Goal: Task Accomplishment & Management: Manage account settings

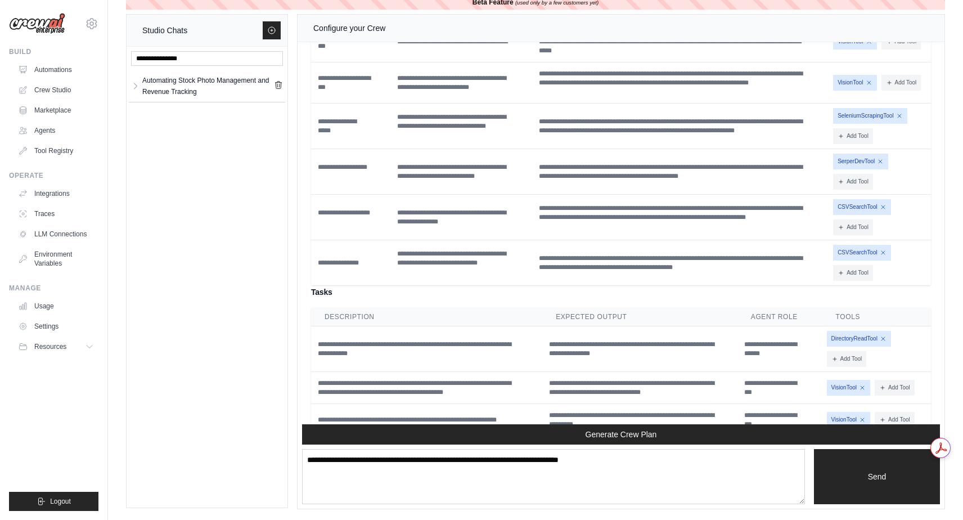
scroll to position [4288, 0]
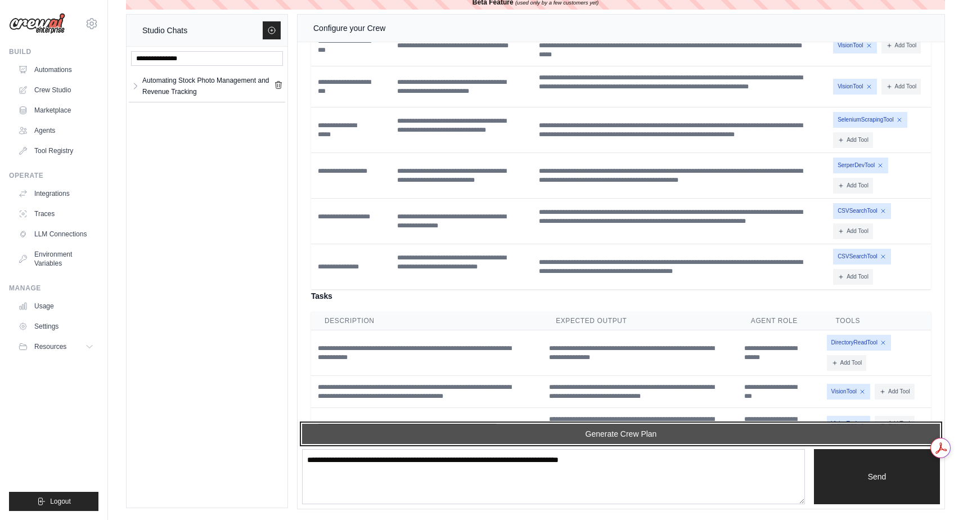
click at [620, 435] on button "Generate Crew Plan" at bounding box center [621, 433] width 638 height 20
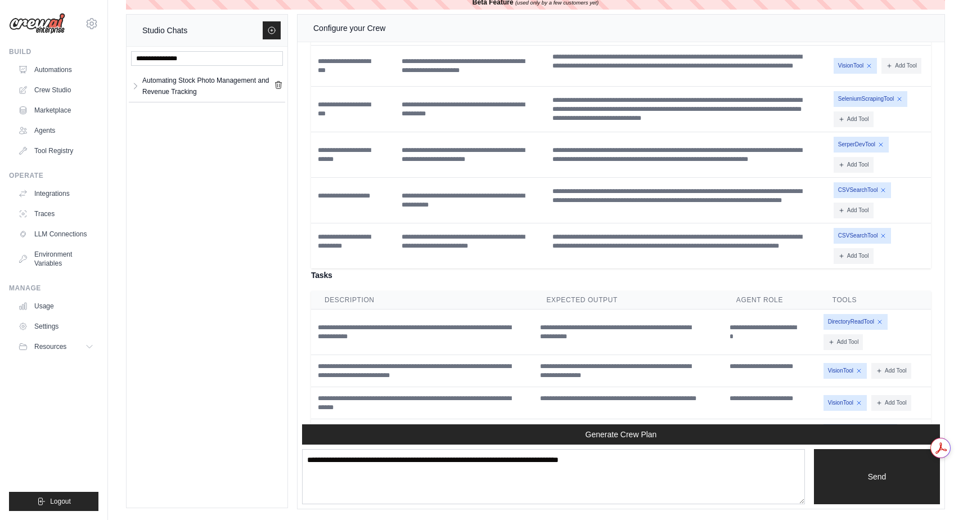
scroll to position [5106, 0]
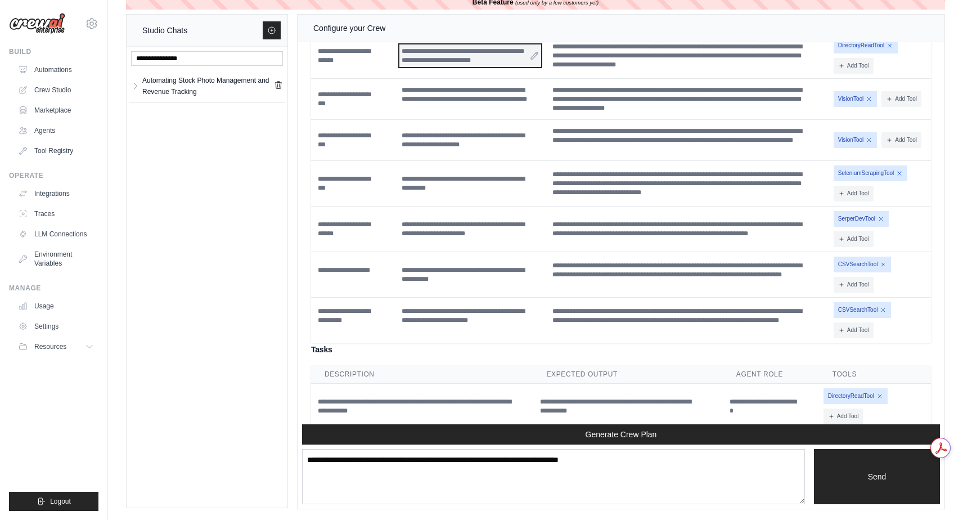
click at [462, 67] on div "**********" at bounding box center [470, 55] width 142 height 22
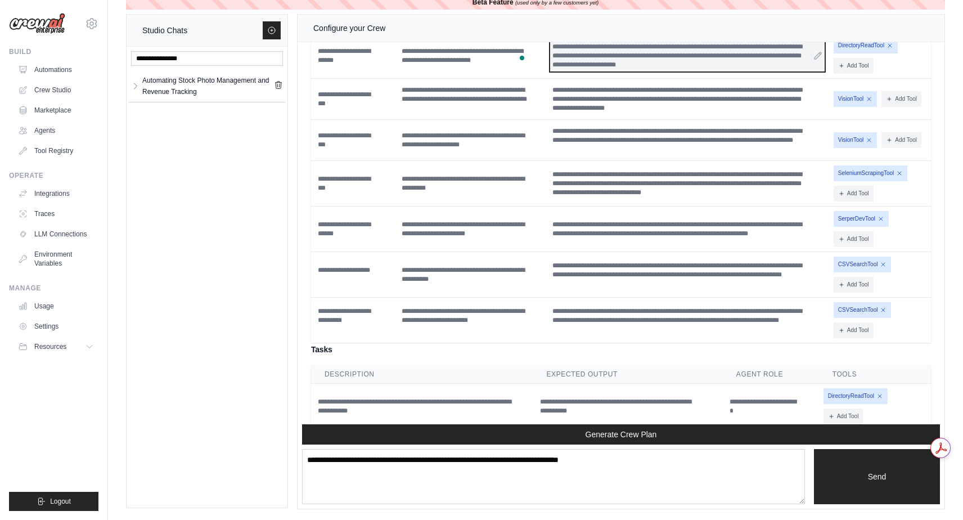
click at [767, 71] on div "**********" at bounding box center [687, 55] width 274 height 31
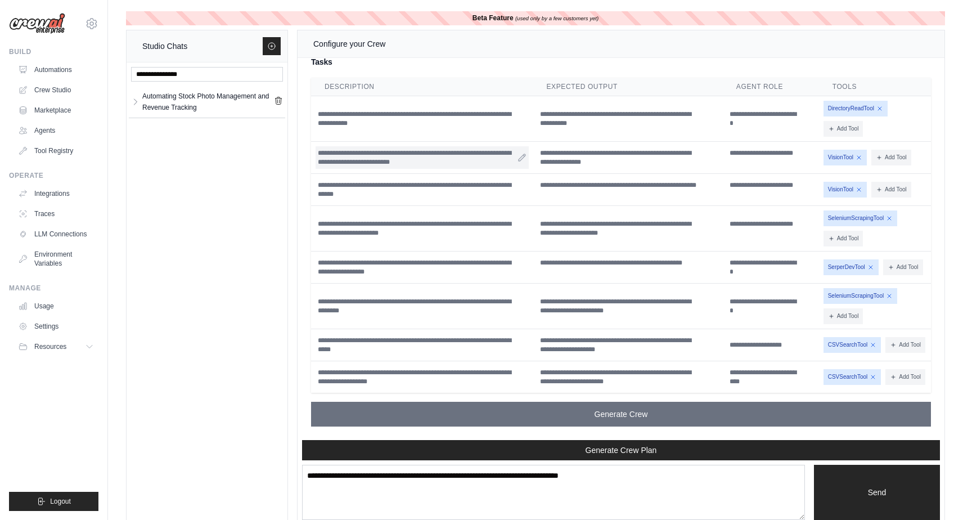
scroll to position [5467, 0]
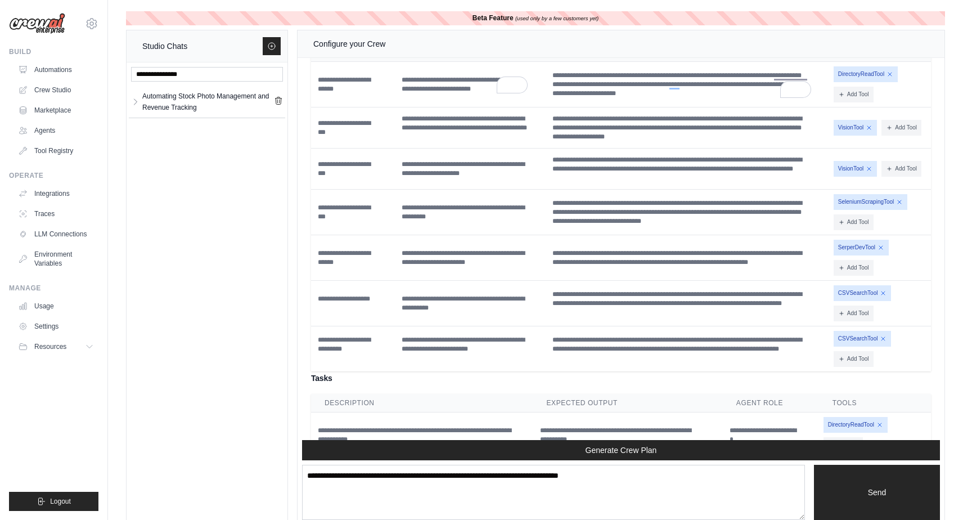
click at [681, 62] on th "Backstory" at bounding box center [686, 52] width 283 height 19
click at [790, 34] on h4 "Agents" at bounding box center [621, 27] width 620 height 13
click at [850, 82] on span "DirectoryReadTool" at bounding box center [865, 74] width 64 height 16
click at [62, 145] on link "Tool Registry" at bounding box center [57, 151] width 85 height 18
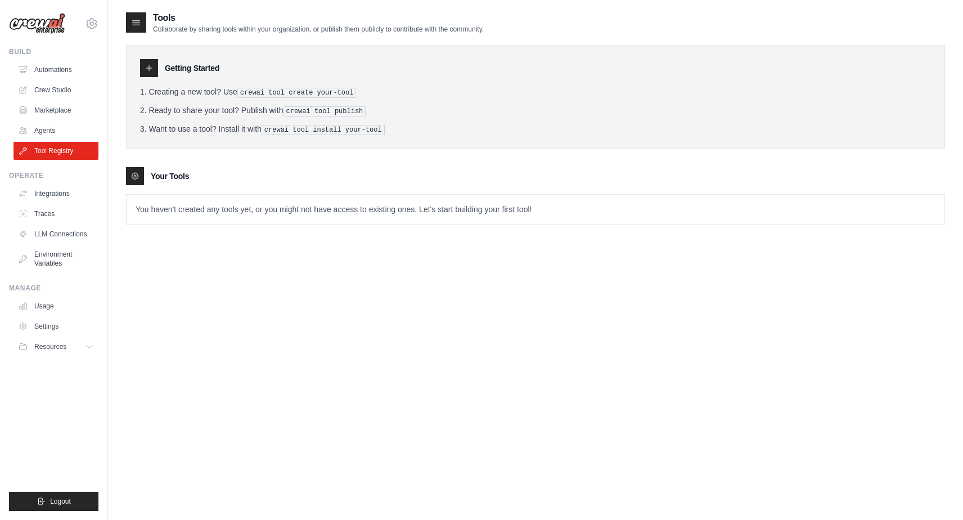
click at [149, 70] on icon at bounding box center [149, 68] width 6 height 6
click at [139, 25] on icon at bounding box center [136, 23] width 7 height 4
drag, startPoint x: 248, startPoint y: 93, endPoint x: 361, endPoint y: 93, distance: 113.0
click at [356, 93] on pre "crewai tool create your-tool" at bounding box center [296, 93] width 119 height 10
click at [148, 69] on icon at bounding box center [149, 68] width 9 height 9
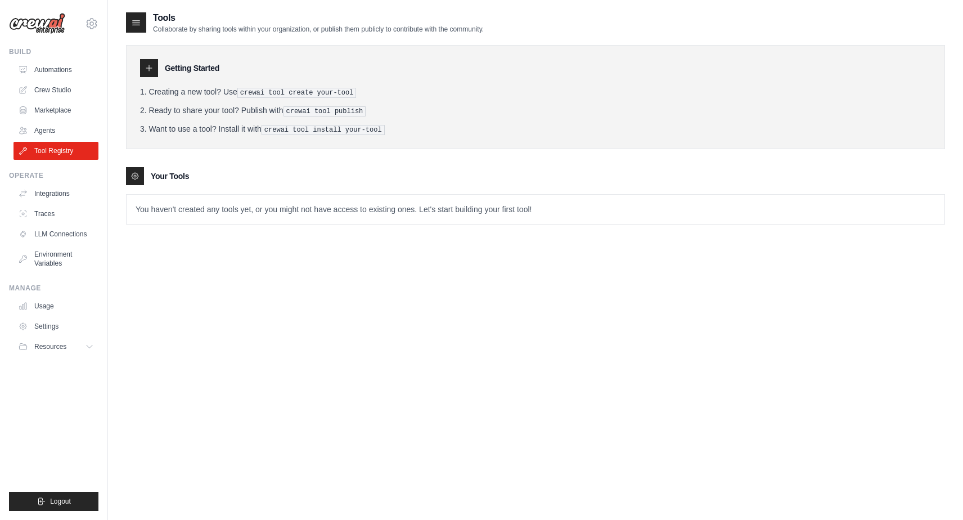
click at [134, 176] on icon at bounding box center [134, 175] width 9 height 9
click at [246, 208] on p "You haven't created any tools yet, or you might not have access to existing one…" at bounding box center [536, 209] width 818 height 29
click at [550, 201] on p "You haven't created any tools yet, or you might not have access to existing one…" at bounding box center [536, 209] width 818 height 29
click at [314, 111] on pre "crewai tool publish" at bounding box center [324, 111] width 83 height 10
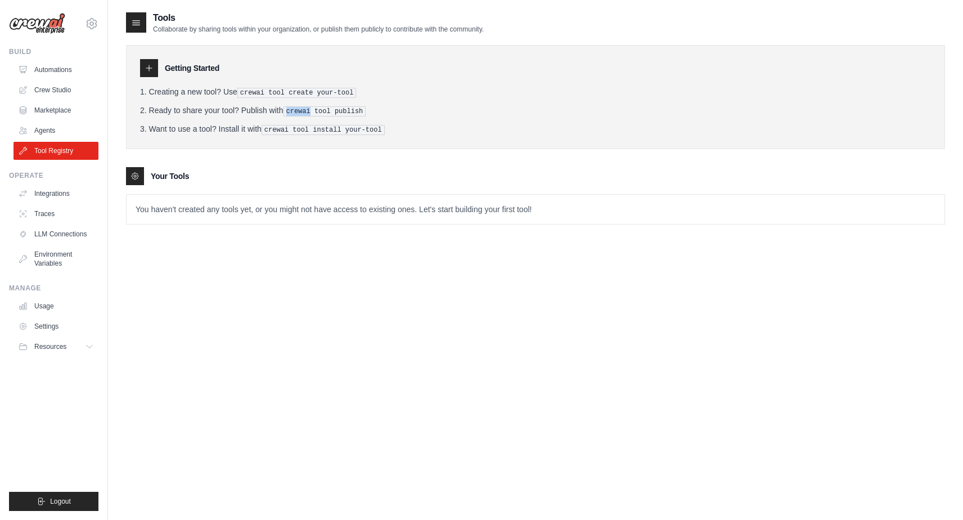
click at [314, 111] on pre "crewai tool publish" at bounding box center [324, 111] width 83 height 10
click at [323, 156] on div "Getting Started Creating a new tool? Use crewai tool create your-tool Ready to …" at bounding box center [535, 129] width 819 height 191
click at [51, 127] on link "Agents" at bounding box center [57, 130] width 85 height 18
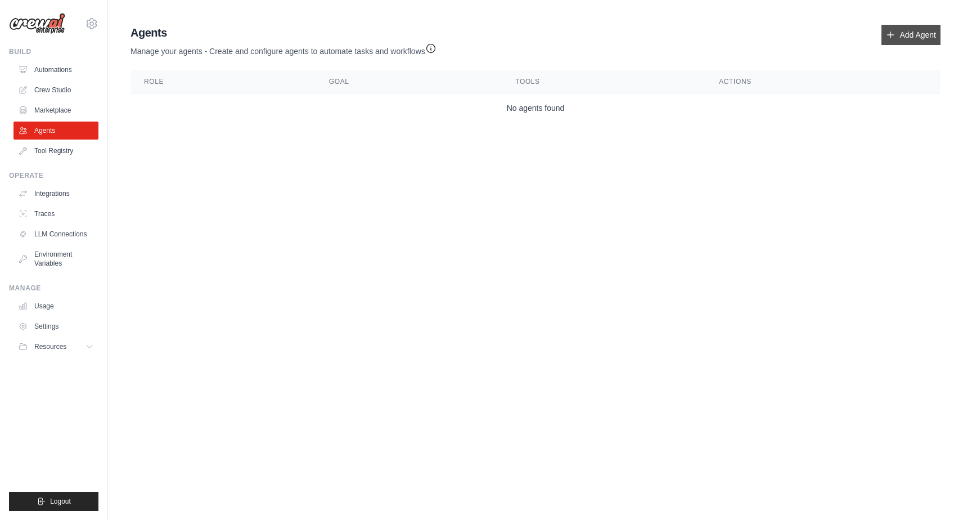
click at [911, 34] on link "Add Agent" at bounding box center [910, 35] width 59 height 20
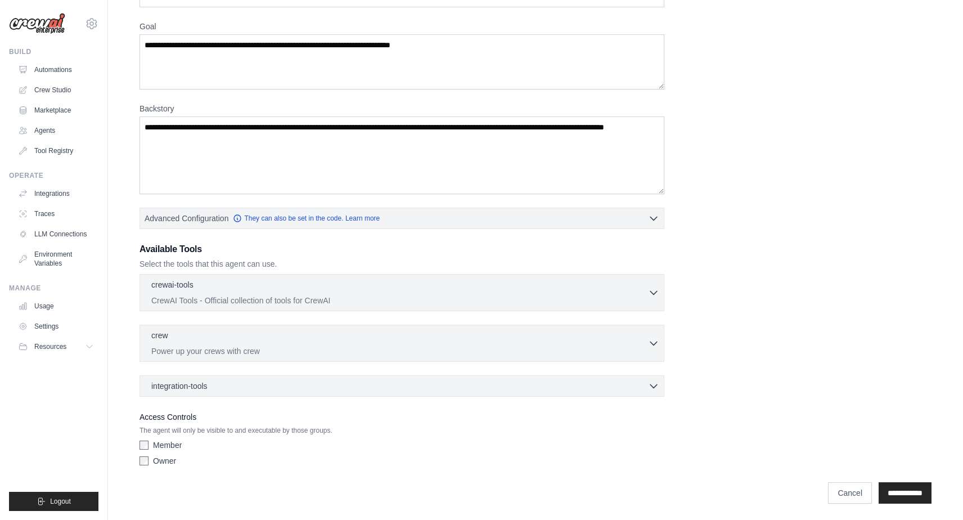
scroll to position [84, 0]
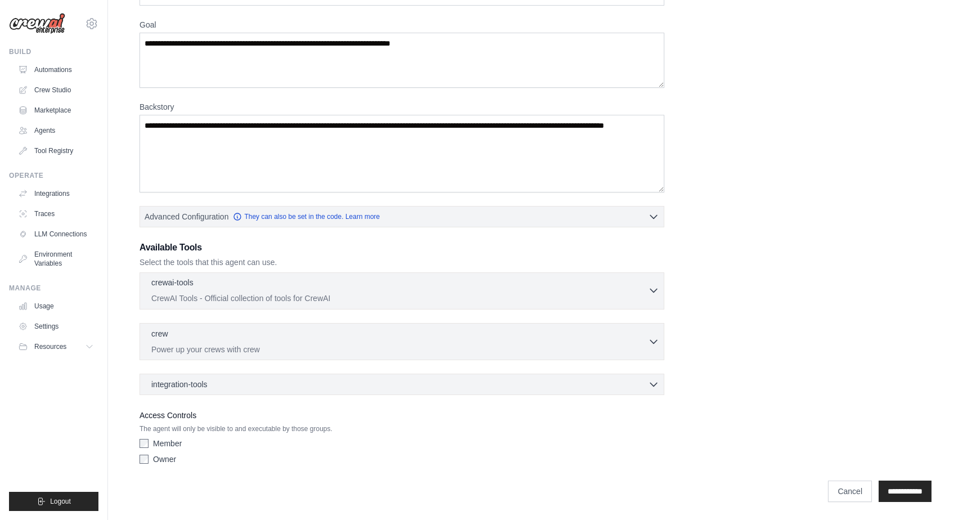
click at [651, 291] on icon "button" at bounding box center [653, 290] width 11 height 11
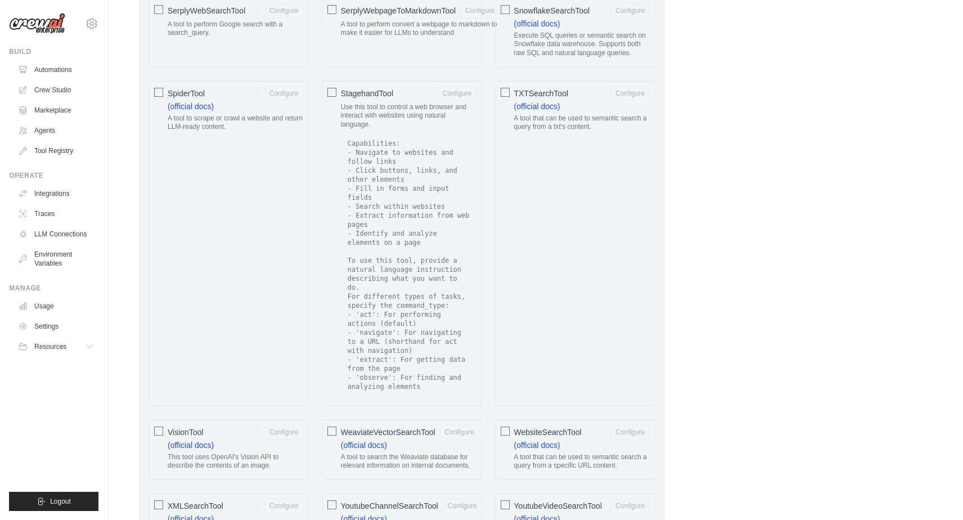
scroll to position [2118, 0]
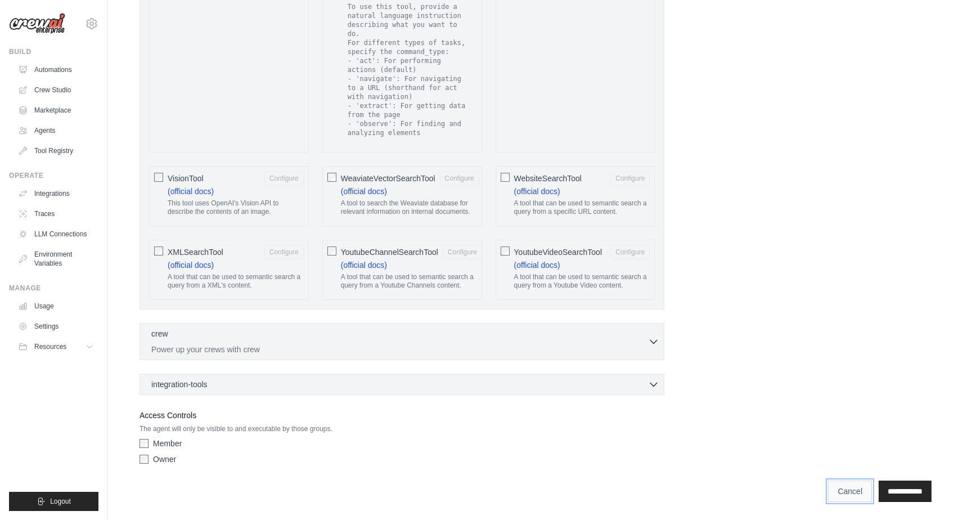
click at [828, 494] on link "Cancel" at bounding box center [850, 490] width 44 height 21
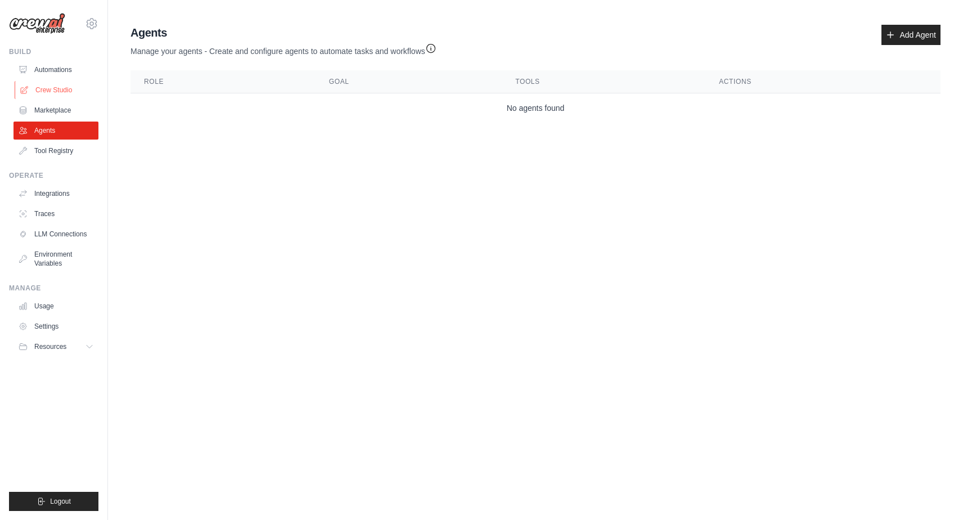
click at [62, 87] on link "Crew Studio" at bounding box center [57, 90] width 85 height 18
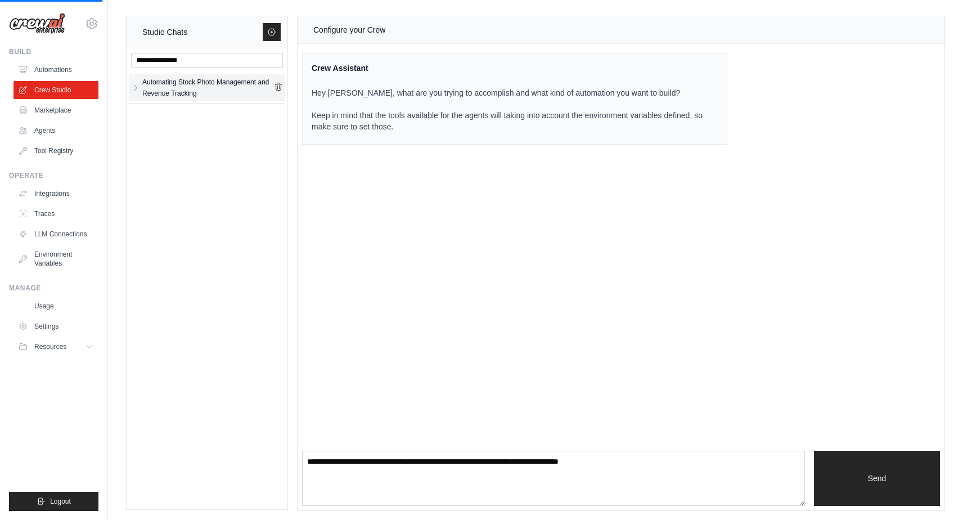
click at [190, 95] on div "Automating Stock Photo Management and Revenue Tracking" at bounding box center [208, 87] width 132 height 22
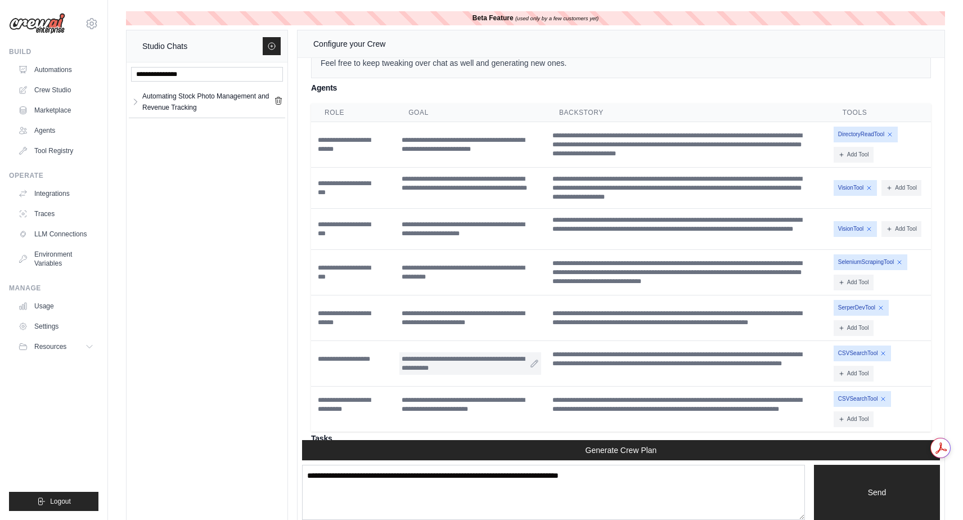
scroll to position [5032, 0]
drag, startPoint x: 350, startPoint y: 231, endPoint x: 308, endPoint y: 220, distance: 42.8
click at [308, 220] on div "**********" at bounding box center [621, 401] width 638 height 823
click at [276, 236] on div "Automating Stock Photo Management and Revenue Tracking Automating Stock... **" at bounding box center [207, 292] width 161 height 461
click at [345, 157] on div "**********" at bounding box center [352, 145] width 75 height 22
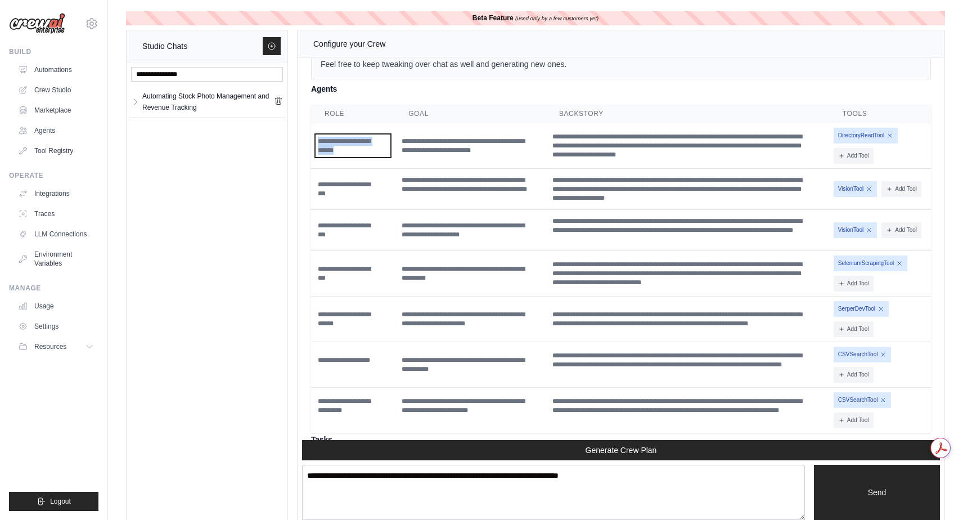
drag, startPoint x: 355, startPoint y: 234, endPoint x: 310, endPoint y: 214, distance: 49.3
click at [311, 169] on td "**********" at bounding box center [353, 146] width 84 height 46
click at [260, 201] on div "Automating Stock Photo Management and Revenue Tracking Automating Stock... **" at bounding box center [207, 292] width 161 height 461
click at [474, 157] on div "**********" at bounding box center [470, 145] width 142 height 22
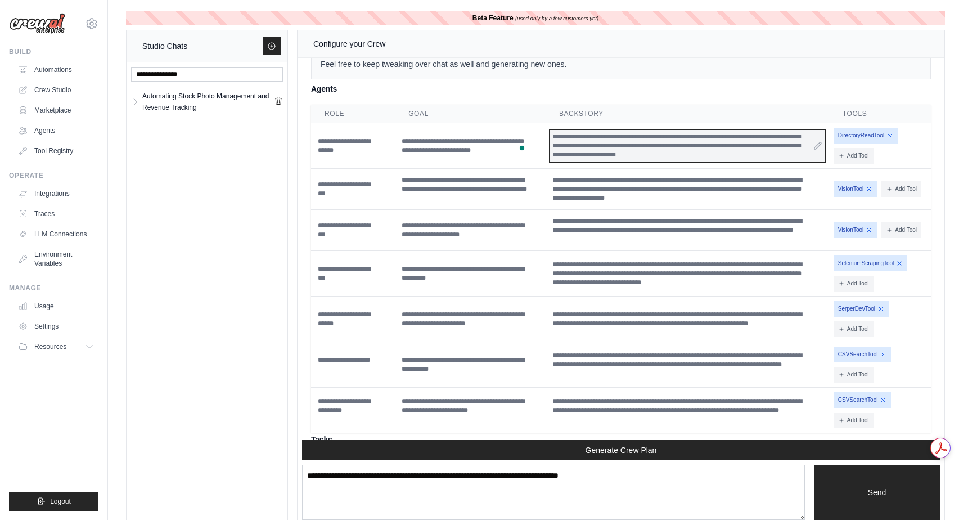
click at [583, 161] on div "**********" at bounding box center [687, 145] width 274 height 31
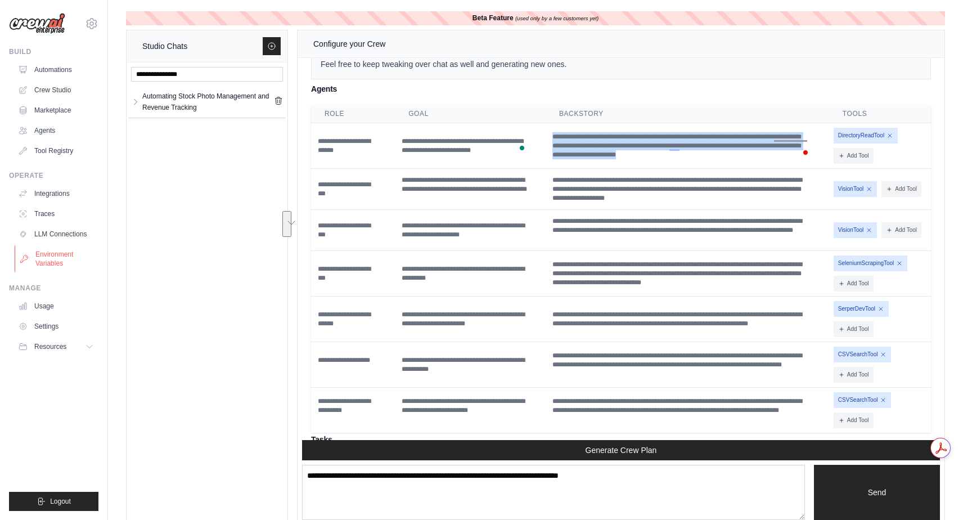
click at [57, 263] on link "Environment Variables" at bounding box center [57, 258] width 85 height 27
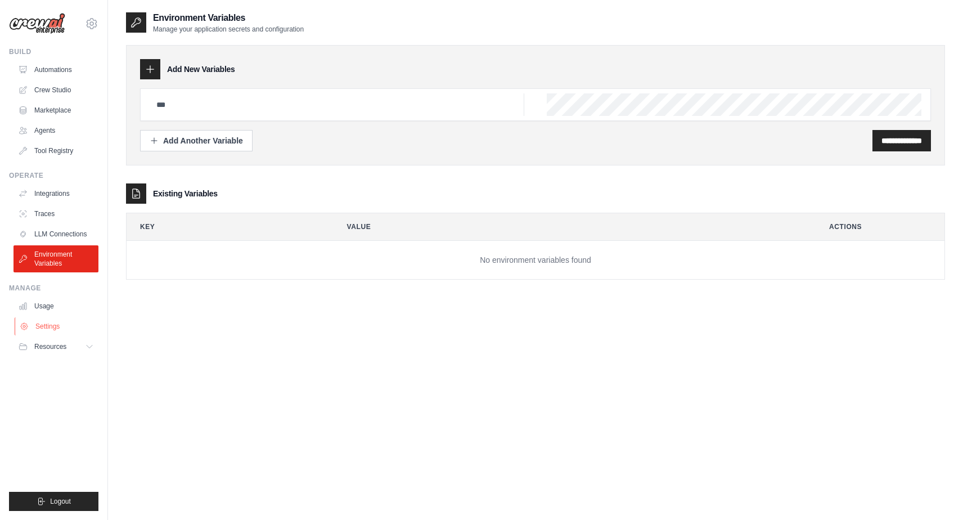
click at [50, 325] on link "Settings" at bounding box center [57, 326] width 85 height 18
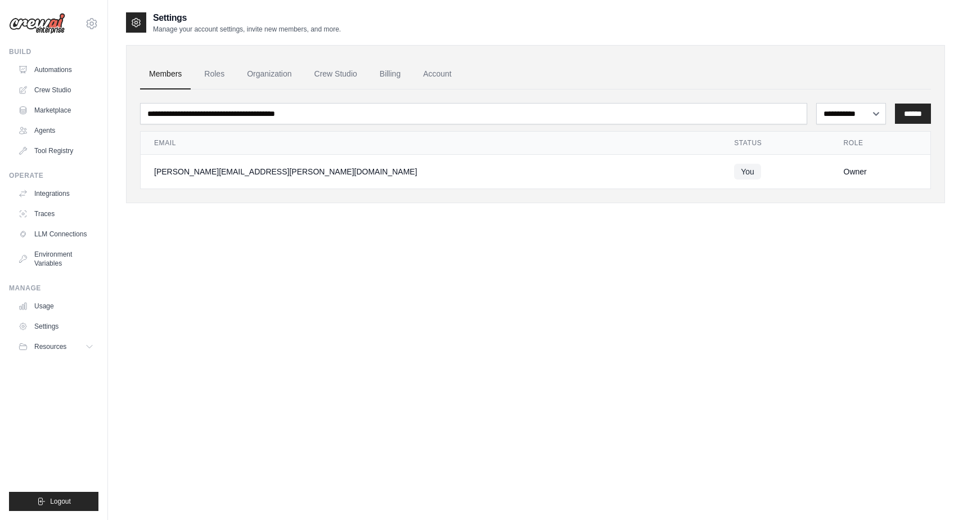
click at [243, 177] on div "[PERSON_NAME][EMAIL_ADDRESS][PERSON_NAME][DOMAIN_NAME]" at bounding box center [430, 171] width 553 height 11
click at [245, 166] on div "[PERSON_NAME][EMAIL_ADDRESS][PERSON_NAME][DOMAIN_NAME]" at bounding box center [430, 171] width 553 height 11
click at [224, 73] on link "Roles" at bounding box center [214, 74] width 38 height 30
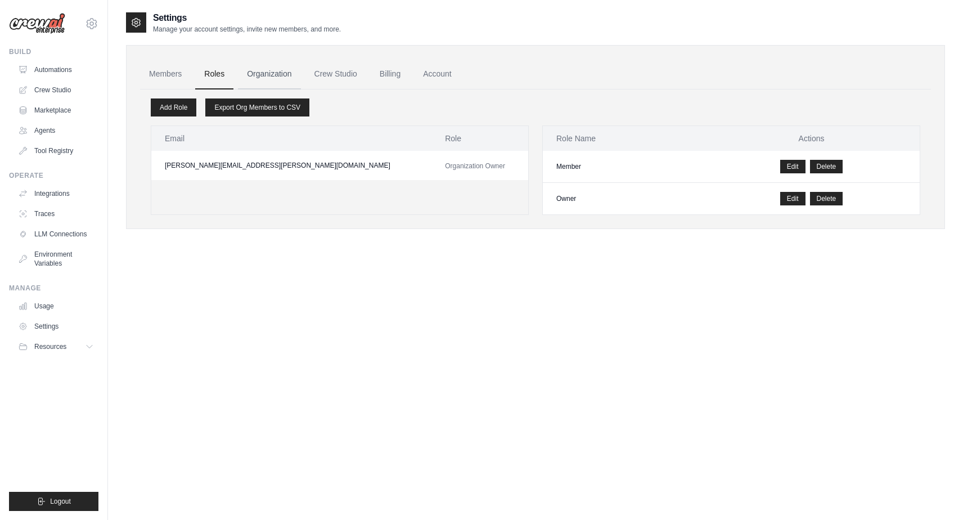
click at [280, 71] on link "Organization" at bounding box center [269, 74] width 62 height 30
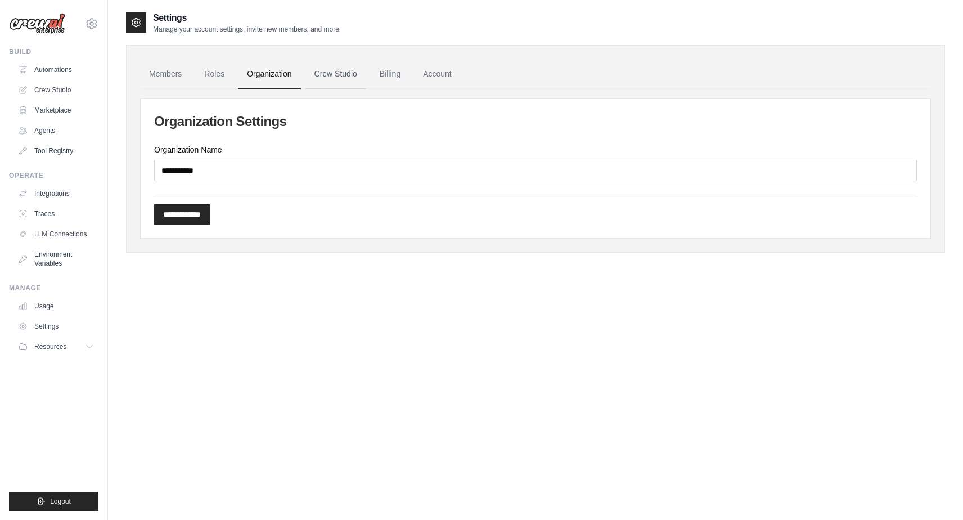
click at [347, 72] on link "Crew Studio" at bounding box center [335, 74] width 61 height 30
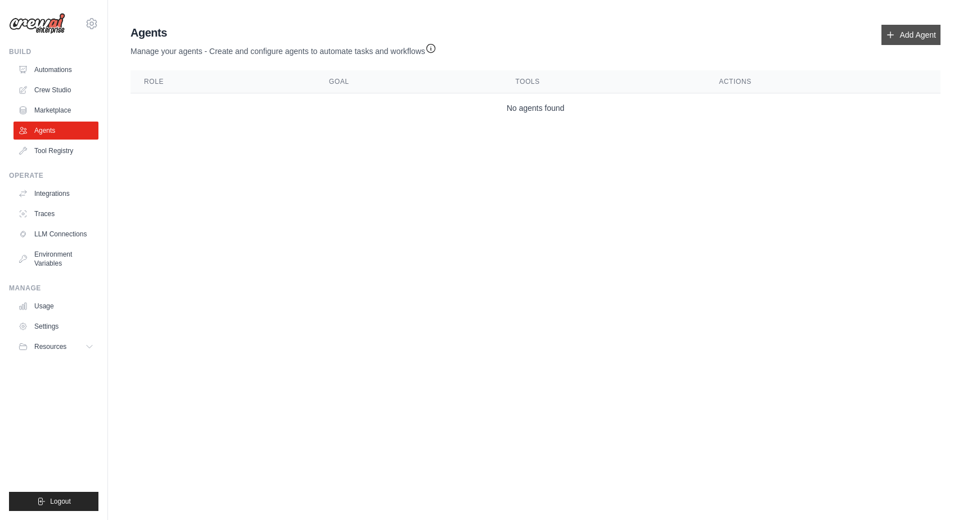
click at [914, 34] on link "Add Agent" at bounding box center [910, 35] width 59 height 20
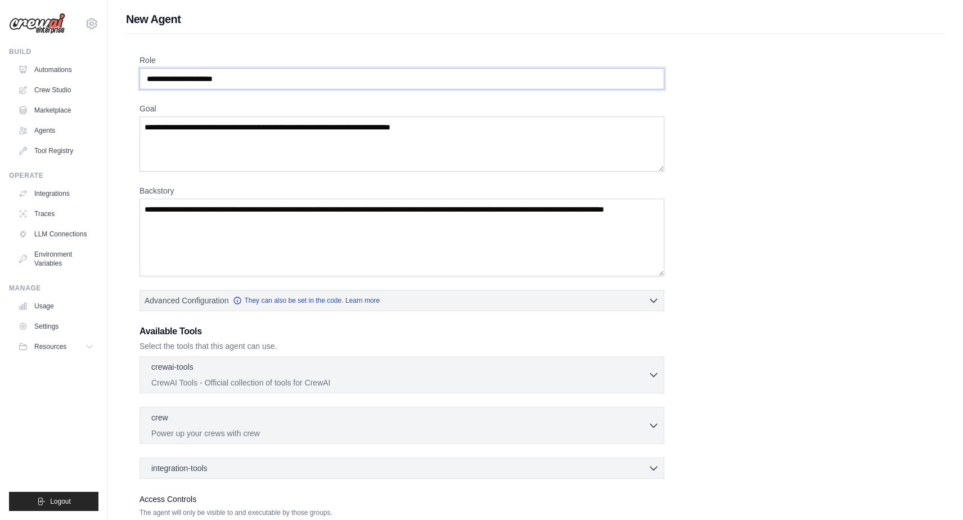
drag, startPoint x: 247, startPoint y: 79, endPoint x: 101, endPoint y: 65, distance: 146.4
click at [101, 65] on div "kirti.rawat@gmail.com Settings Build Automations Crew Studio" at bounding box center [481, 301] width 963 height 603
paste input "**********"
type input "**********"
drag, startPoint x: 251, startPoint y: 79, endPoint x: 230, endPoint y: 76, distance: 21.6
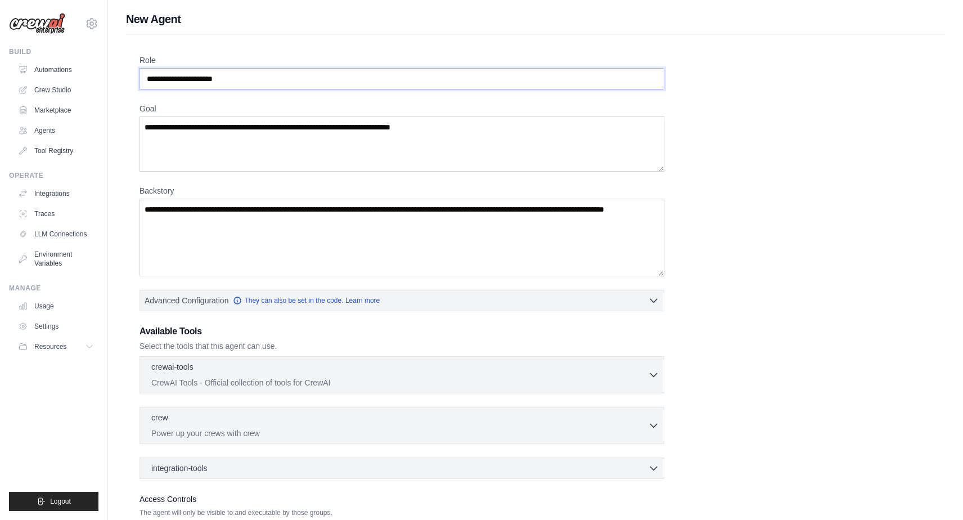
click at [230, 76] on input "Role" at bounding box center [401, 78] width 525 height 21
paste input "**********"
type input "**********"
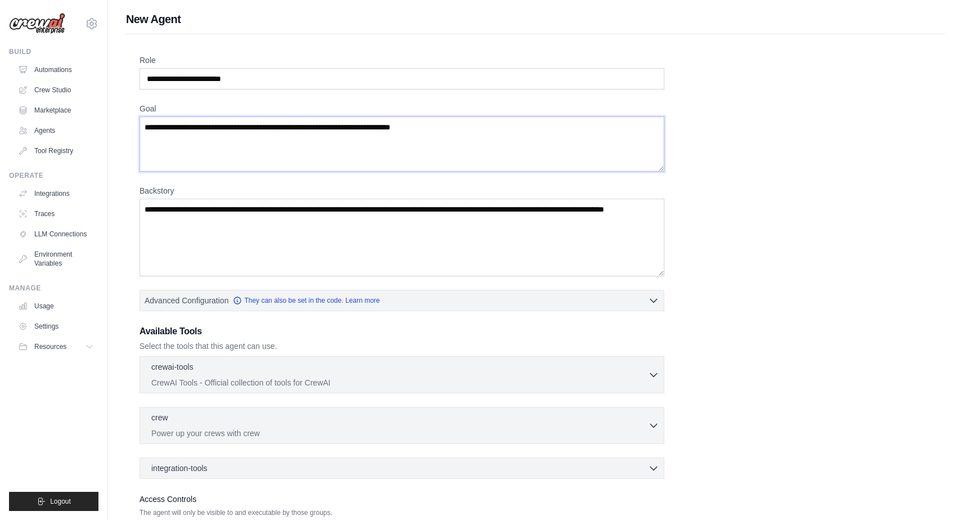
click at [274, 157] on textarea "Goal" at bounding box center [401, 143] width 525 height 55
paste textarea "**********"
type textarea "**********"
click at [288, 228] on textarea "Backstory" at bounding box center [401, 237] width 525 height 78
paste textarea "**********"
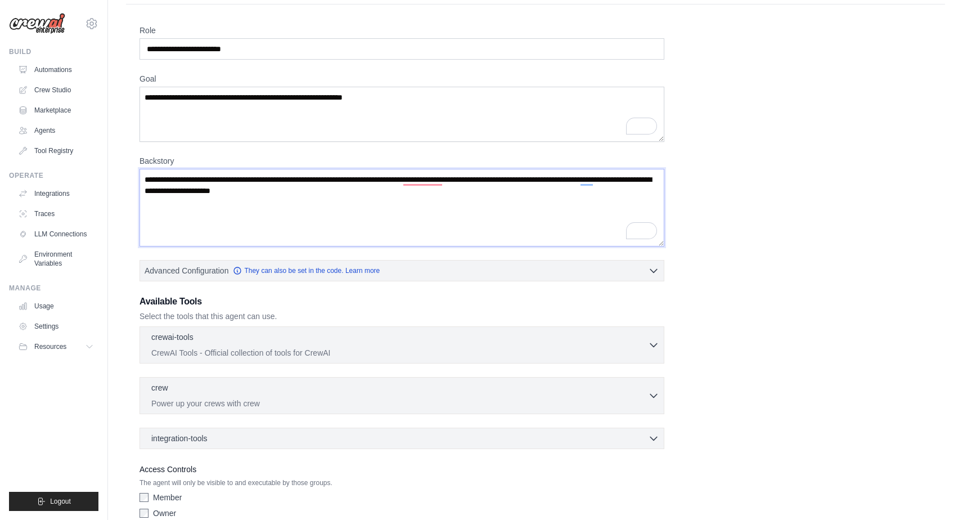
scroll to position [38, 0]
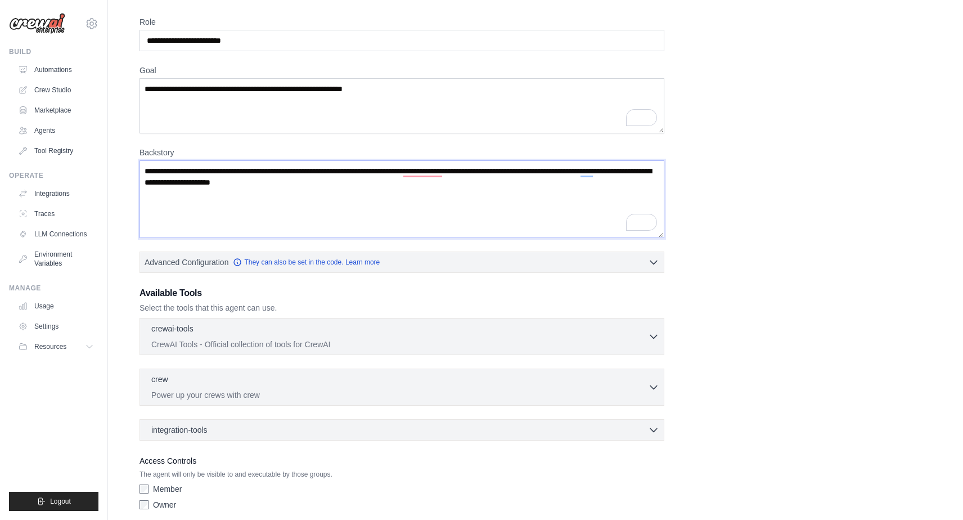
type textarea "**********"
click at [209, 345] on p "CrewAI Tools - Official collection of tools for CrewAI" at bounding box center [399, 343] width 497 height 11
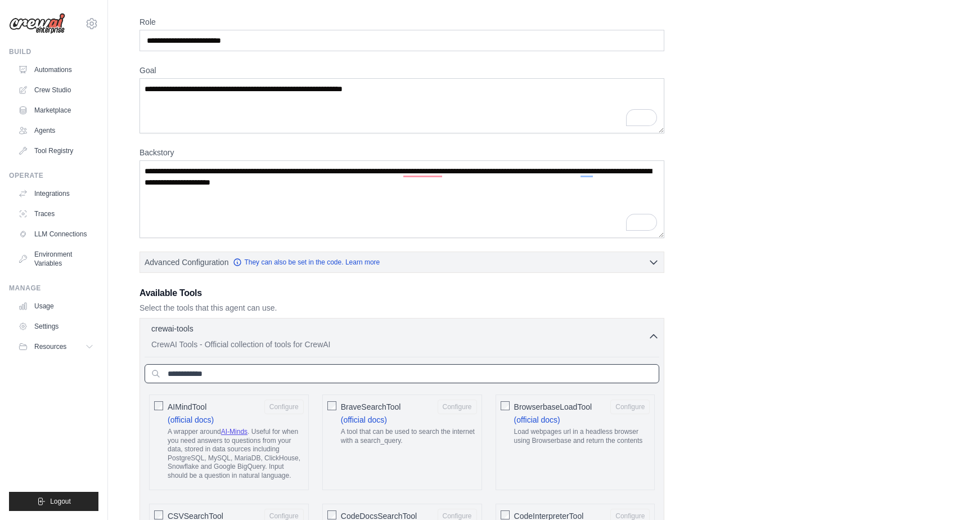
click at [206, 376] on input "text" at bounding box center [402, 373] width 514 height 19
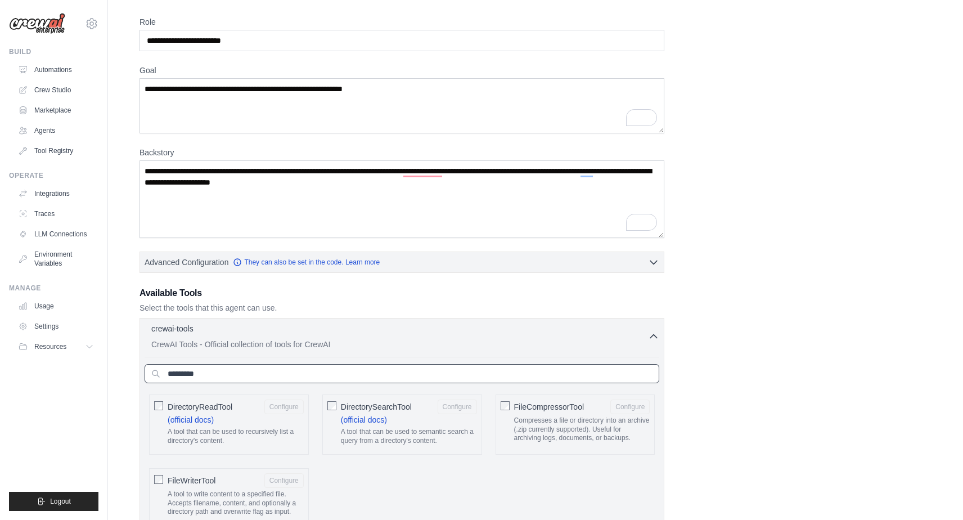
type input "*********"
click at [656, 330] on icon "button" at bounding box center [653, 335] width 11 height 11
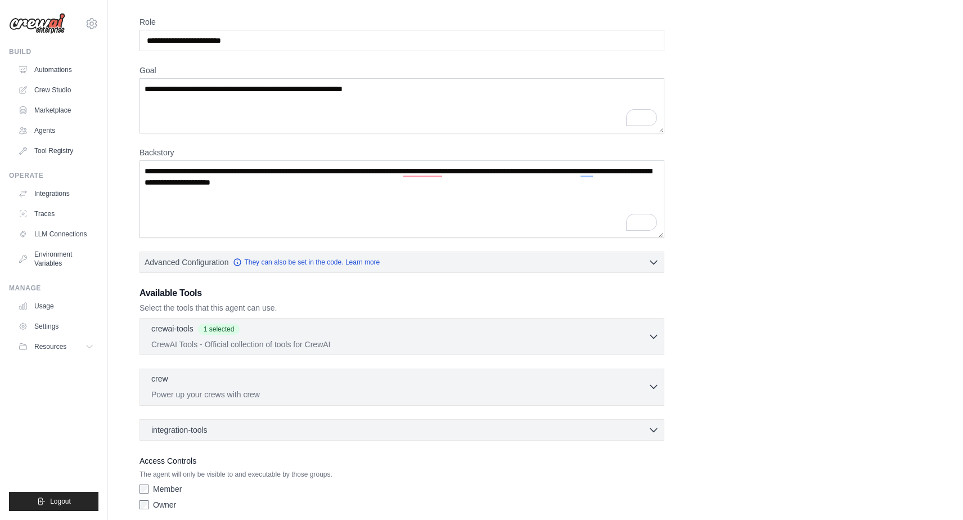
click at [382, 394] on p "Power up your crews with crew" at bounding box center [399, 394] width 497 height 11
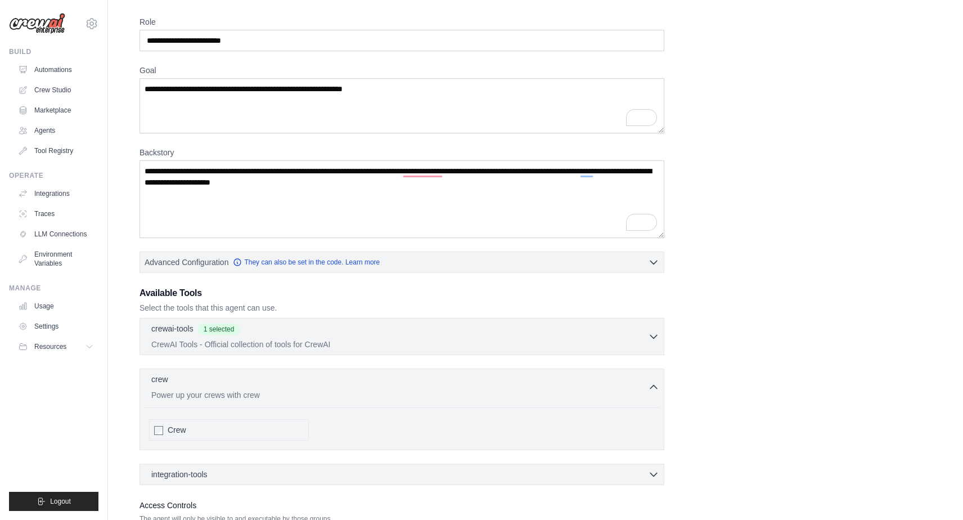
click at [716, 393] on div "**********" at bounding box center [535, 287] width 792 height 543
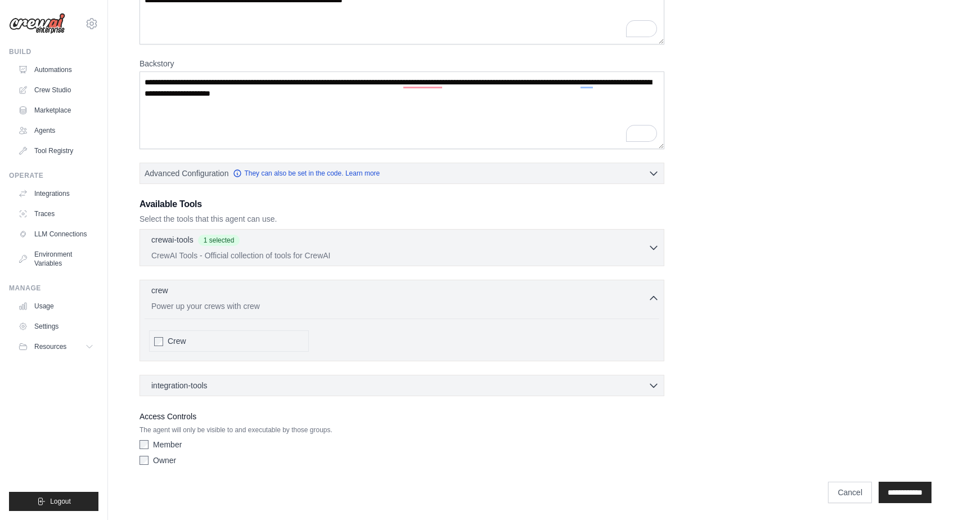
scroll to position [128, 0]
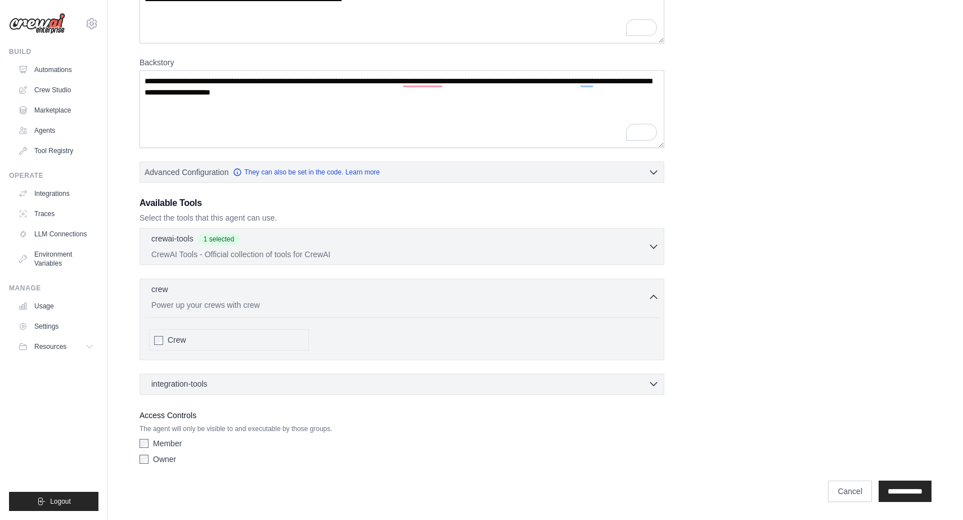
click at [653, 381] on icon "button" at bounding box center [653, 383] width 11 height 11
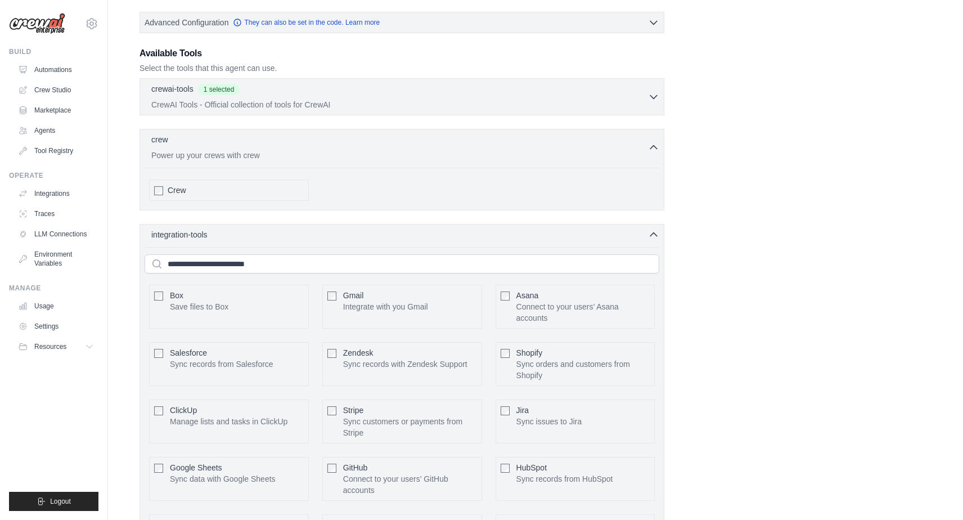
scroll to position [279, 0]
click at [556, 258] on input "text" at bounding box center [402, 261] width 514 height 19
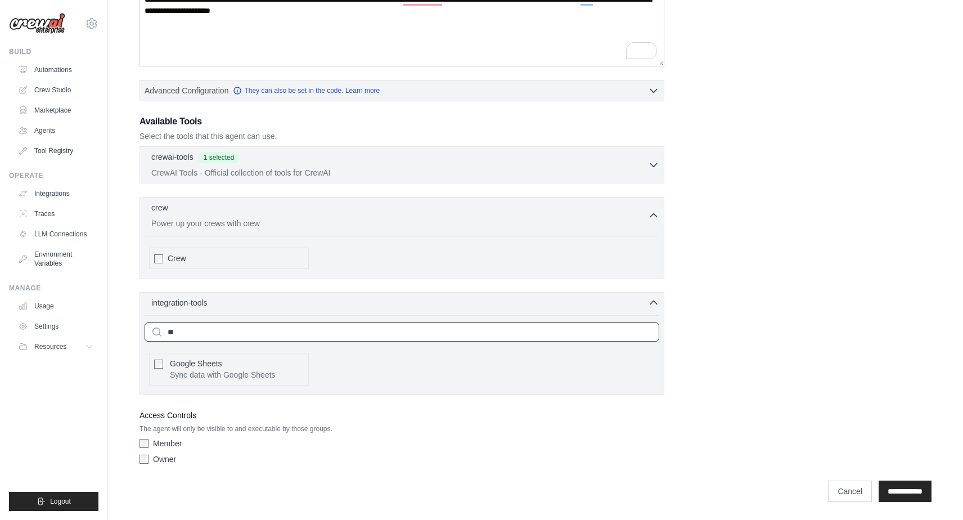
type input "*"
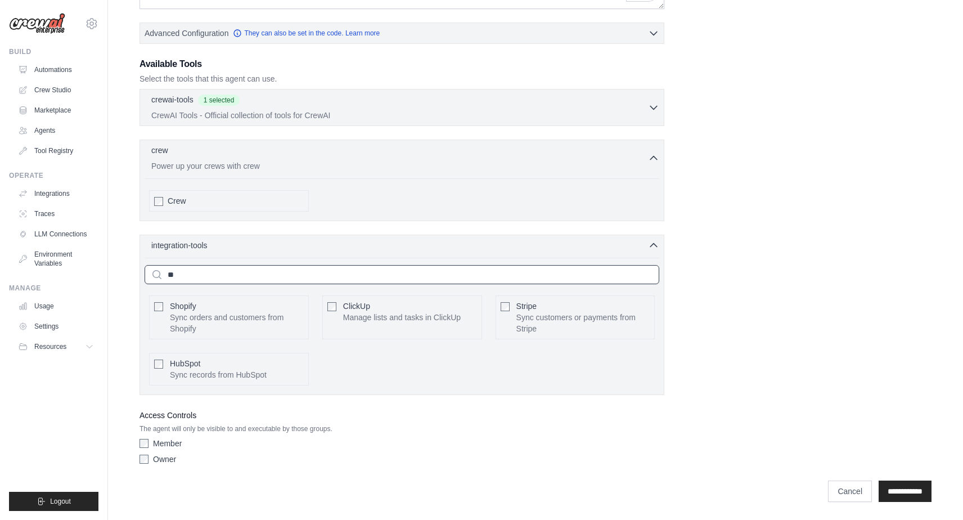
scroll to position [168, 0]
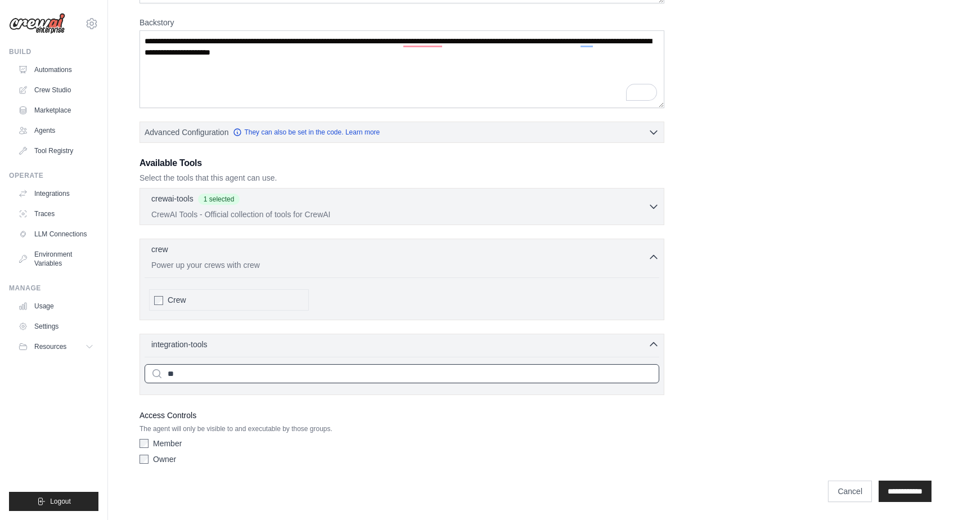
type input "*"
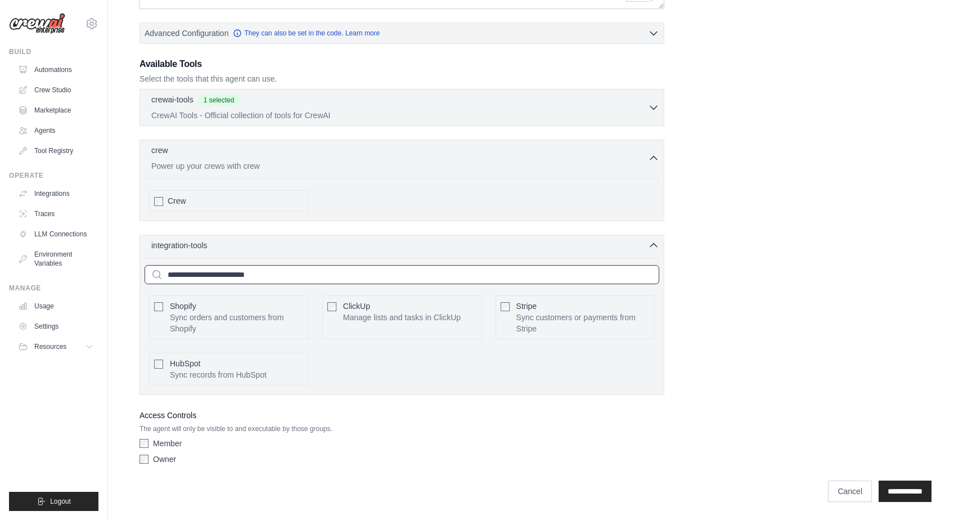
scroll to position [279, 0]
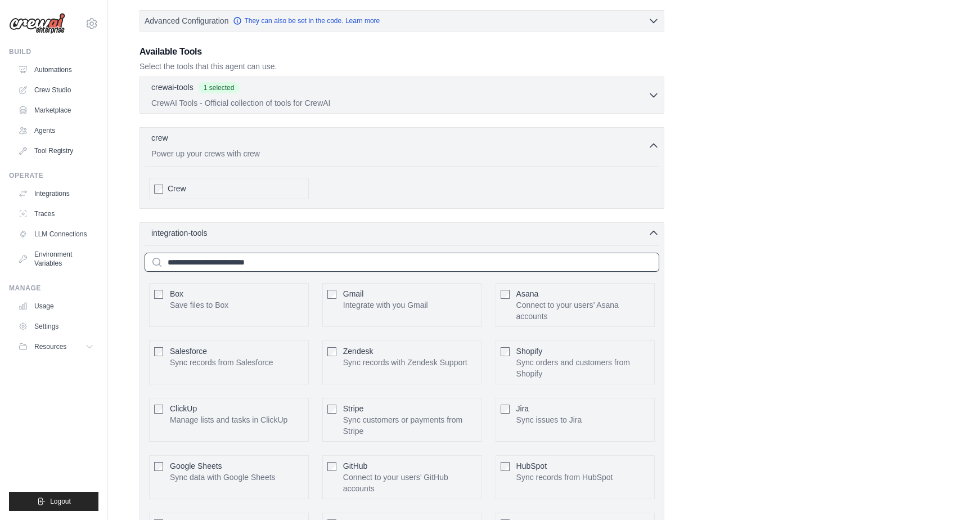
type input "*"
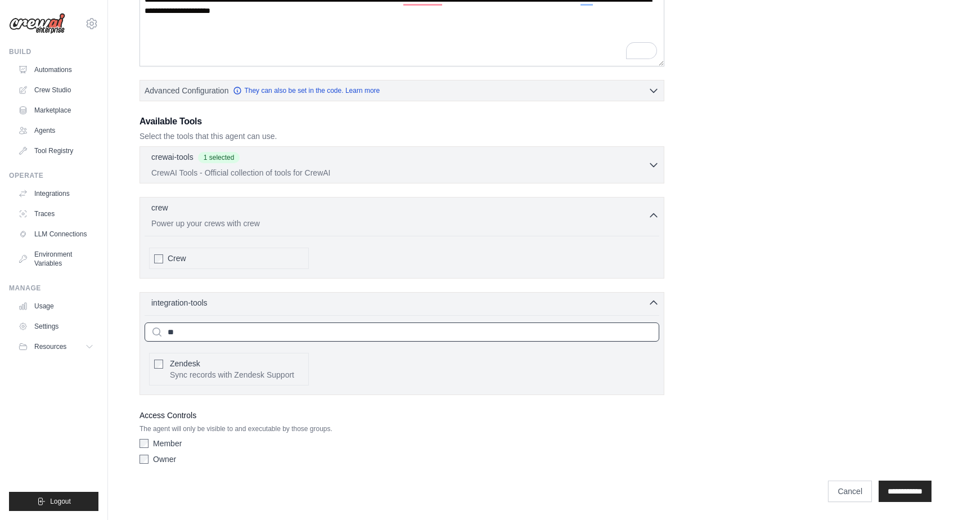
scroll to position [168, 0]
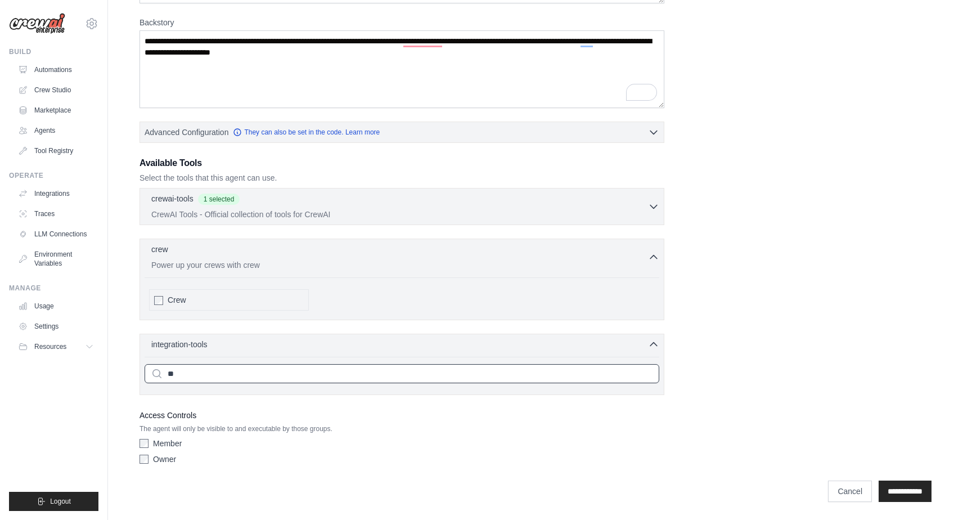
type input "*"
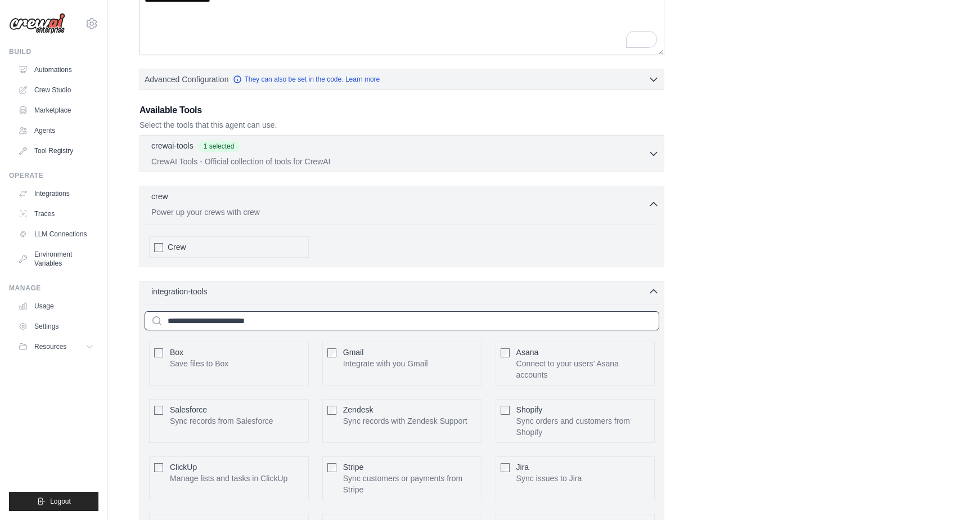
scroll to position [279, 0]
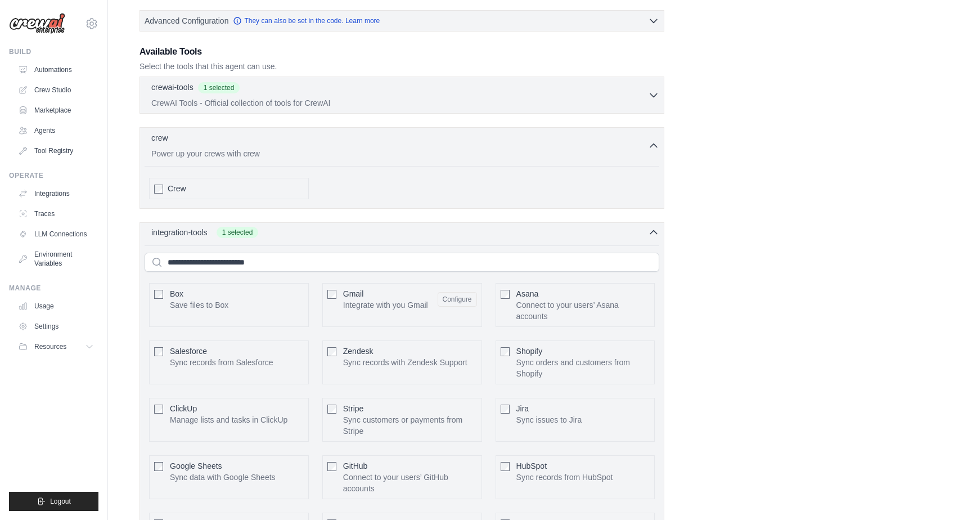
click at [656, 231] on icon "button" at bounding box center [653, 232] width 11 height 11
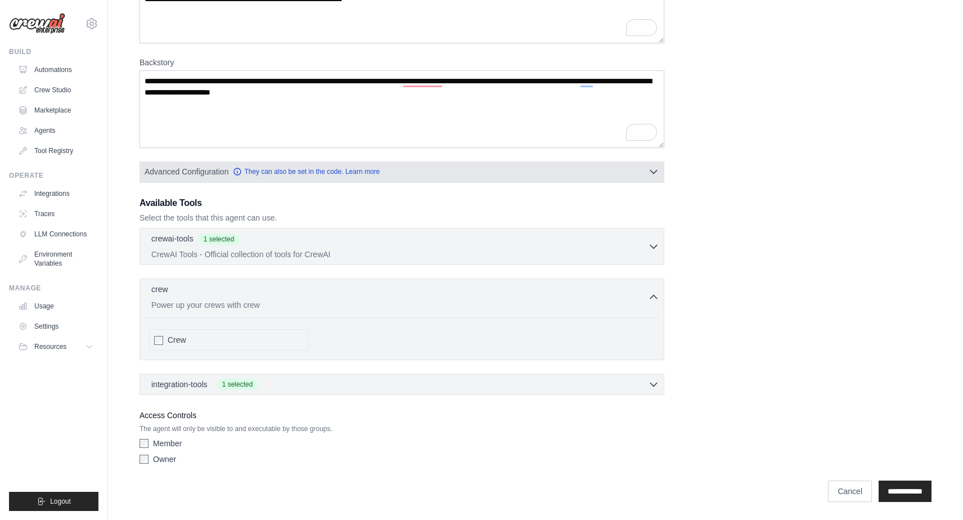
click at [439, 173] on button "Advanced Configuration They can also be set in the code. Learn more" at bounding box center [401, 171] width 523 height 20
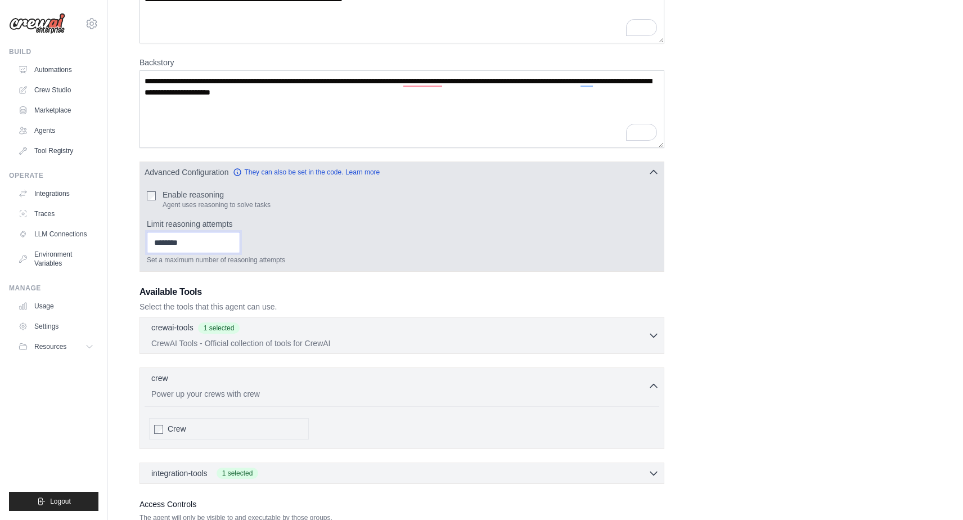
click at [238, 247] on input "*" at bounding box center [193, 242] width 93 height 21
click at [238, 241] on input "*" at bounding box center [193, 242] width 93 height 21
type input "*"
click at [238, 240] on input "*" at bounding box center [193, 242] width 93 height 21
drag, startPoint x: 209, startPoint y: 239, endPoint x: 148, endPoint y: 237, distance: 61.3
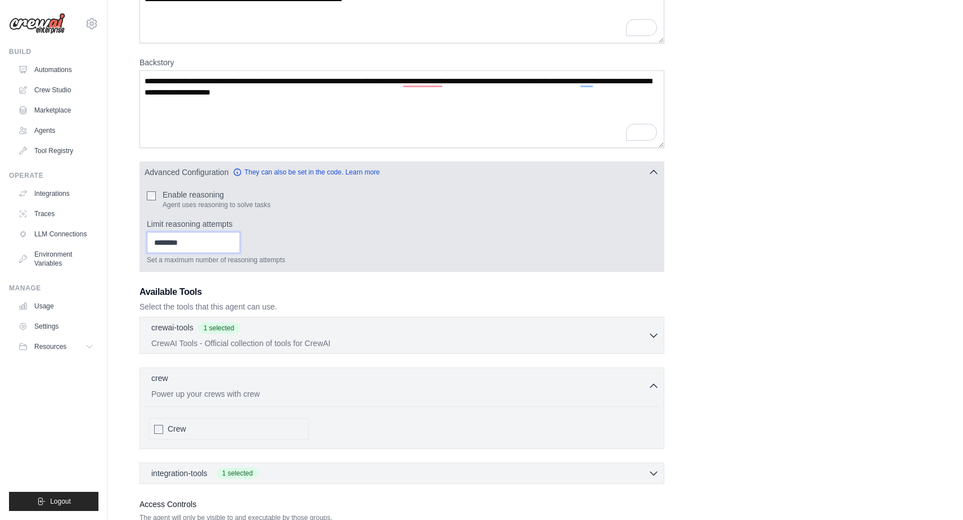
click at [146, 239] on div "Enable reasoning Agent uses reasoning to solve tasks Limit reasoning attempts *…" at bounding box center [401, 226] width 523 height 89
click at [301, 268] on div "Enable reasoning Agent uses reasoning to solve tasks Limit reasoning attempts S…" at bounding box center [401, 226] width 523 height 89
click at [655, 173] on icon "button" at bounding box center [653, 171] width 11 height 11
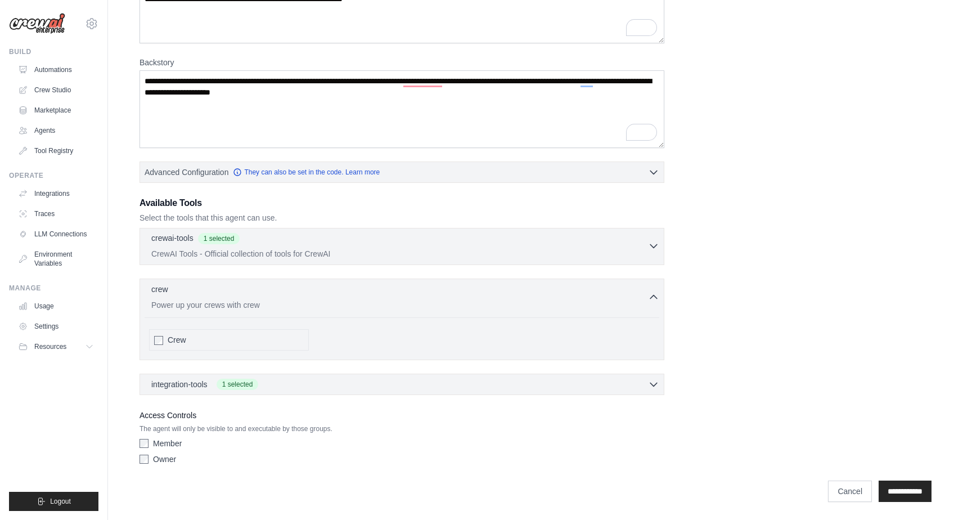
click at [655, 241] on icon "button" at bounding box center [653, 245] width 11 height 11
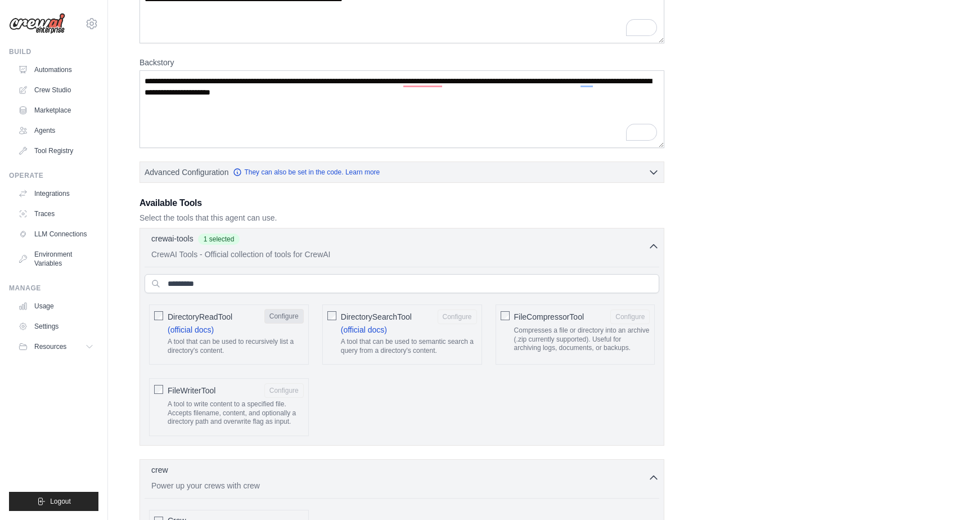
click at [281, 315] on button "Configure" at bounding box center [283, 316] width 39 height 15
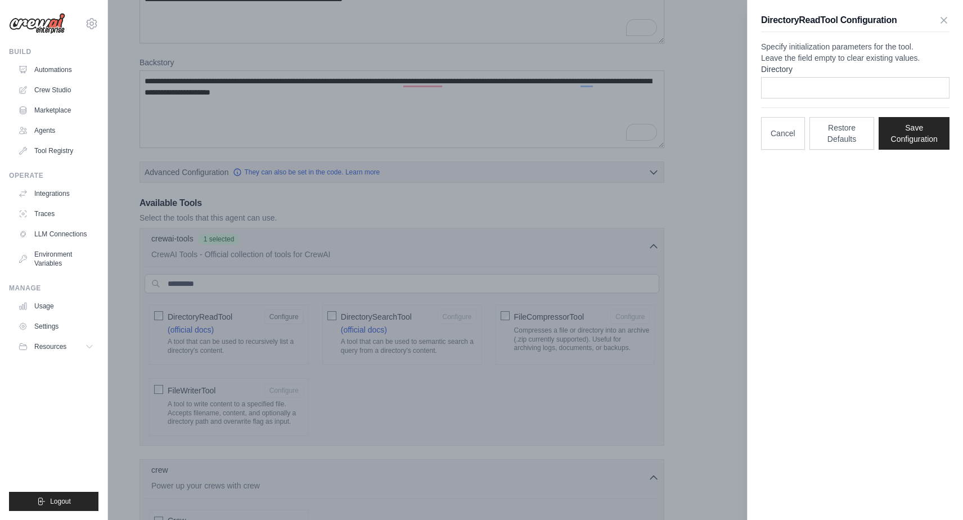
click at [827, 61] on p "Specify initialization parameters for the tool. Leave the field empty to clear …" at bounding box center [855, 52] width 188 height 22
click at [796, 98] on input "Directory" at bounding box center [855, 87] width 188 height 21
drag, startPoint x: 899, startPoint y: 19, endPoint x: 752, endPoint y: 21, distance: 146.8
click at [752, 21] on div "DirectoryReadTool Configuration Specify initialization parameters for the tool.…" at bounding box center [854, 81] width 215 height 163
copy h3 "DirectoryReadTool Configuration"
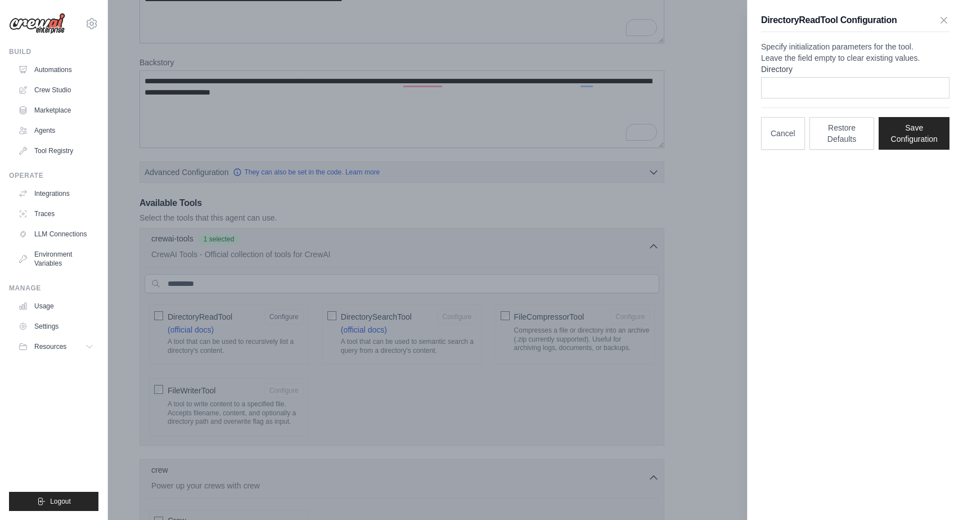
click at [797, 237] on div "DirectoryReadTool Configuration Specify initialization parameters for the tool.…" at bounding box center [855, 260] width 216 height 520
click at [944, 17] on icon "button" at bounding box center [943, 19] width 11 height 11
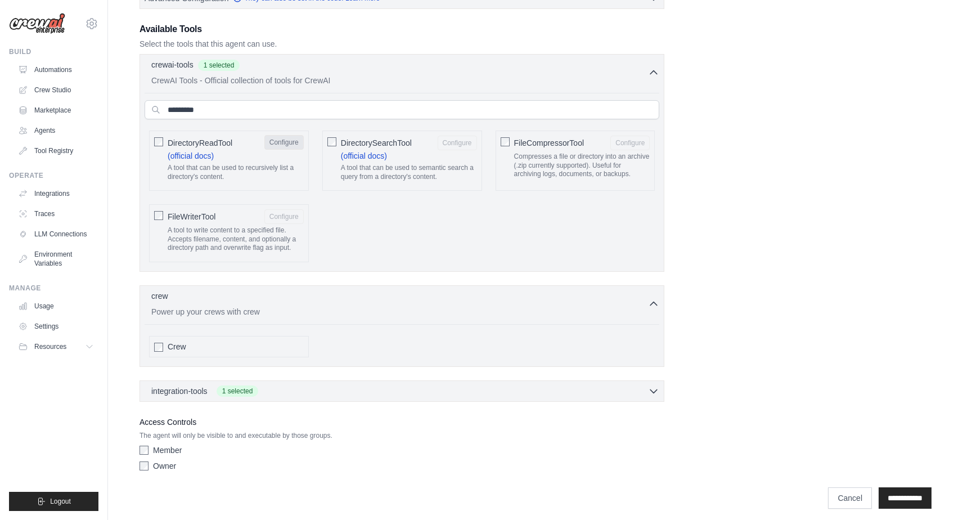
scroll to position [299, 0]
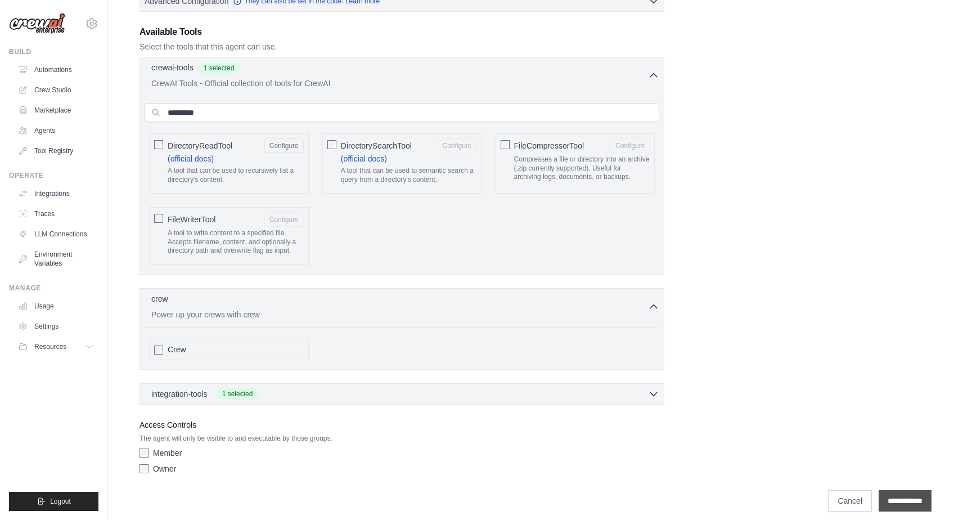
click at [911, 504] on input "**********" at bounding box center [904, 500] width 53 height 21
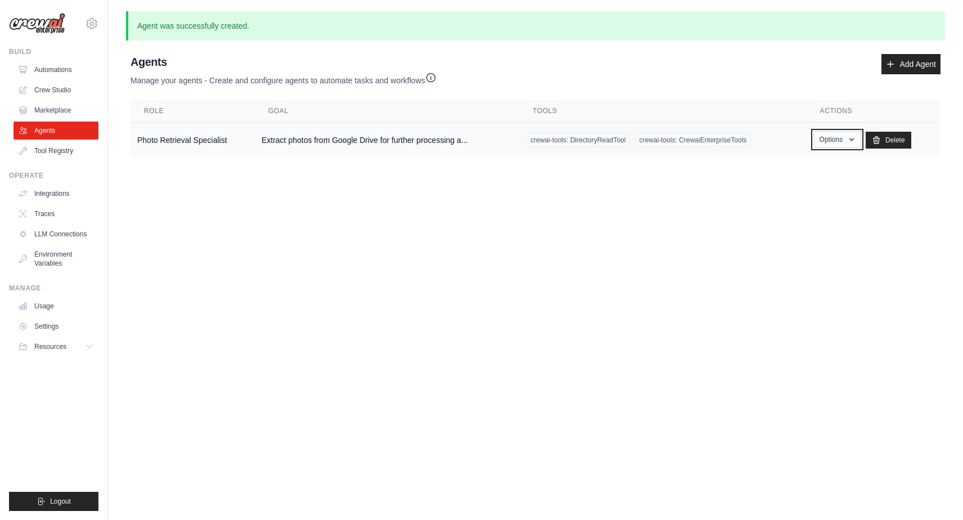
click at [856, 137] on icon "button" at bounding box center [851, 139] width 9 height 9
click at [625, 192] on body "kirti.rawat@gmail.com Settings Build Automations Crew Studio" at bounding box center [481, 260] width 963 height 520
click at [851, 139] on button "Options" at bounding box center [837, 139] width 48 height 17
click at [813, 184] on link "Edit" at bounding box center [820, 185] width 81 height 20
click at [803, 188] on link "Edit" at bounding box center [820, 185] width 81 height 20
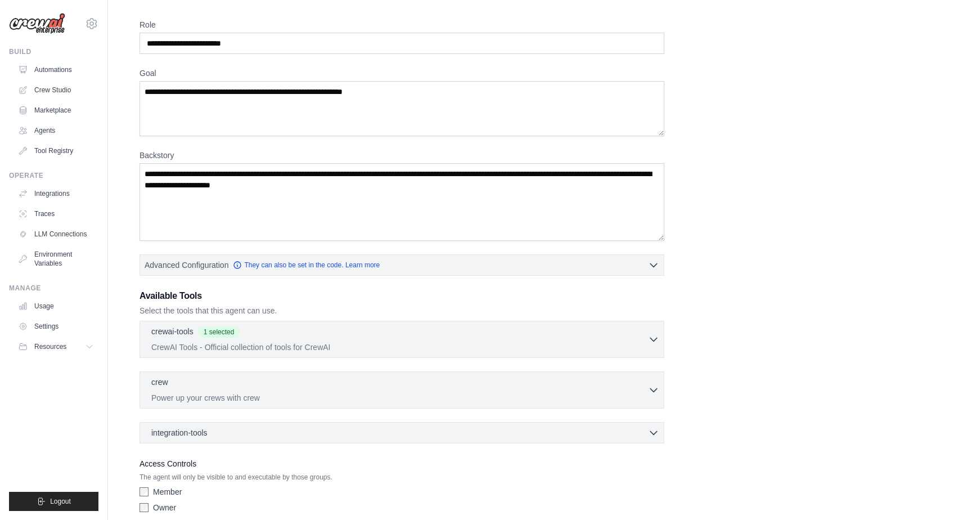
scroll to position [115, 0]
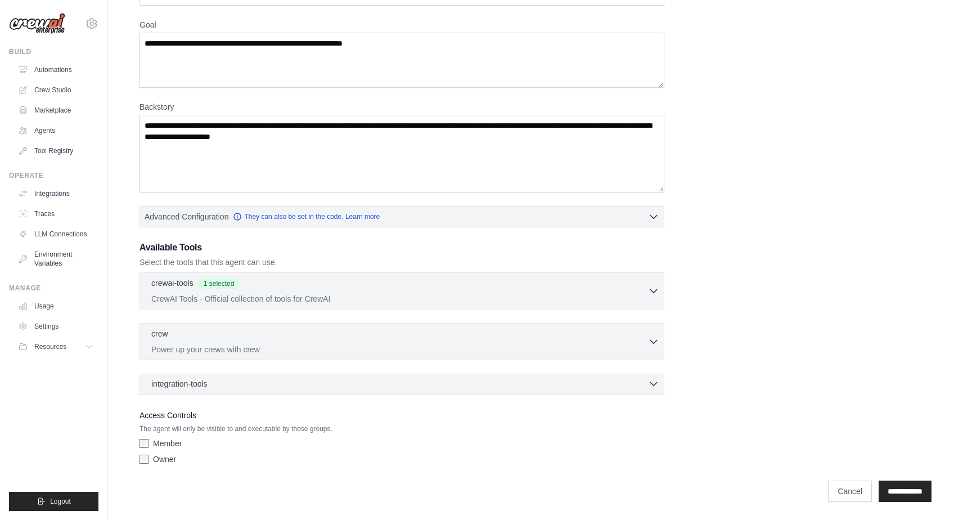
click at [655, 382] on icon "button" at bounding box center [653, 383] width 11 height 11
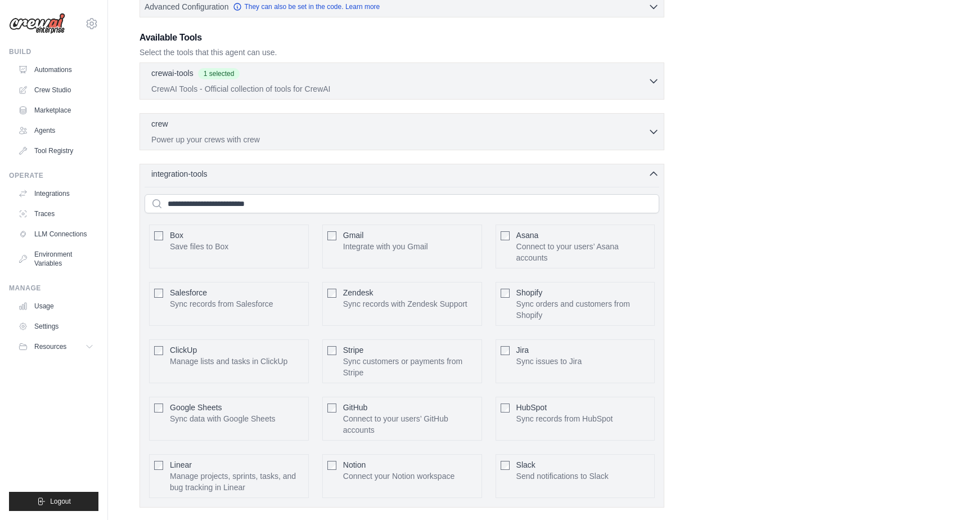
scroll to position [335, 0]
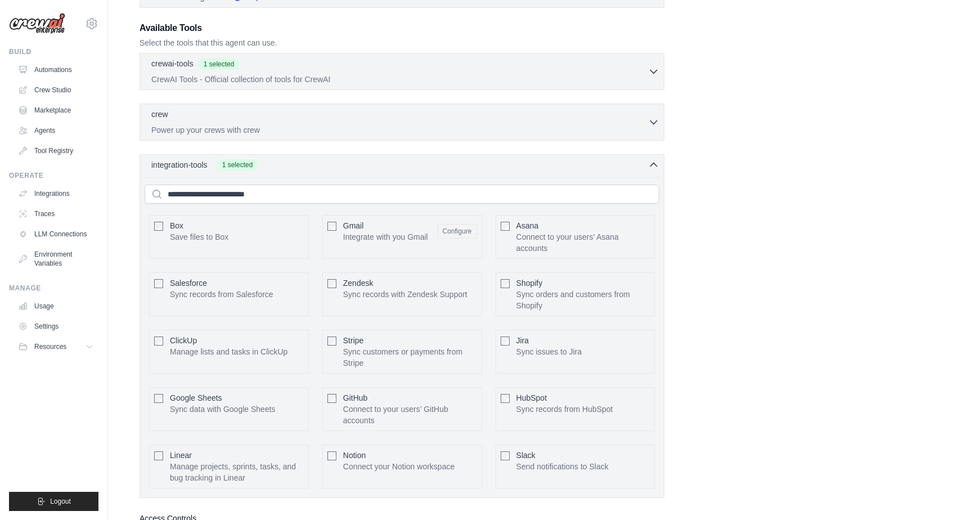
click at [725, 263] on div "**********" at bounding box center [535, 161] width 792 height 820
click at [654, 164] on icon "button" at bounding box center [653, 164] width 11 height 11
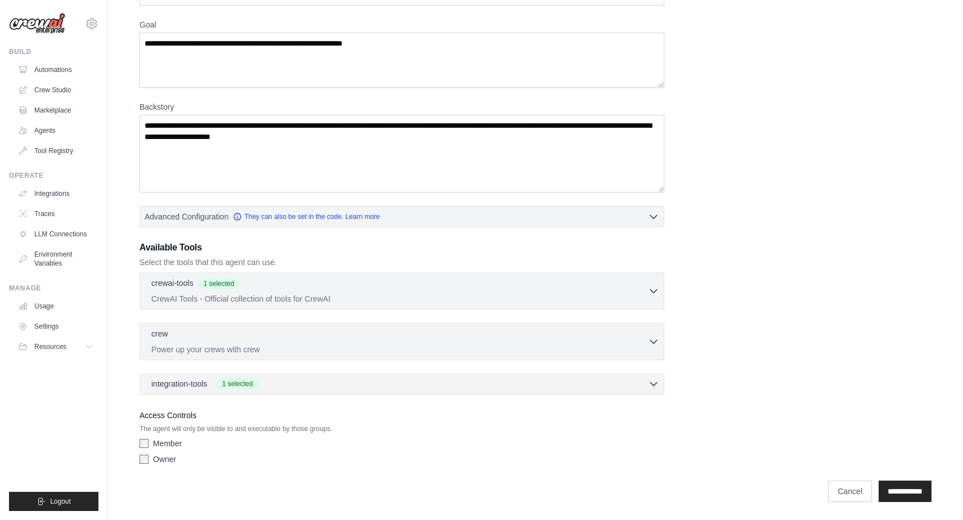
scroll to position [115, 0]
click at [653, 385] on icon "button" at bounding box center [653, 383] width 7 height 3
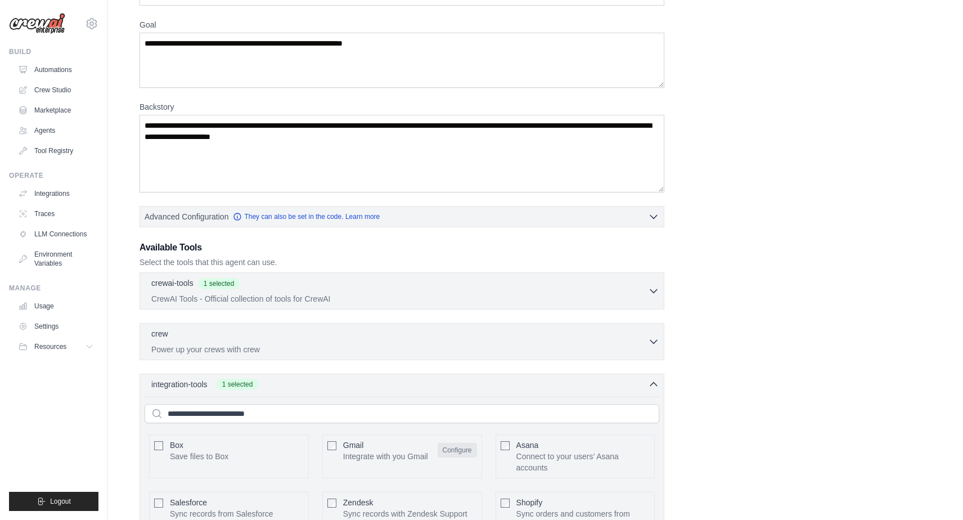
click at [463, 457] on button "Configure" at bounding box center [456, 450] width 39 height 15
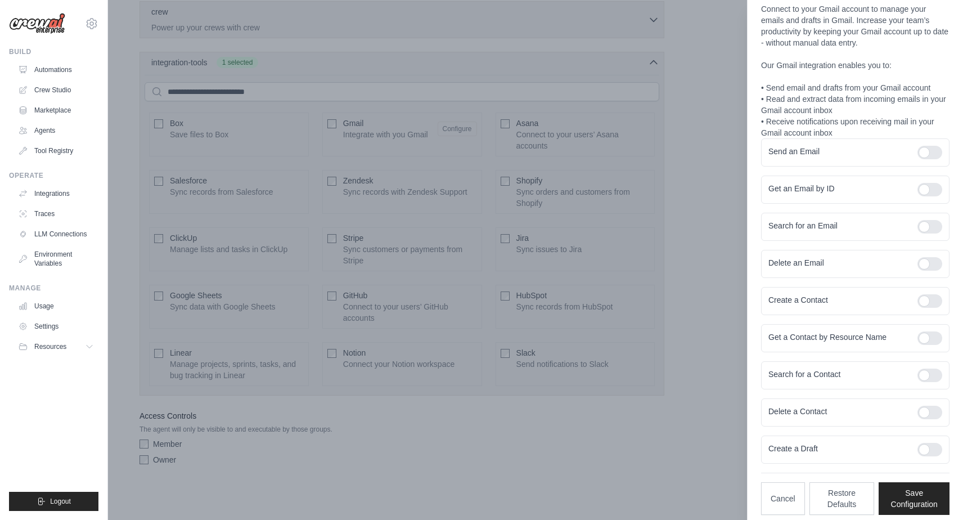
scroll to position [46, 0]
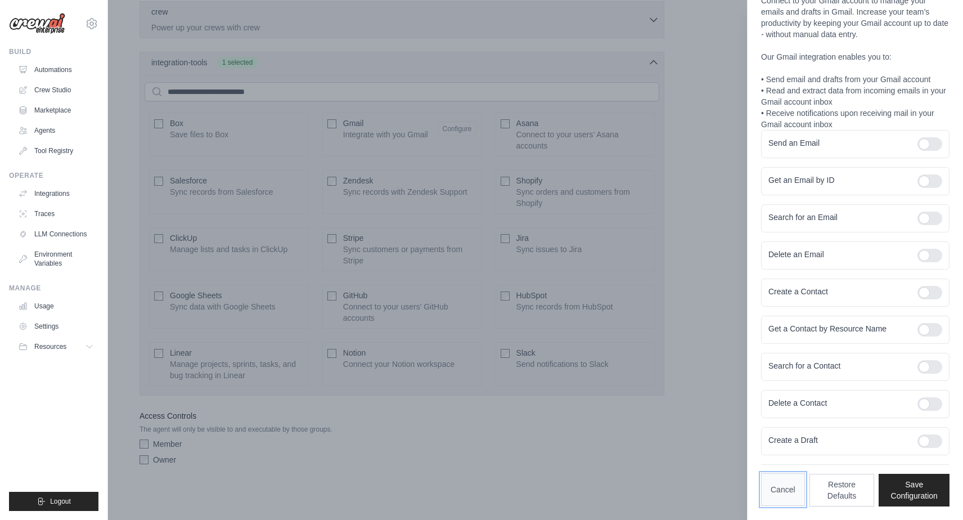
click at [784, 488] on button "Cancel" at bounding box center [783, 489] width 44 height 33
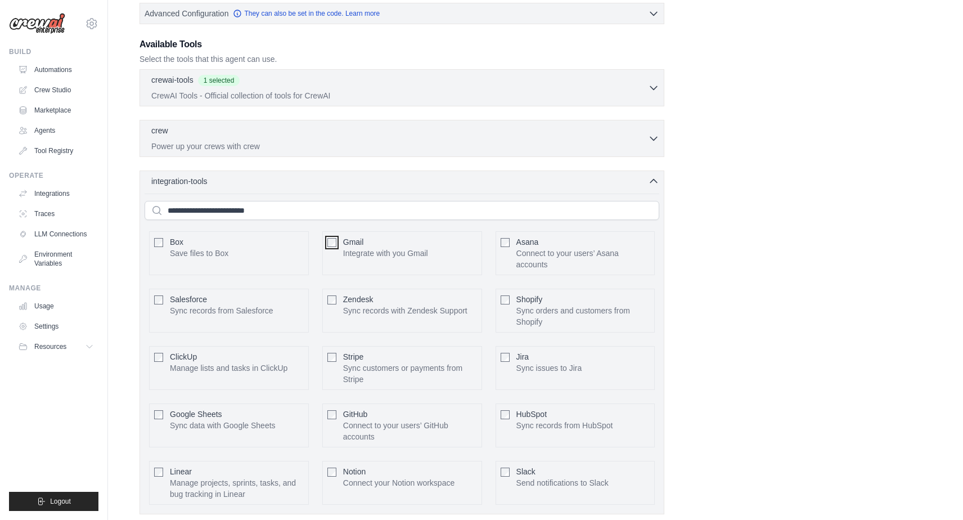
scroll to position [314, 0]
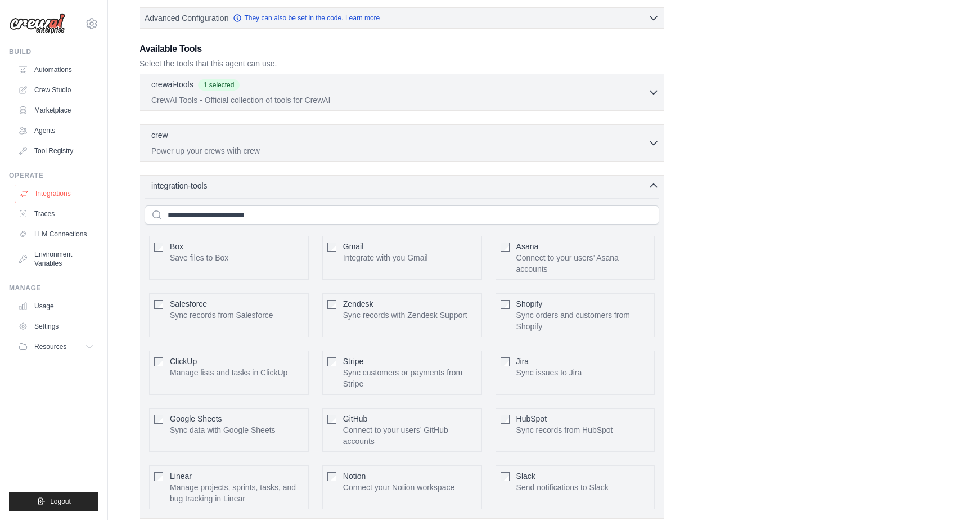
click at [49, 193] on link "Integrations" at bounding box center [57, 193] width 85 height 18
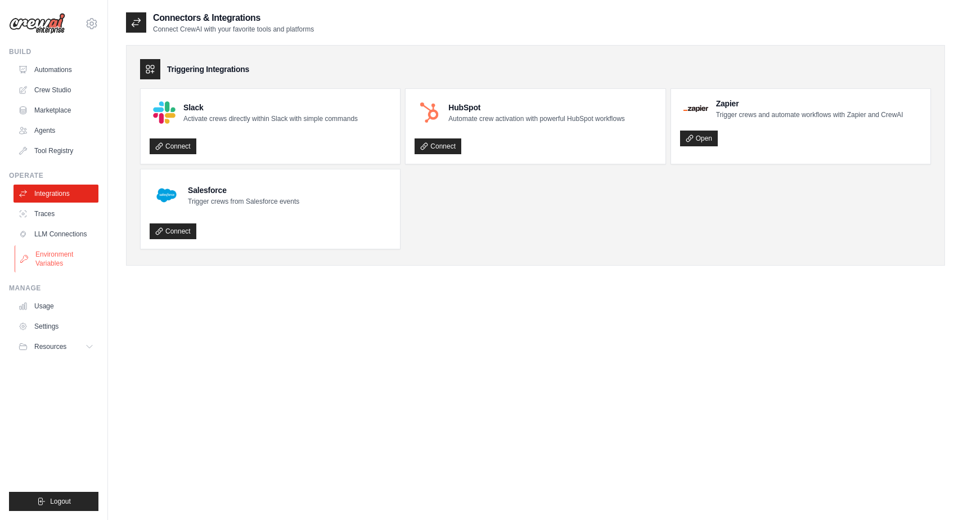
click at [57, 257] on link "Environment Variables" at bounding box center [57, 258] width 85 height 27
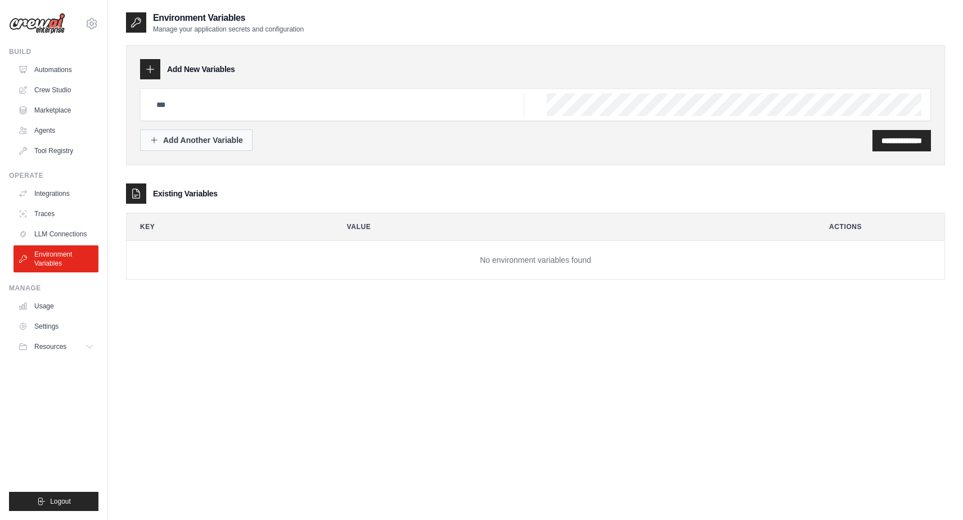
click at [220, 145] on div "Add Another Variable" at bounding box center [196, 139] width 93 height 11
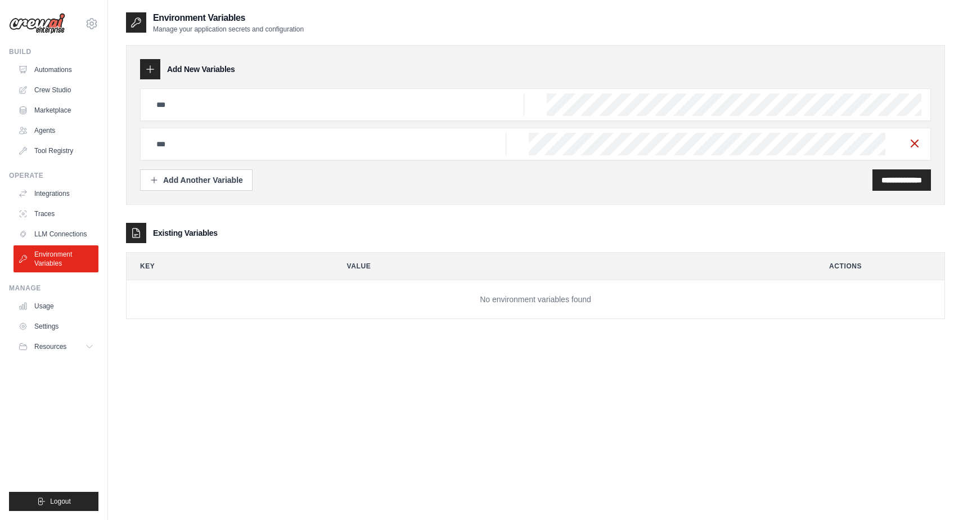
click at [914, 143] on line "button" at bounding box center [914, 143] width 7 height 7
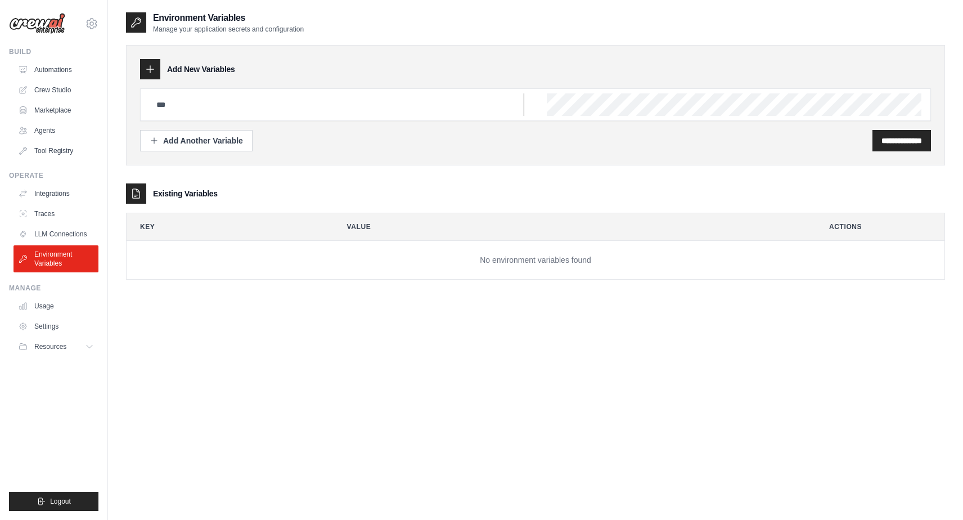
click at [365, 109] on input "text" at bounding box center [337, 104] width 374 height 22
click at [67, 66] on link "Automations" at bounding box center [57, 70] width 85 height 18
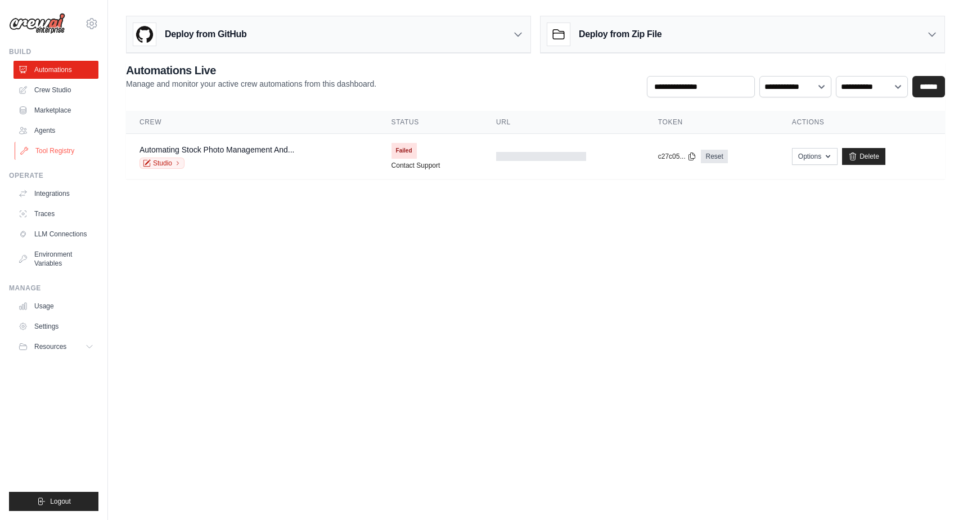
click at [53, 150] on link "Tool Registry" at bounding box center [57, 151] width 85 height 18
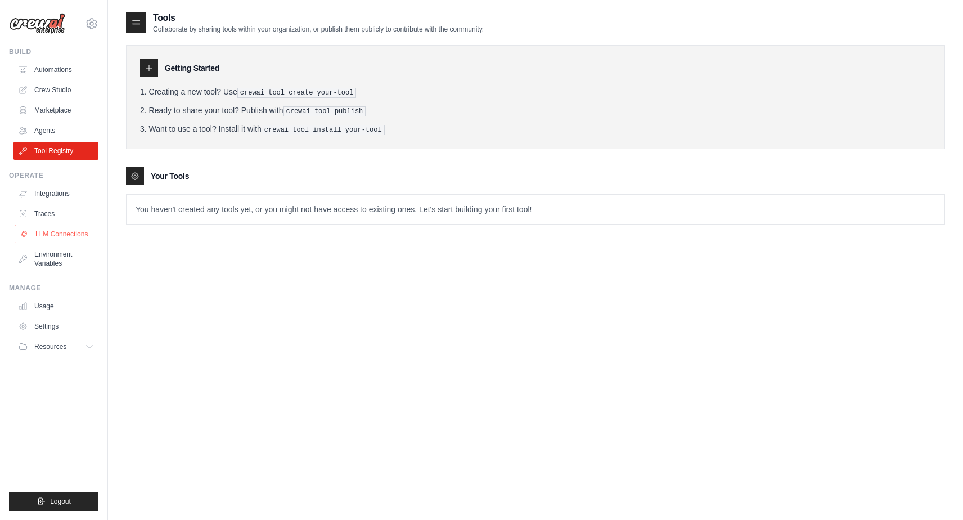
click at [58, 232] on link "LLM Connections" at bounding box center [57, 234] width 85 height 18
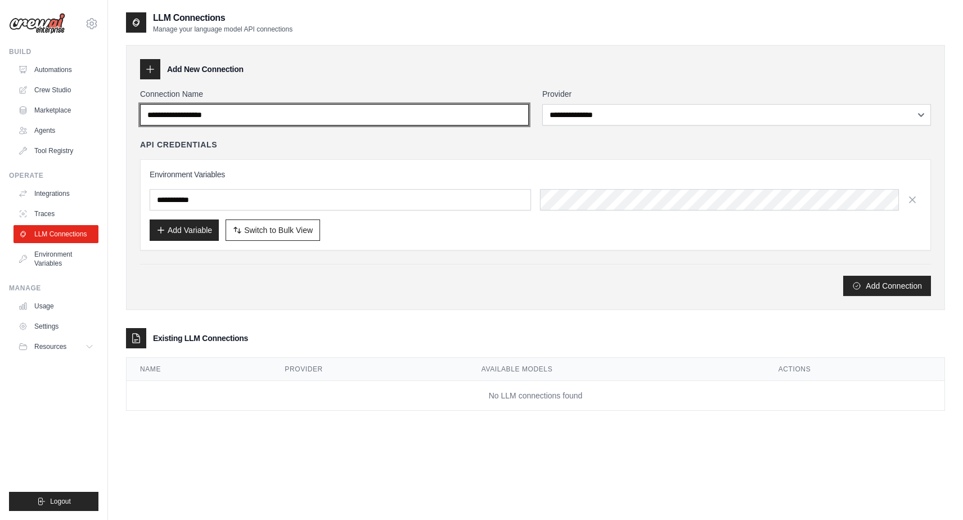
click at [364, 118] on input "Connection Name" at bounding box center [334, 114] width 389 height 21
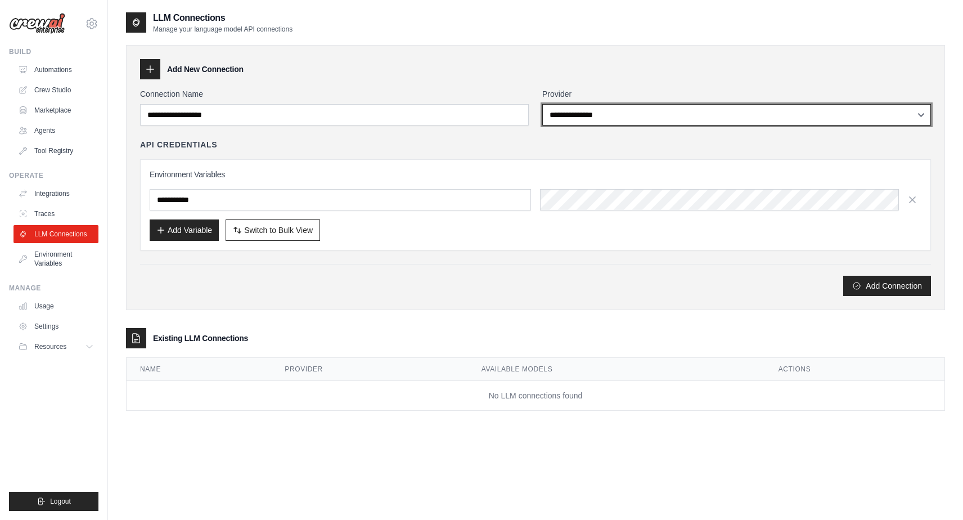
click at [592, 105] on select "**********" at bounding box center [736, 114] width 389 height 21
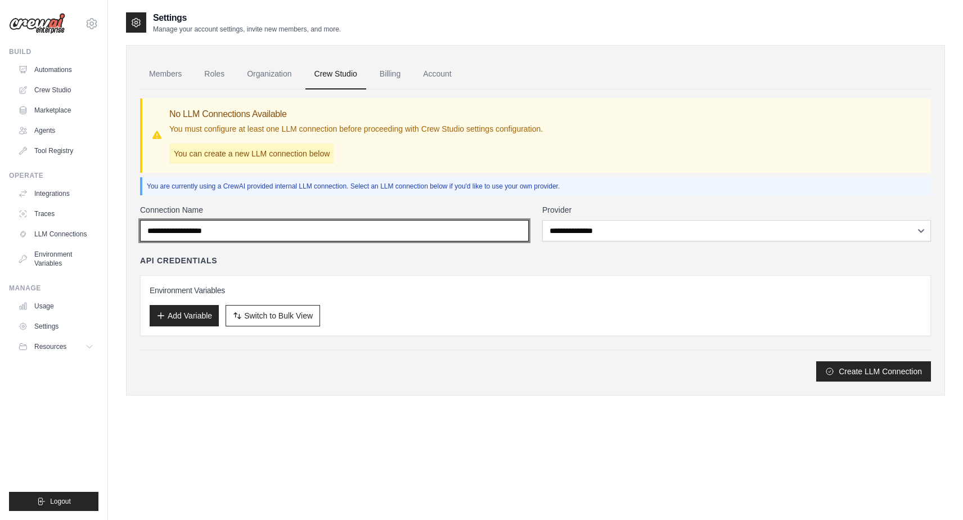
click at [291, 229] on input "Connection Name" at bounding box center [334, 230] width 389 height 21
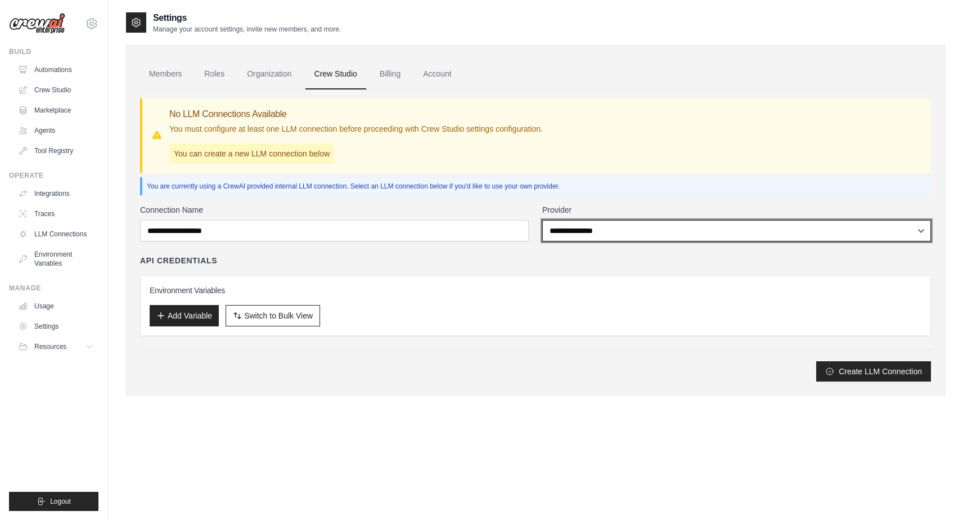
click at [568, 228] on select "**********" at bounding box center [736, 230] width 389 height 21
select select "******"
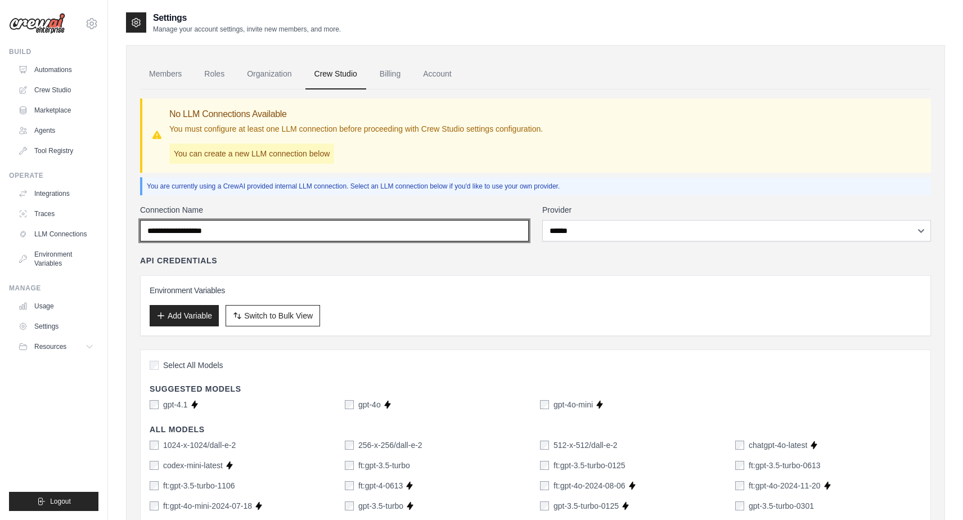
click at [261, 236] on input "Connection Name" at bounding box center [334, 230] width 389 height 21
type input "*"
type input "****"
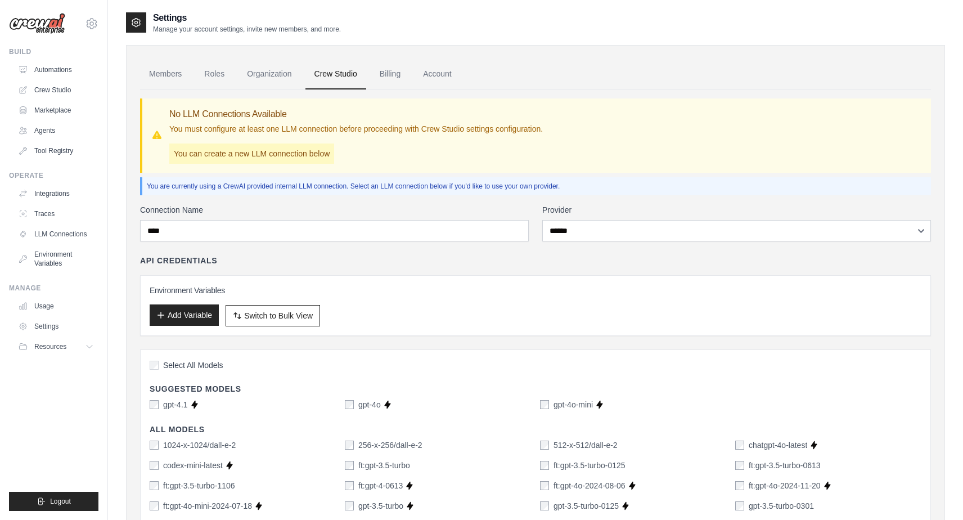
click at [207, 314] on button "Add Variable" at bounding box center [184, 314] width 69 height 21
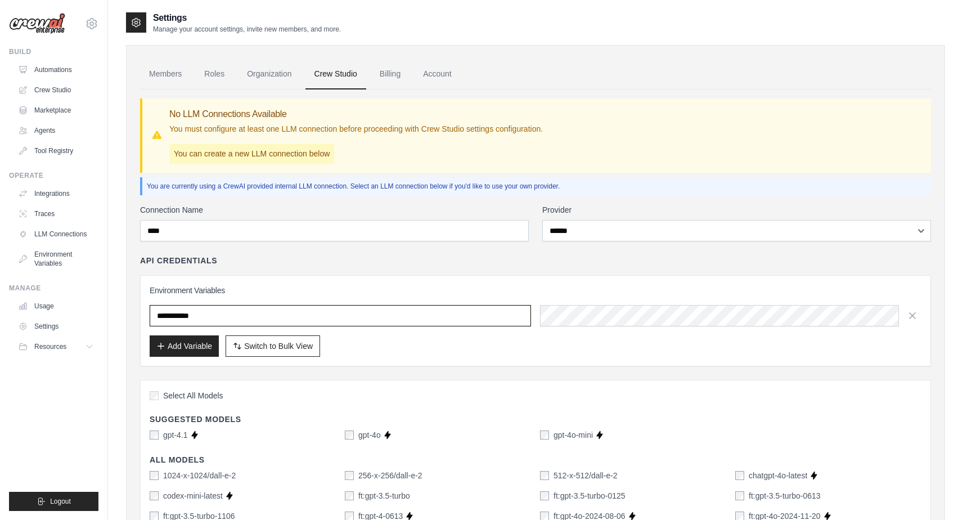
click at [219, 316] on input "text" at bounding box center [340, 315] width 381 height 21
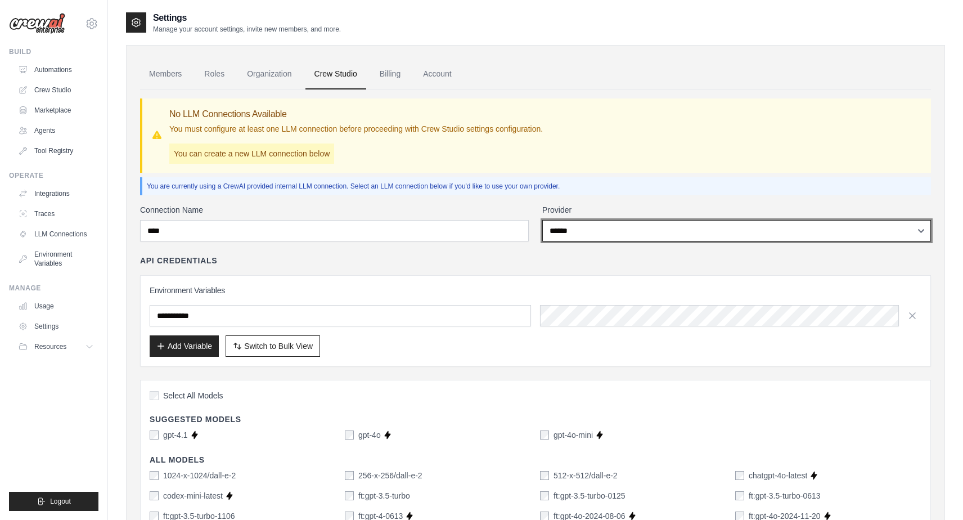
click at [581, 235] on select "**********" at bounding box center [736, 230] width 389 height 21
select select "*********"
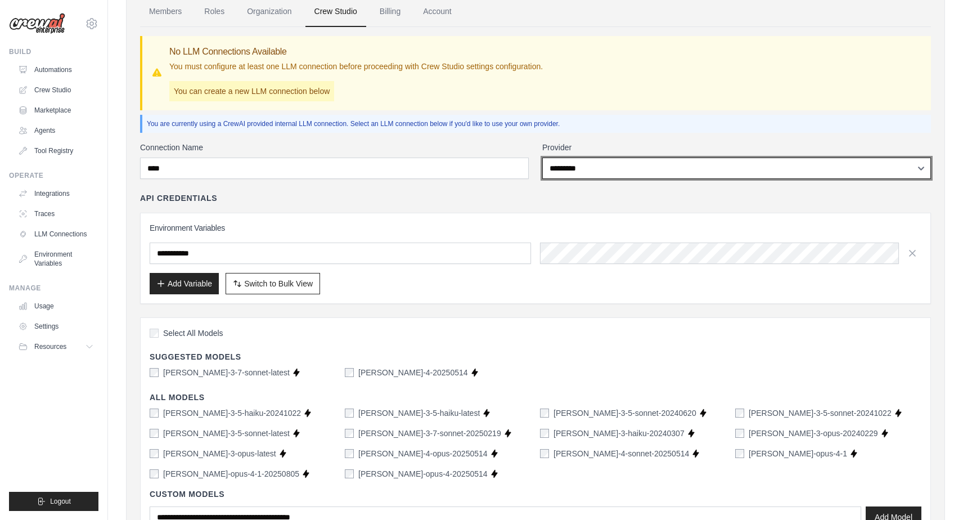
scroll to position [69, 0]
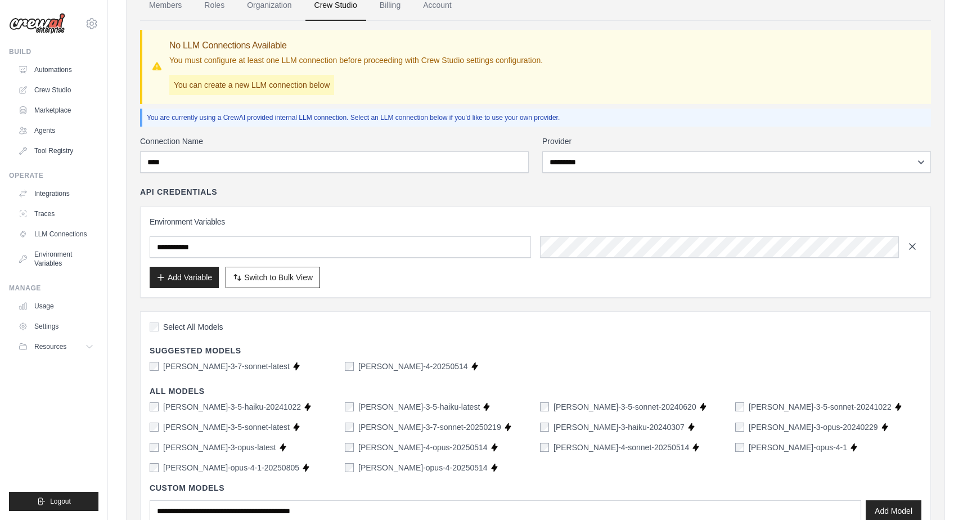
click at [913, 247] on icon "button" at bounding box center [911, 246] width 11 height 11
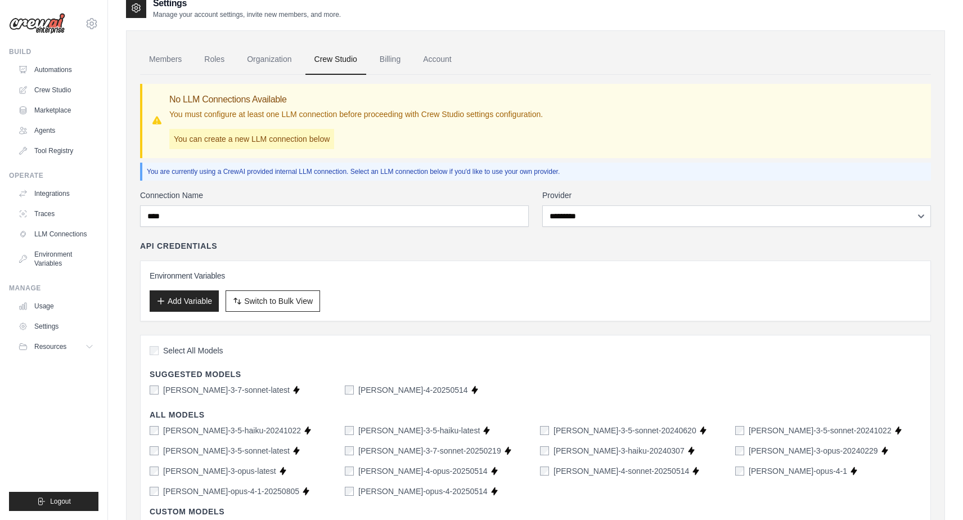
scroll to position [16, 0]
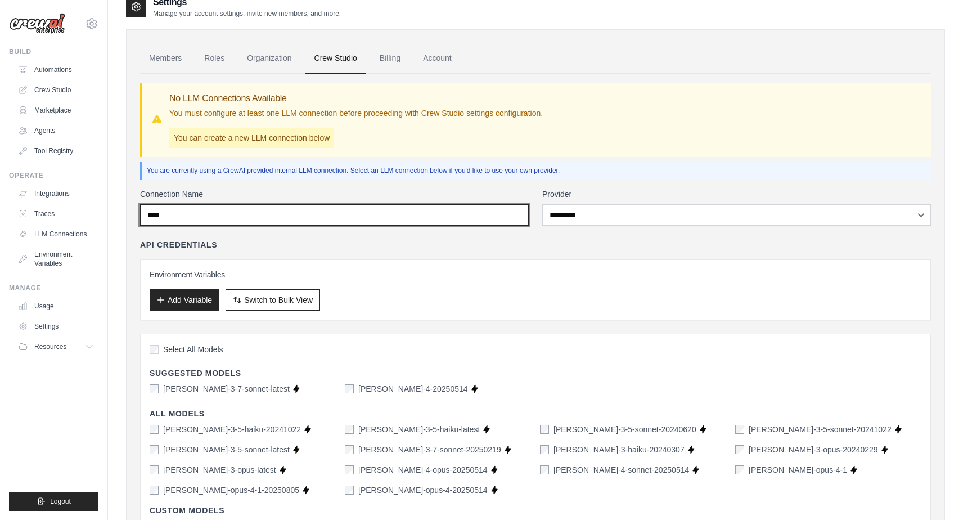
drag, startPoint x: 172, startPoint y: 215, endPoint x: 132, endPoint y: 212, distance: 40.1
click at [132, 212] on div "Members Roles Organization Crew Studio Billing Account No LLM Connections Avail…" at bounding box center [535, 325] width 819 height 593
type input "******"
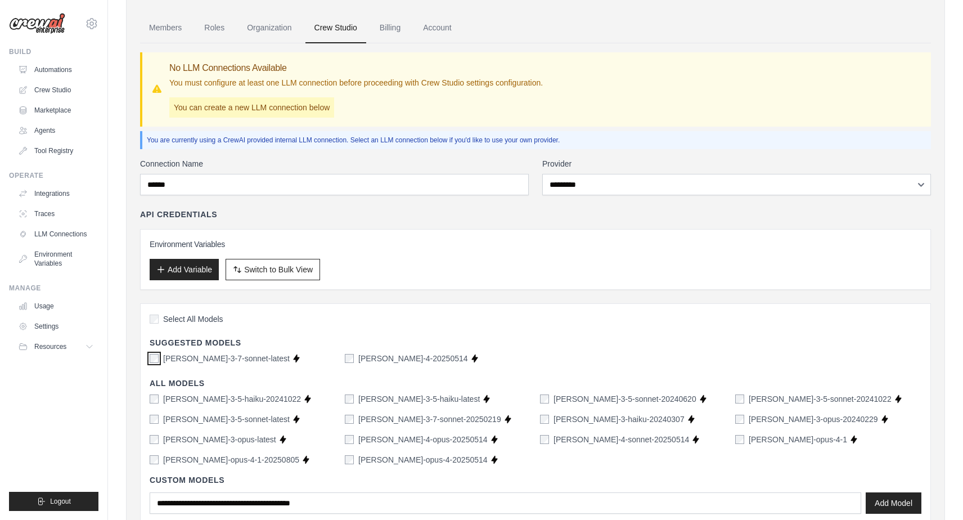
scroll to position [0, 0]
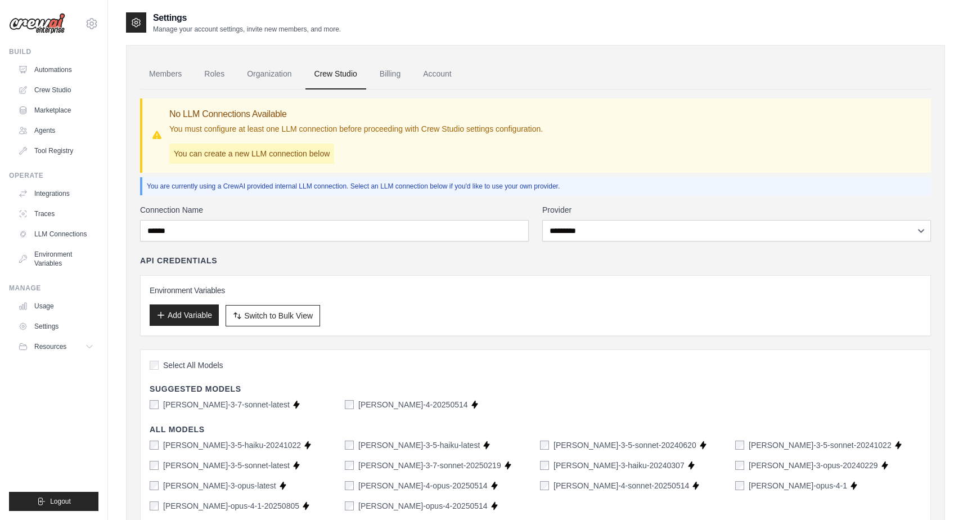
click at [186, 316] on button "Add Variable" at bounding box center [184, 314] width 69 height 21
click at [186, 318] on button "Add Variable" at bounding box center [184, 314] width 69 height 21
click at [176, 315] on button "Add Variable" at bounding box center [184, 314] width 69 height 21
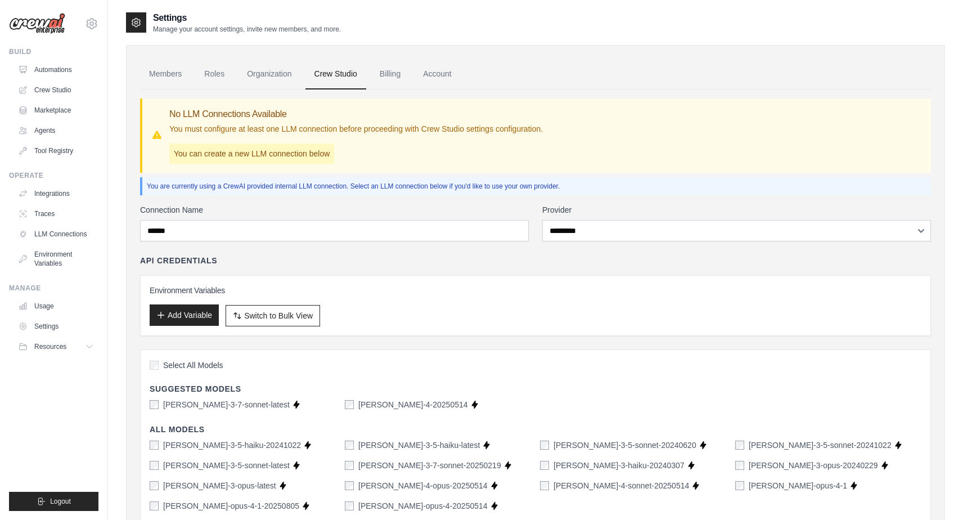
click at [168, 318] on button "Add Variable" at bounding box center [184, 314] width 69 height 21
click at [161, 313] on icon "button" at bounding box center [160, 314] width 9 height 9
click at [68, 232] on link "LLM Connections" at bounding box center [57, 234] width 85 height 18
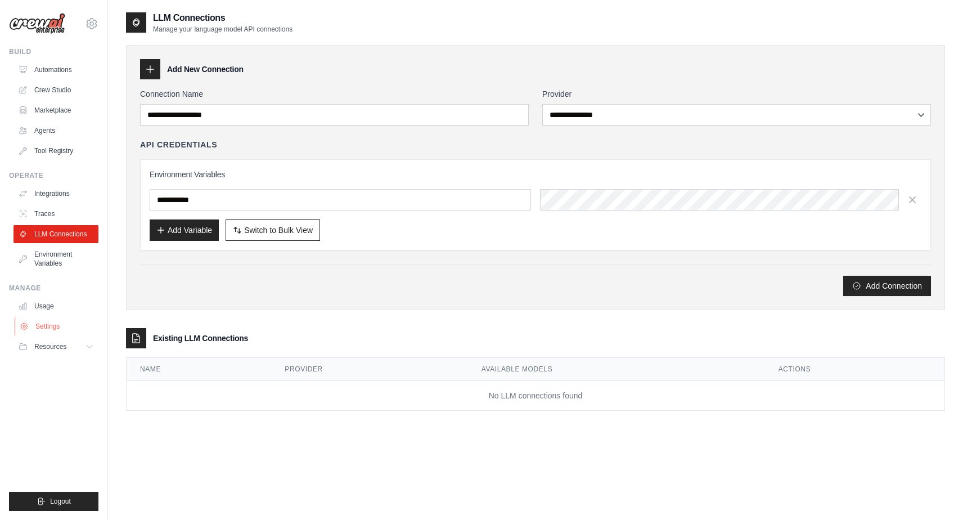
click at [43, 328] on link "Settings" at bounding box center [57, 326] width 85 height 18
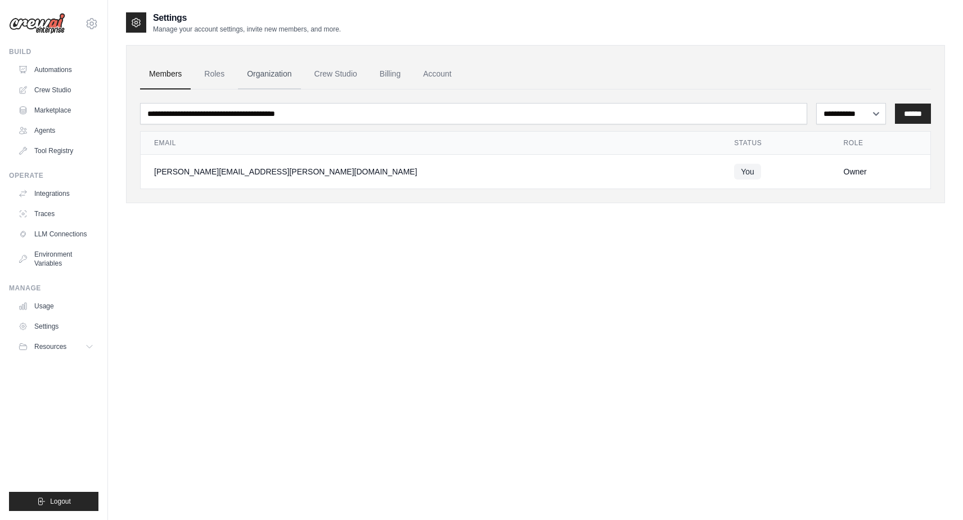
click at [277, 67] on link "Organization" at bounding box center [269, 74] width 62 height 30
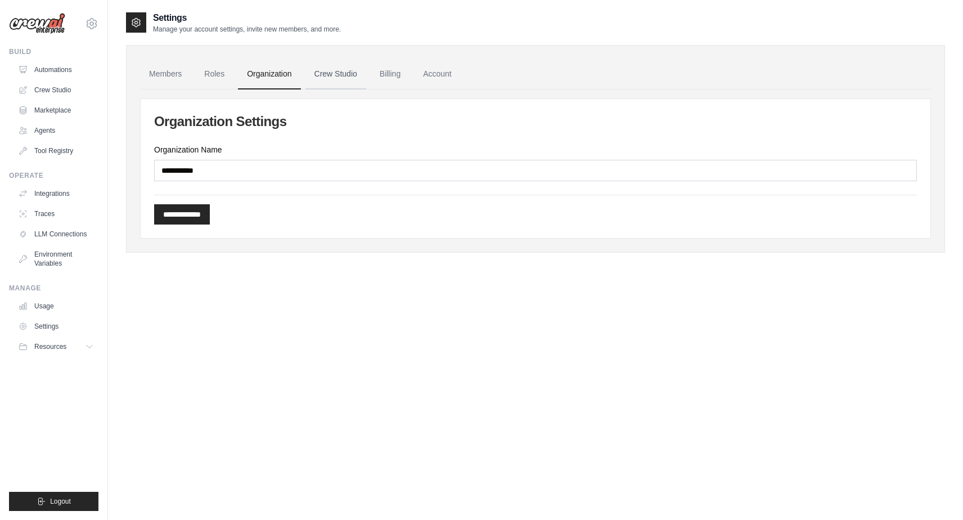
click at [349, 69] on link "Crew Studio" at bounding box center [335, 74] width 61 height 30
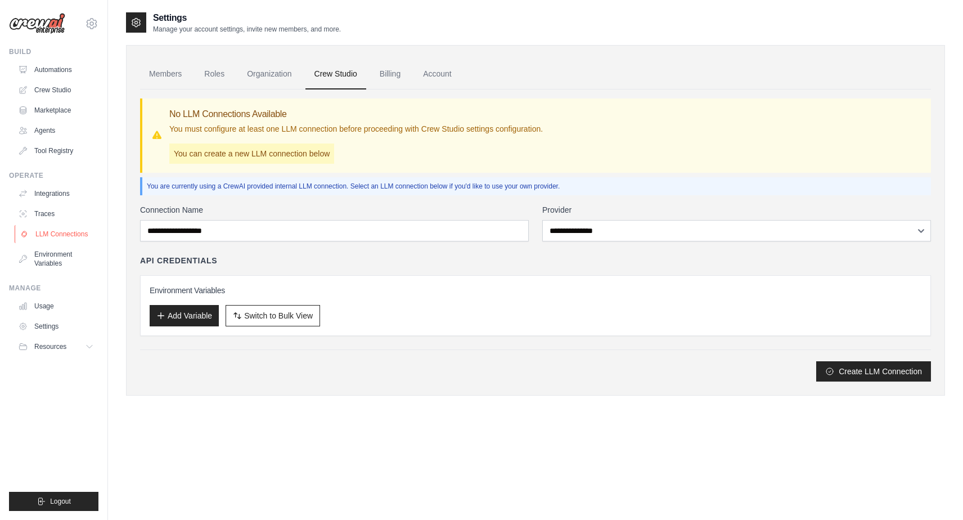
click at [60, 231] on link "LLM Connections" at bounding box center [57, 234] width 85 height 18
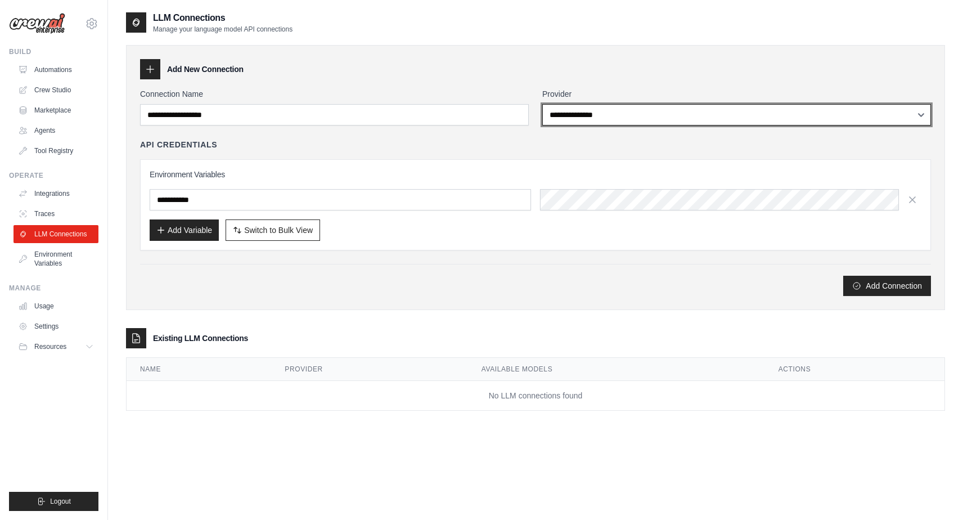
click at [618, 109] on select "**********" at bounding box center [736, 114] width 389 height 21
select select "*********"
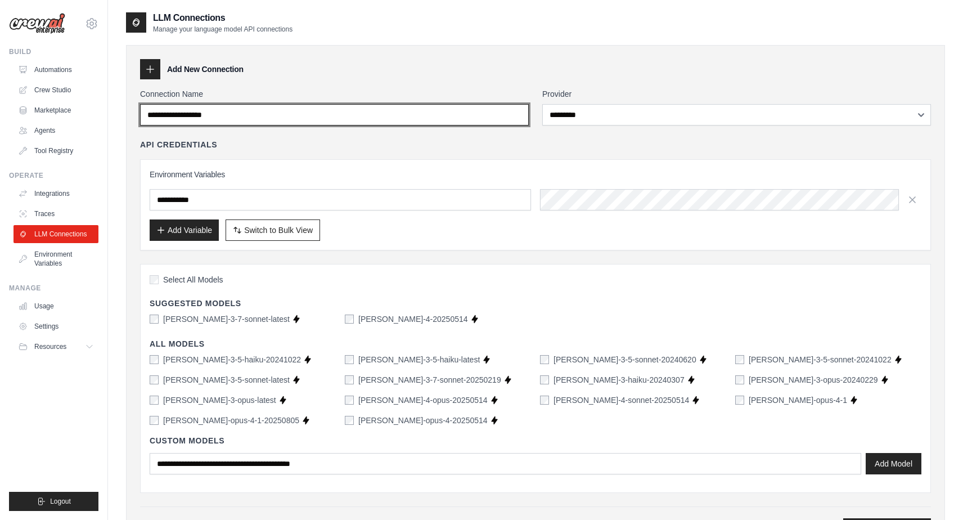
click at [236, 112] on input "Connection Name" at bounding box center [334, 114] width 389 height 21
type input "*"
type input "******"
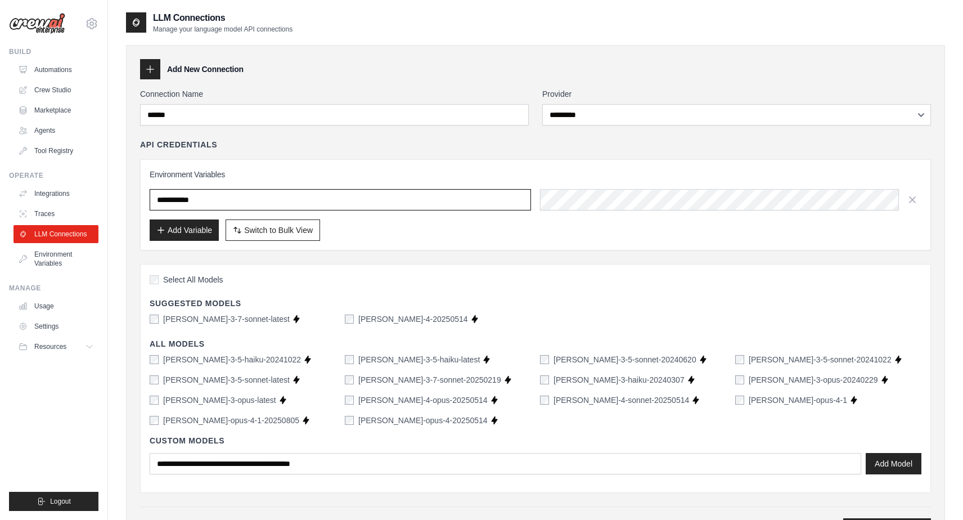
click at [249, 198] on input "text" at bounding box center [340, 199] width 381 height 21
paste input "**********"
type input "**********"
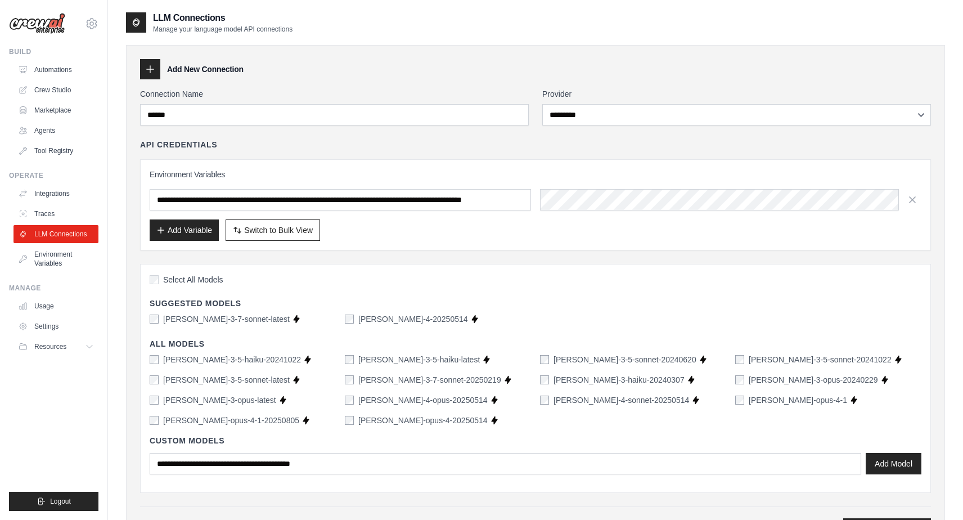
click at [360, 233] on div "Add Variable Switch to Bulk View Switch to Table View" at bounding box center [535, 229] width 771 height 21
click at [364, 237] on div "Add Variable Switch to Bulk View Switch to Table View" at bounding box center [535, 229] width 771 height 21
click at [303, 233] on span "Switch to Bulk View" at bounding box center [278, 229] width 69 height 11
type textarea "**********"
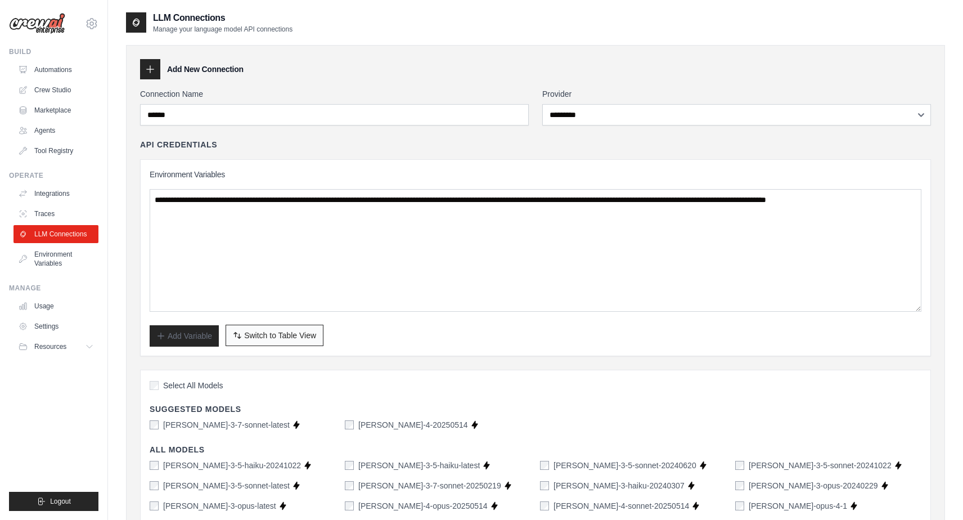
click at [270, 338] on span "Switch to Table View" at bounding box center [280, 335] width 72 height 11
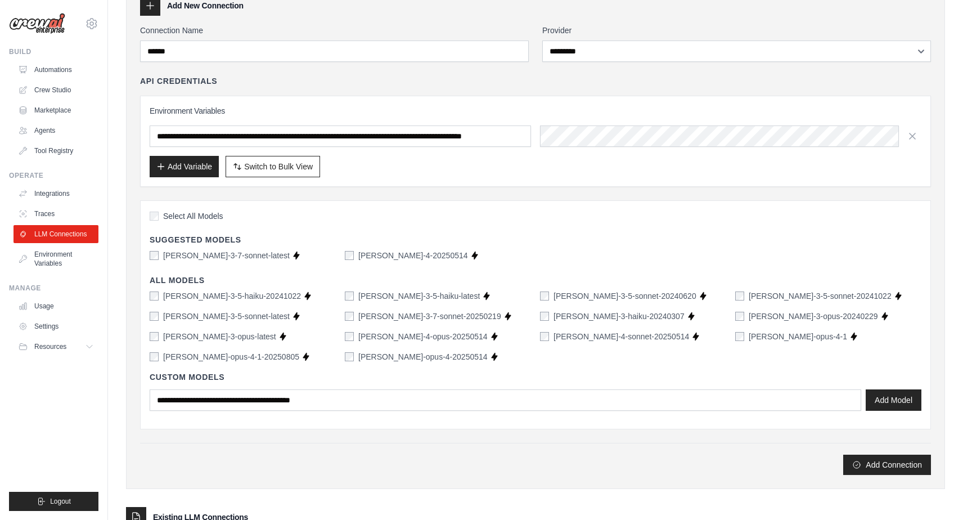
scroll to position [163, 0]
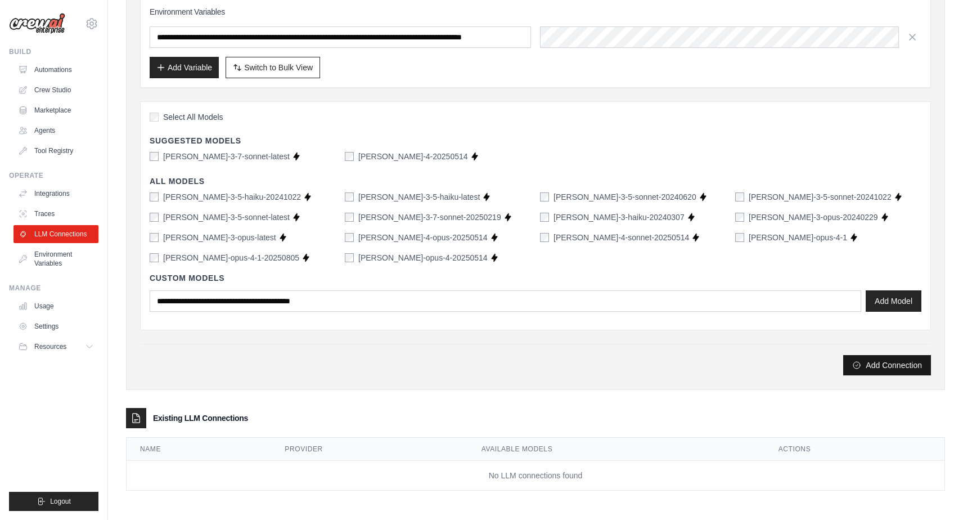
click at [874, 369] on button "Add Connection" at bounding box center [887, 365] width 88 height 20
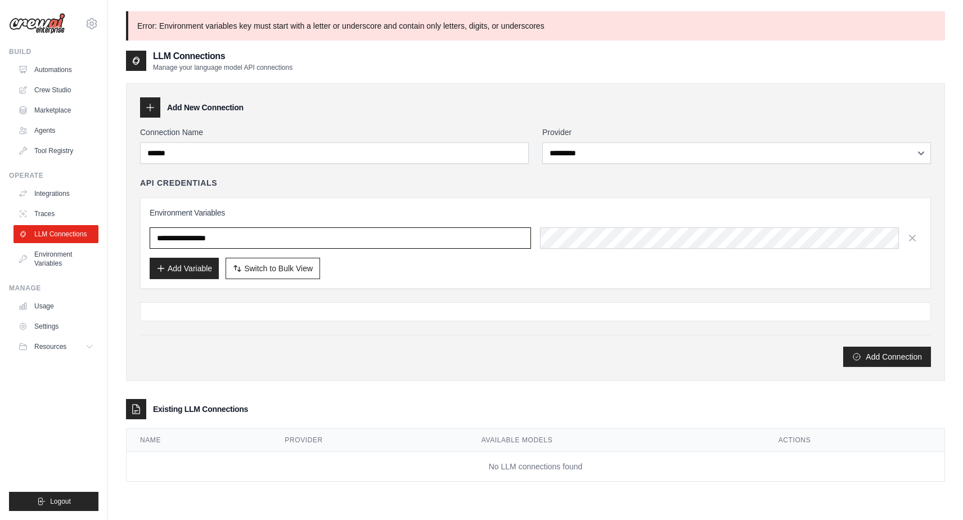
click at [247, 233] on input "**********" at bounding box center [340, 237] width 381 height 21
drag, startPoint x: 261, startPoint y: 238, endPoint x: 139, endPoint y: 235, distance: 122.1
click at [139, 235] on div "**********" at bounding box center [535, 231] width 819 height 297
paste input "*****"
type input "**********"
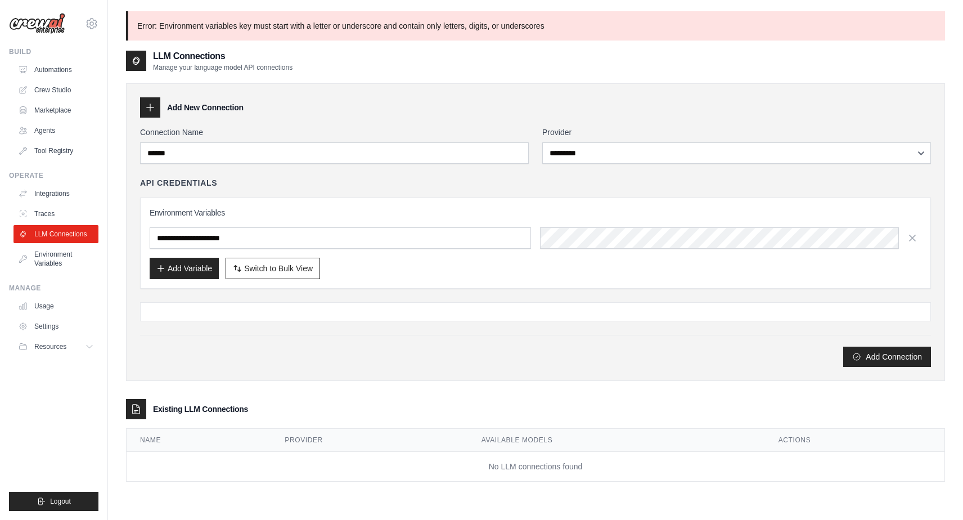
click at [382, 270] on div "Add Variable Switch to Bulk View Switch to Table View" at bounding box center [535, 268] width 771 height 21
click at [870, 356] on button "Add Connection" at bounding box center [887, 356] width 88 height 20
click at [53, 212] on link "Traces" at bounding box center [57, 214] width 85 height 18
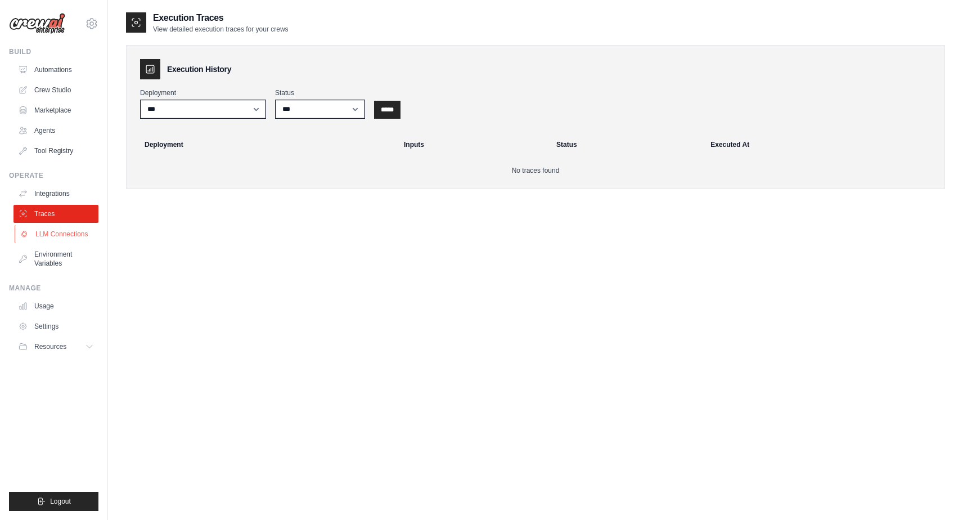
click at [55, 233] on link "LLM Connections" at bounding box center [57, 234] width 85 height 18
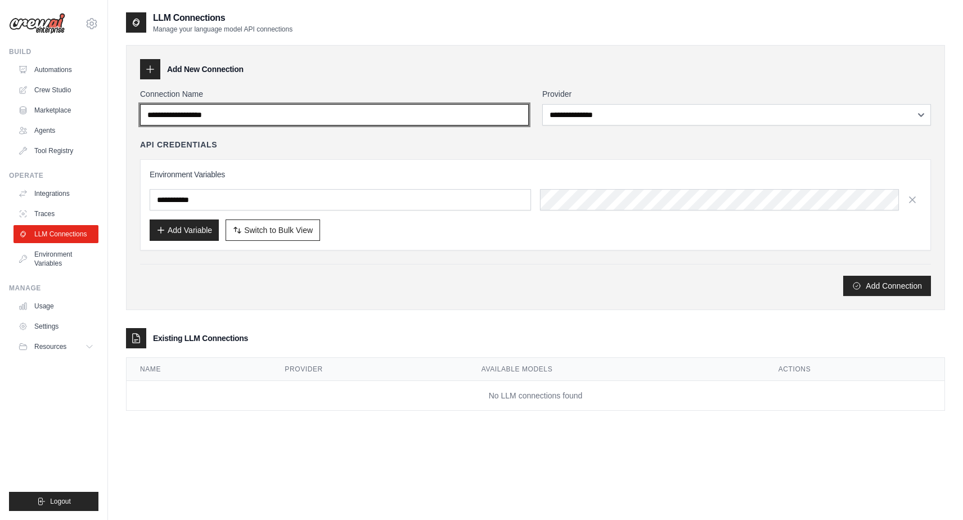
click at [335, 115] on input "Connection Name" at bounding box center [334, 114] width 389 height 21
type input "******"
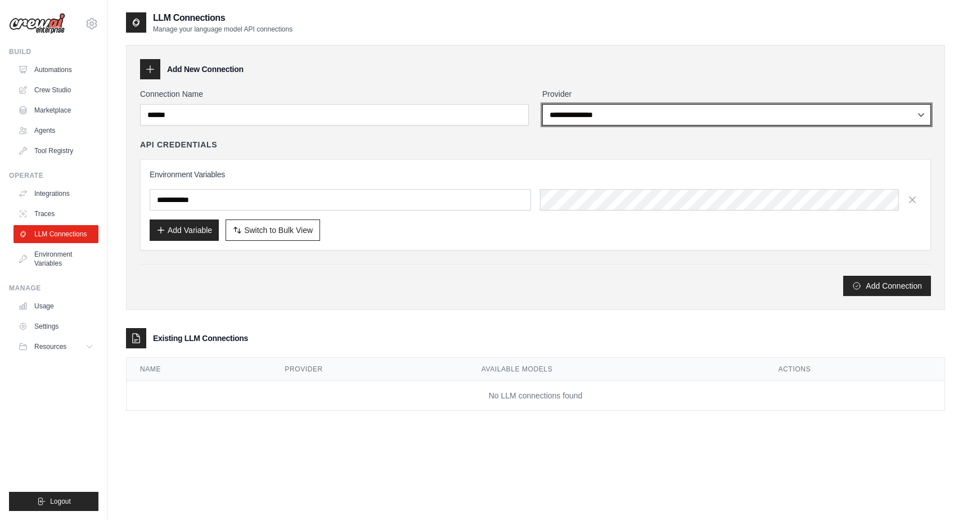
click at [613, 120] on select "**********" at bounding box center [736, 114] width 389 height 21
select select "*********"
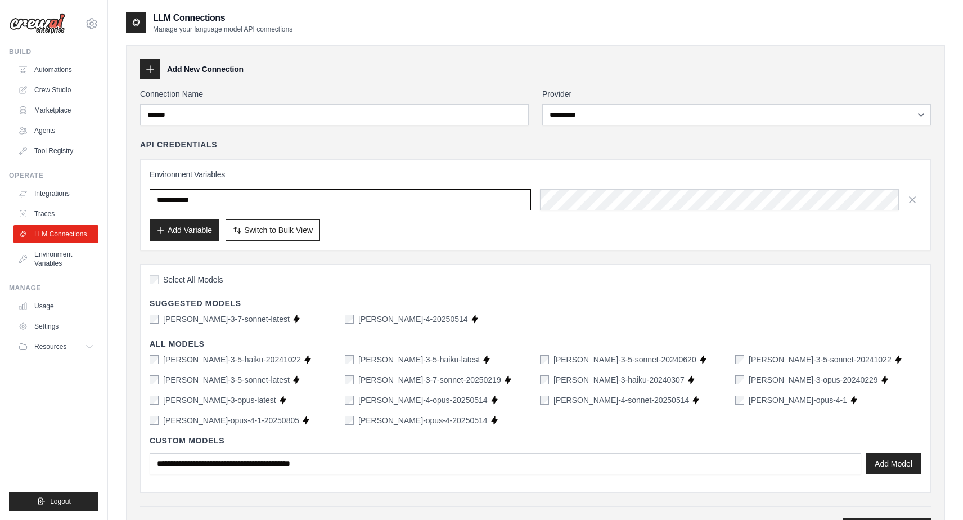
click at [219, 200] on input "text" at bounding box center [340, 199] width 381 height 21
paste input "**********"
type input "**********"
click at [624, 220] on div "Add Variable Switch to Bulk View Switch to Table View" at bounding box center [535, 229] width 771 height 21
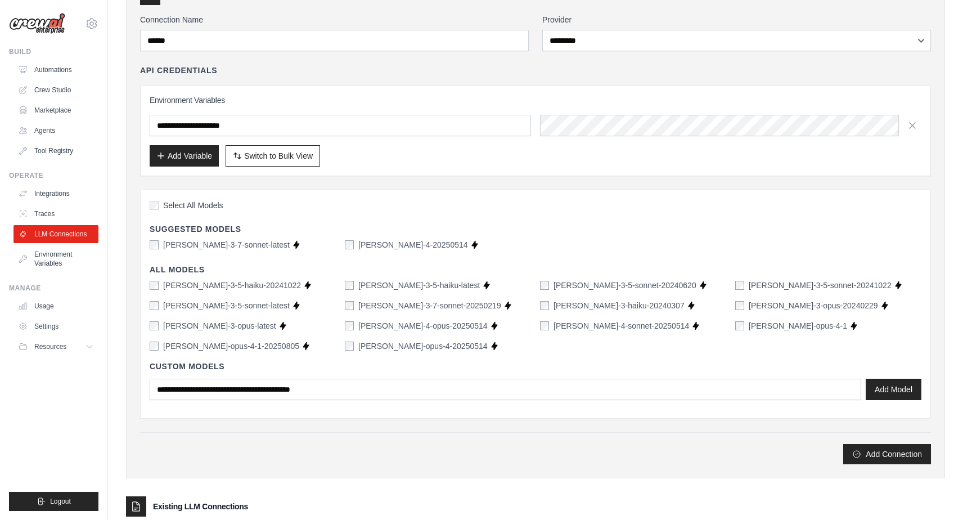
scroll to position [78, 0]
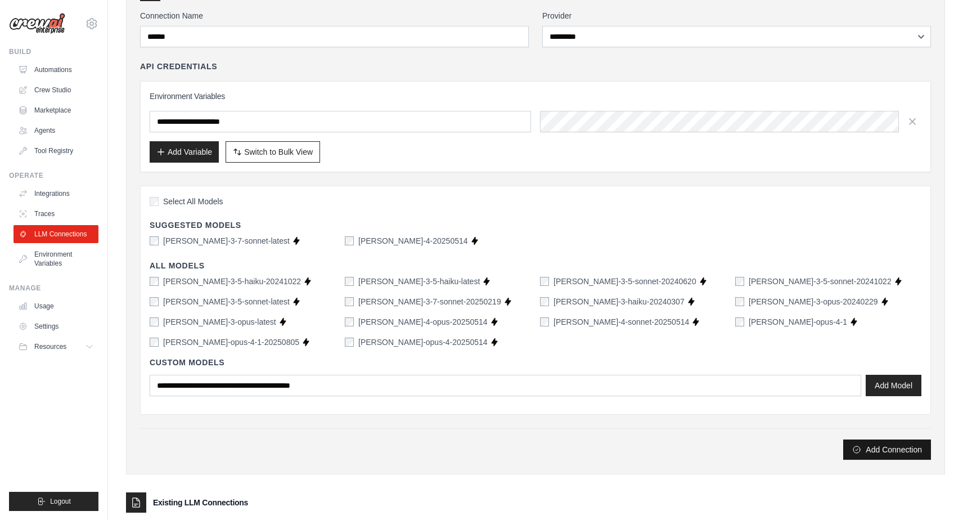
click at [860, 447] on button "Add Connection" at bounding box center [887, 449] width 88 height 20
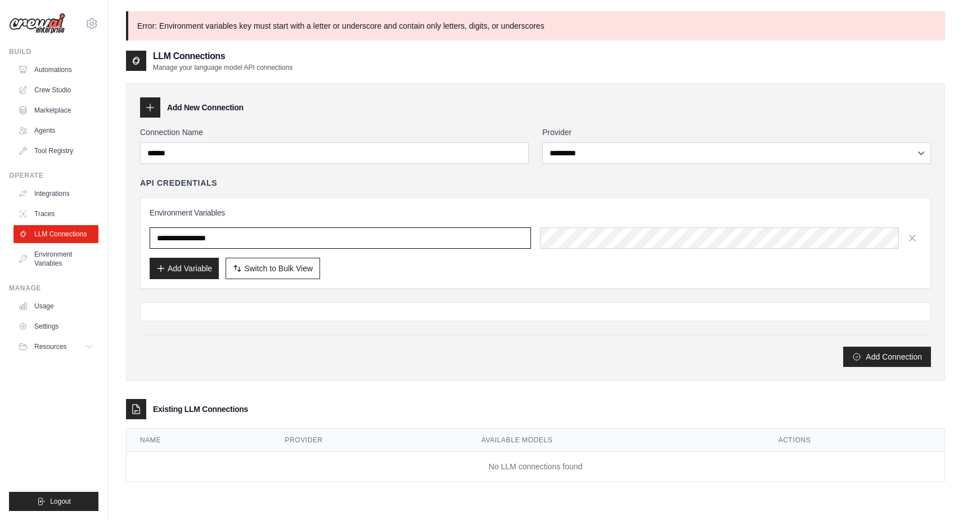
click at [261, 239] on input "**********" at bounding box center [340, 237] width 381 height 21
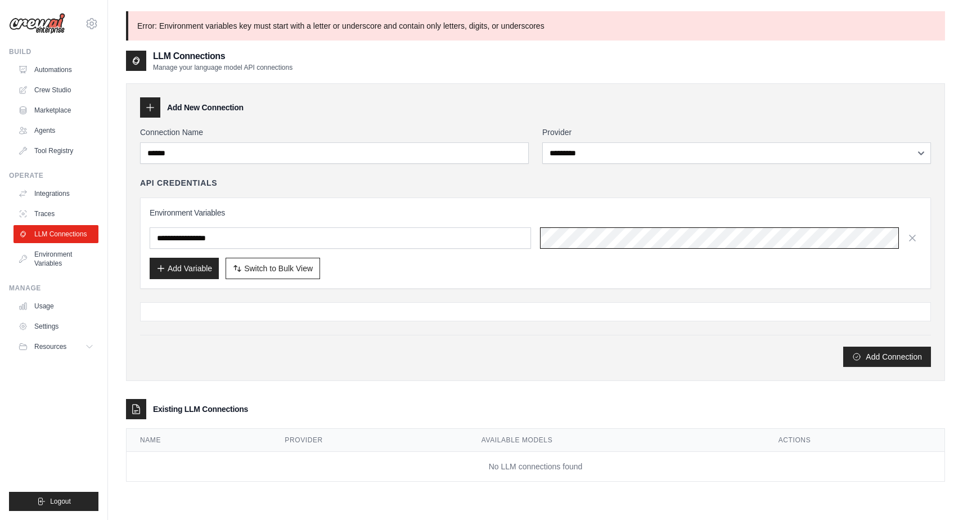
scroll to position [0, 58]
click at [418, 267] on div "Add Variable Switch to Bulk View Switch to Table View" at bounding box center [535, 268] width 771 height 21
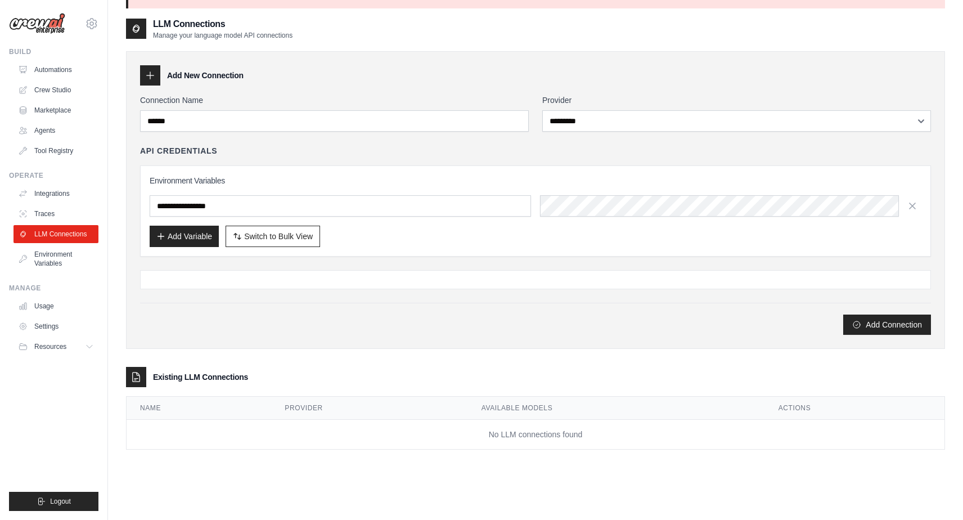
scroll to position [0, 0]
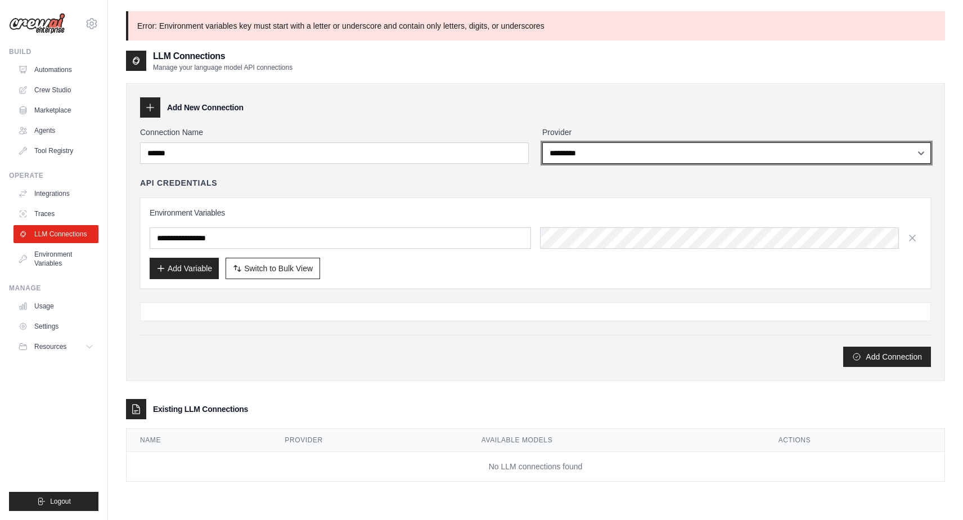
click at [669, 152] on select "**********" at bounding box center [736, 152] width 389 height 21
click at [657, 154] on select "**********" at bounding box center [736, 152] width 389 height 21
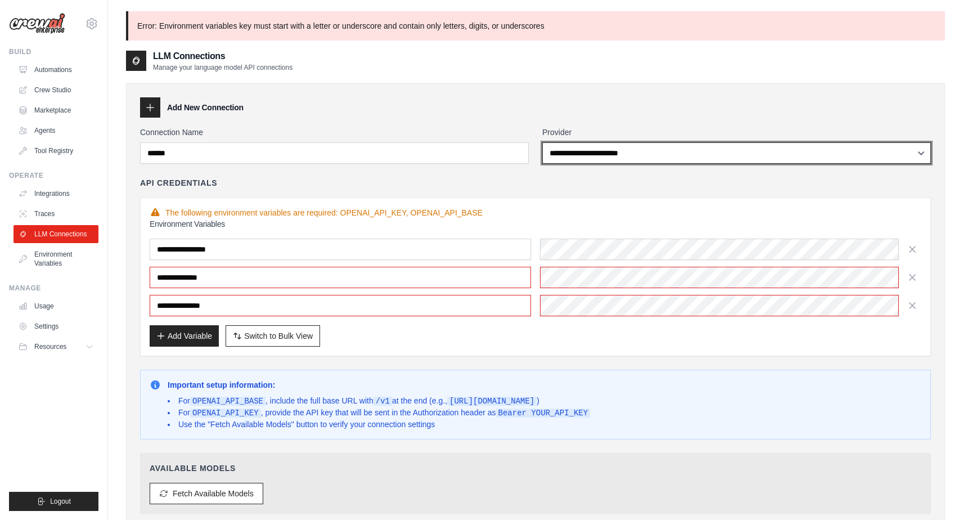
select select "*********"
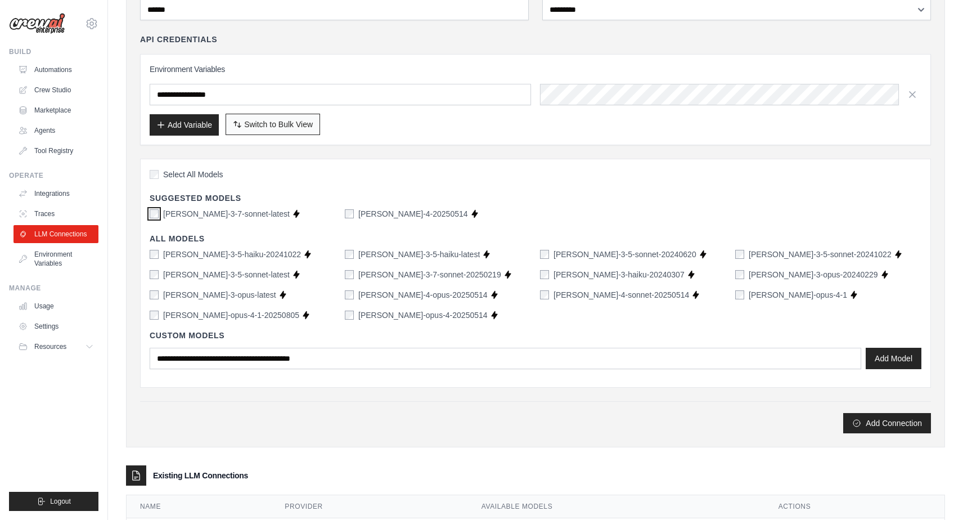
scroll to position [156, 0]
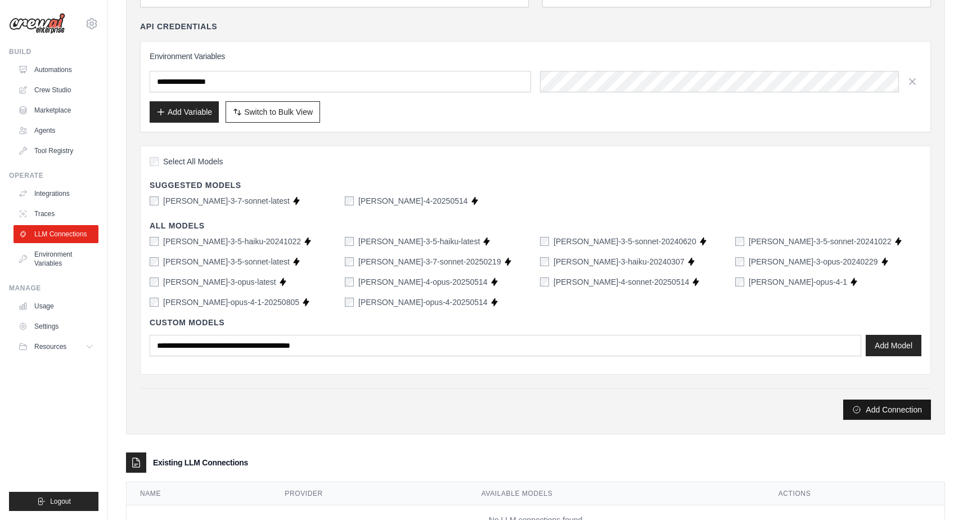
click at [879, 407] on button "Add Connection" at bounding box center [887, 409] width 88 height 20
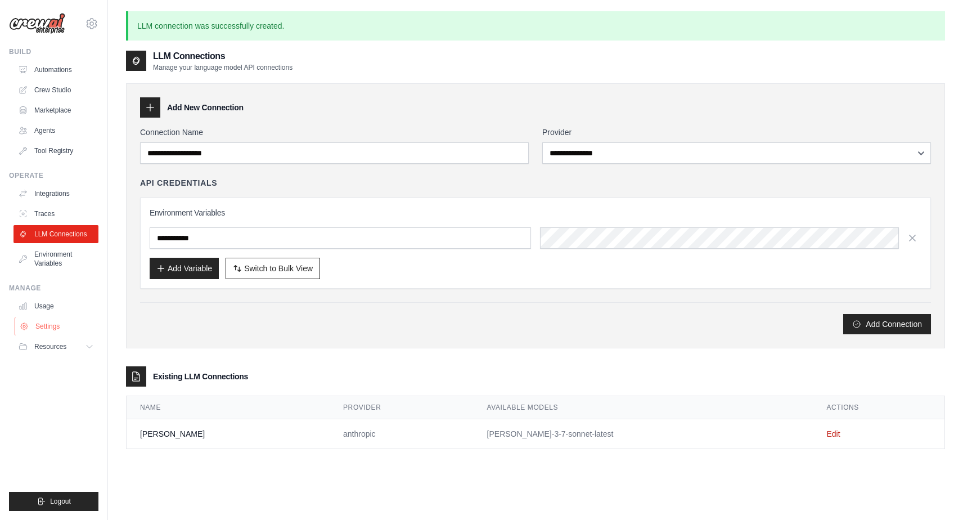
click at [48, 329] on link "Settings" at bounding box center [57, 326] width 85 height 18
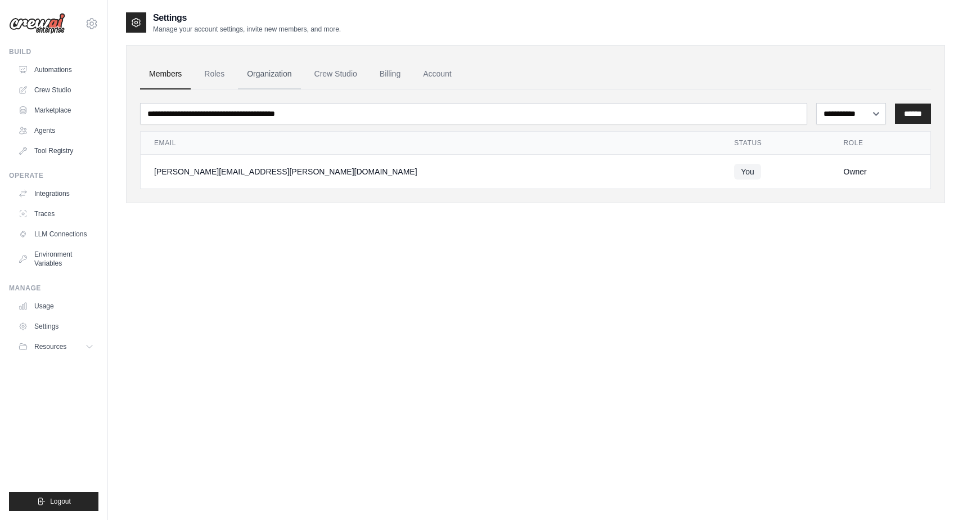
click at [282, 76] on link "Organization" at bounding box center [269, 74] width 62 height 30
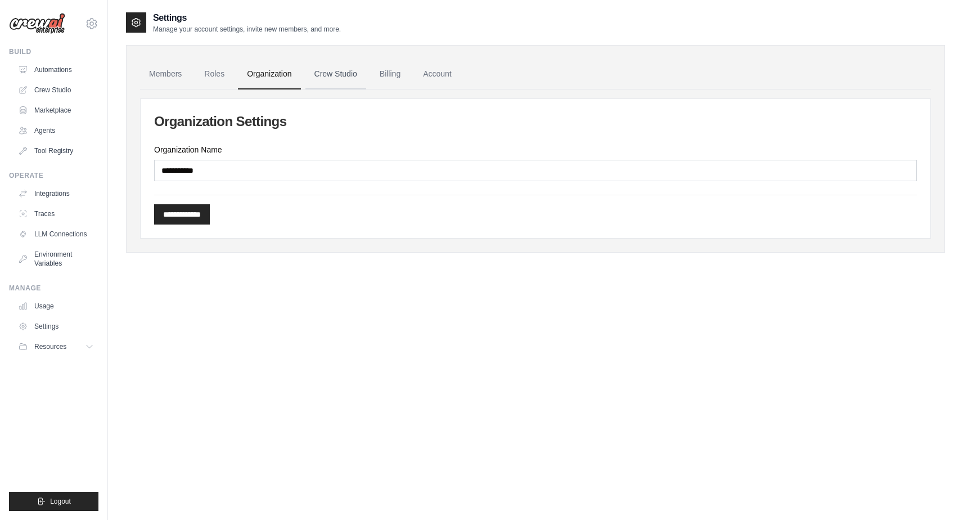
click at [337, 69] on link "Crew Studio" at bounding box center [335, 74] width 61 height 30
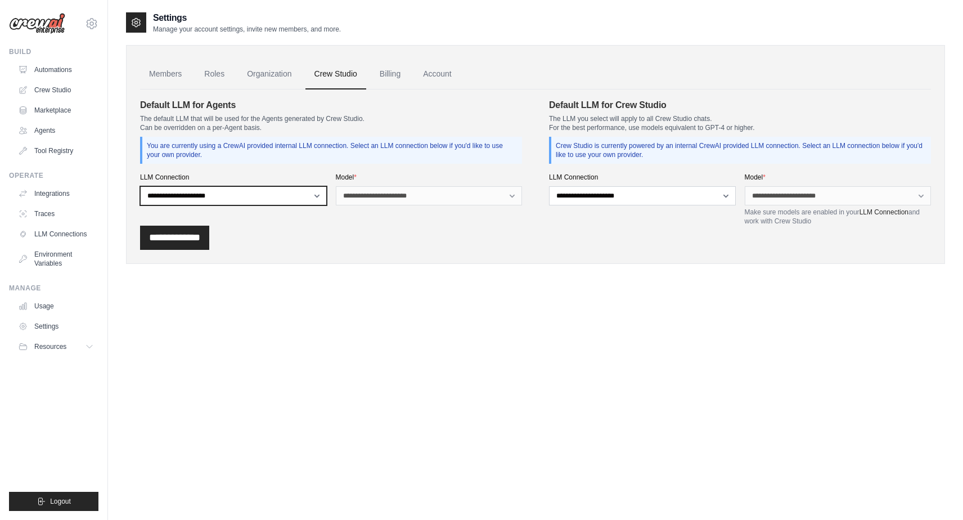
click at [260, 199] on select "**********" at bounding box center [233, 195] width 187 height 19
select select "******"
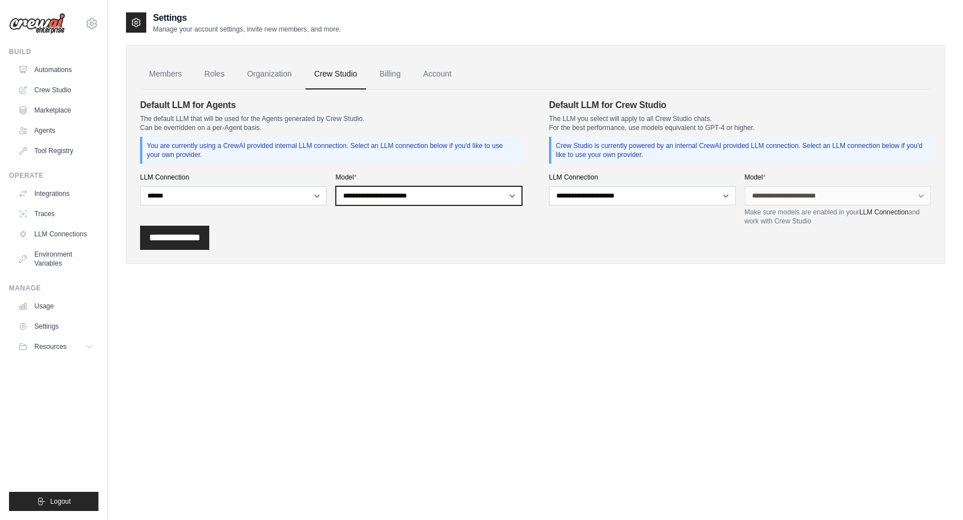
click at [389, 193] on select "**********" at bounding box center [429, 195] width 187 height 19
select select "**********"
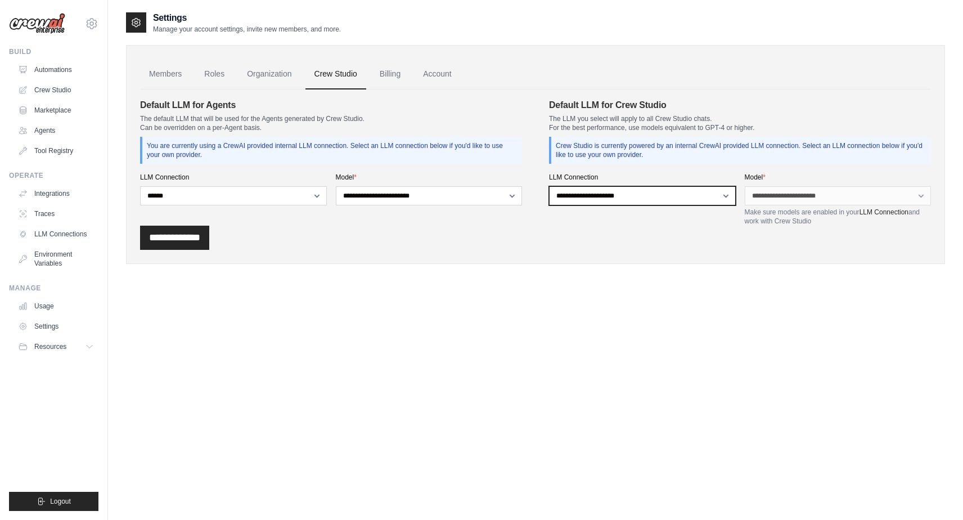
click at [579, 195] on select "**********" at bounding box center [642, 195] width 187 height 19
select select "******"
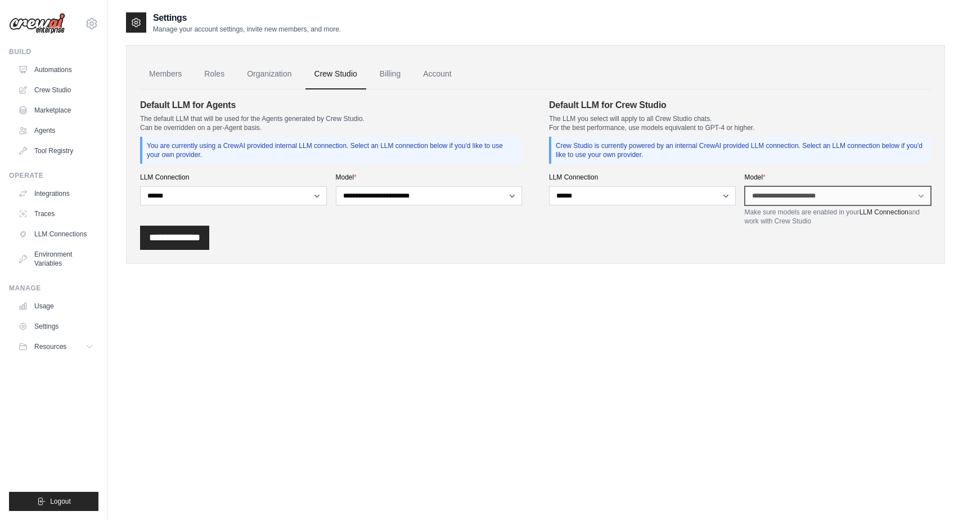
click at [759, 195] on select "**********" at bounding box center [837, 195] width 187 height 19
select select "**********"
click at [598, 237] on div "**********" at bounding box center [535, 237] width 791 height 24
click at [189, 234] on input "**********" at bounding box center [174, 237] width 69 height 24
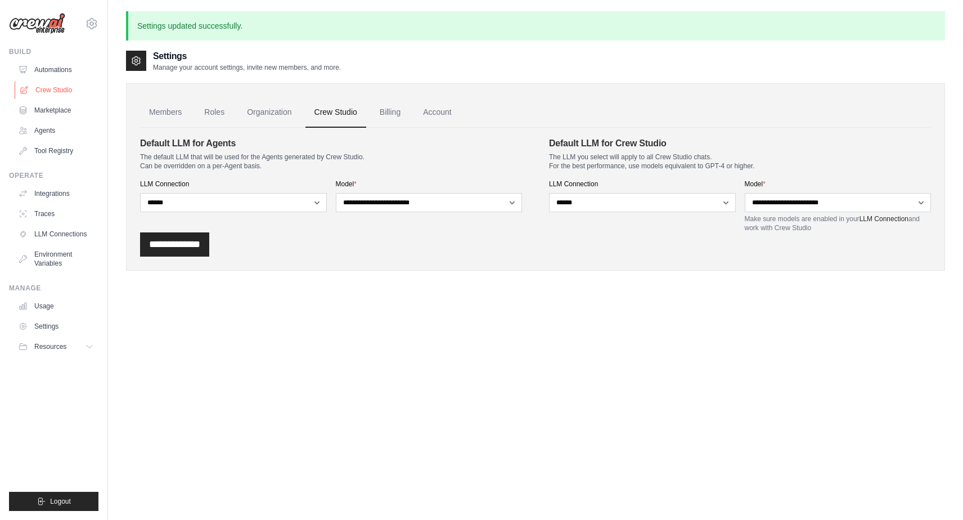
click at [62, 91] on link "Crew Studio" at bounding box center [57, 90] width 85 height 18
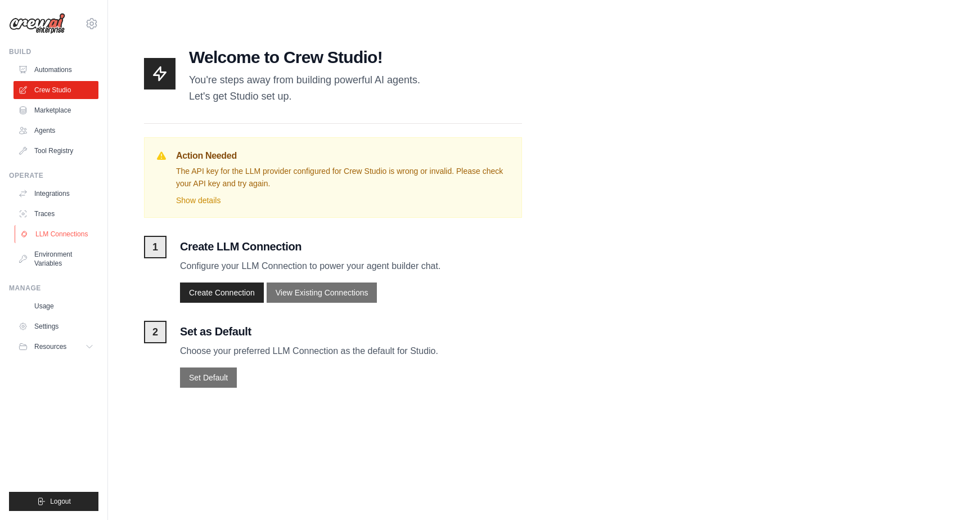
click at [64, 234] on link "LLM Connections" at bounding box center [57, 234] width 85 height 18
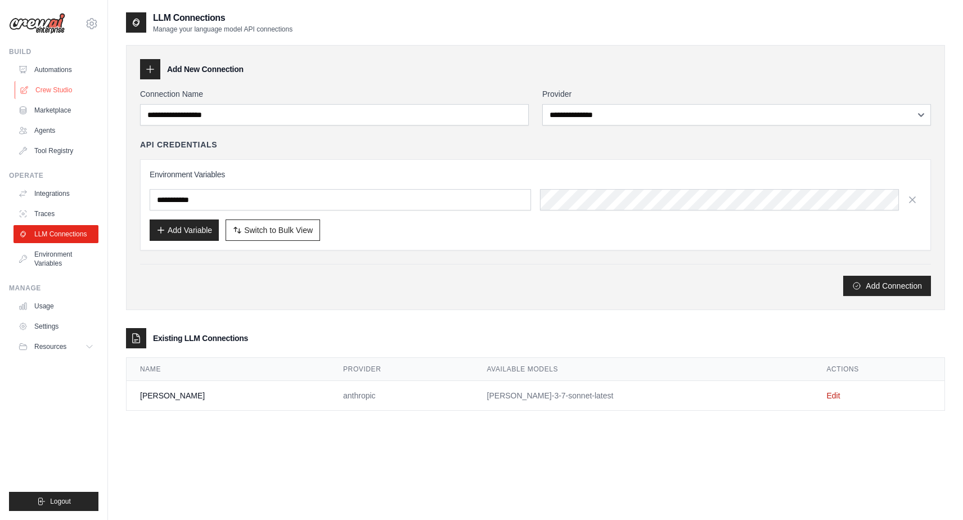
click at [64, 89] on link "Crew Studio" at bounding box center [57, 90] width 85 height 18
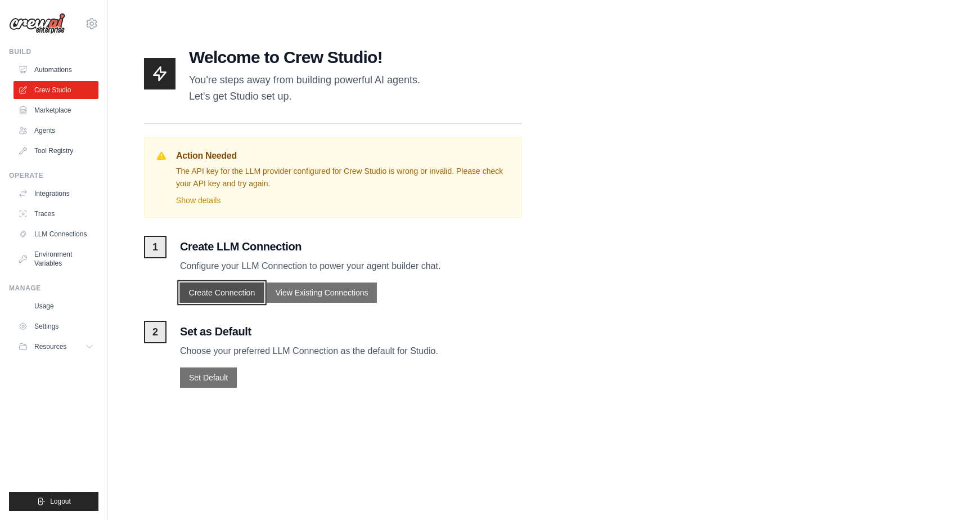
click at [222, 294] on button "Create Connection" at bounding box center [221, 292] width 84 height 20
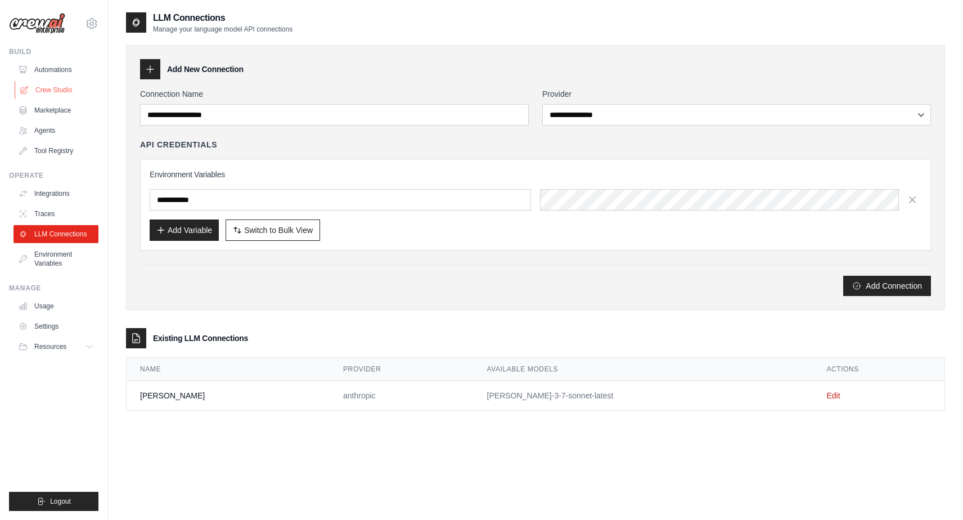
click at [62, 91] on link "Crew Studio" at bounding box center [57, 90] width 85 height 18
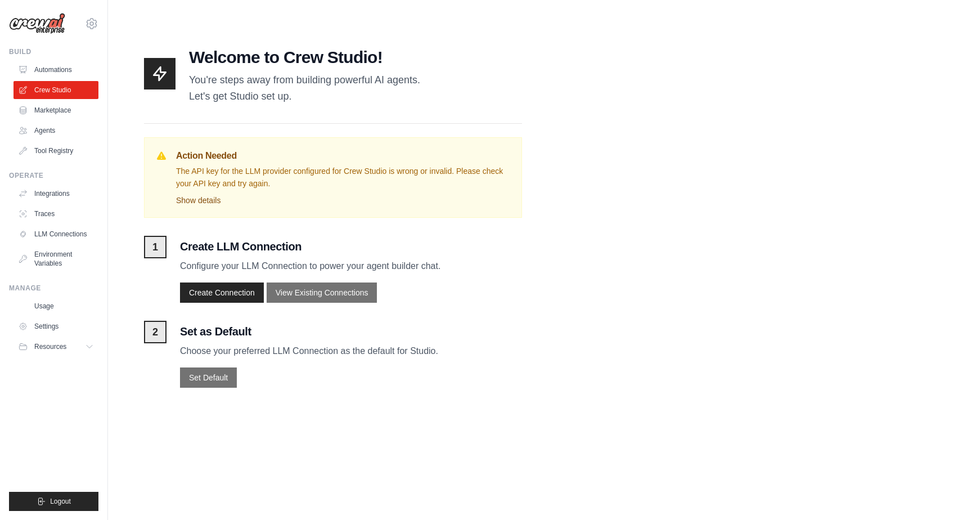
click at [216, 201] on summary "Show details" at bounding box center [343, 200] width 334 height 11
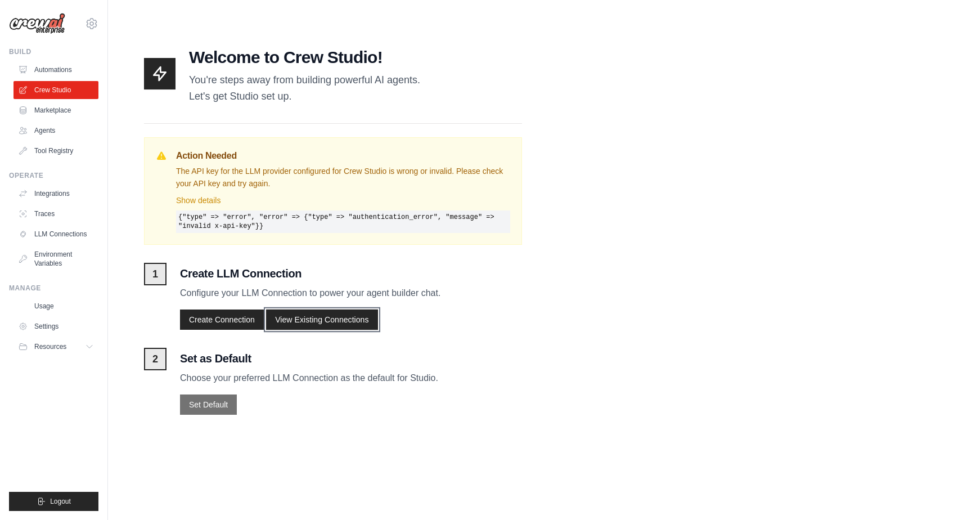
click at [296, 323] on button "View Existing Connections" at bounding box center [322, 319] width 112 height 20
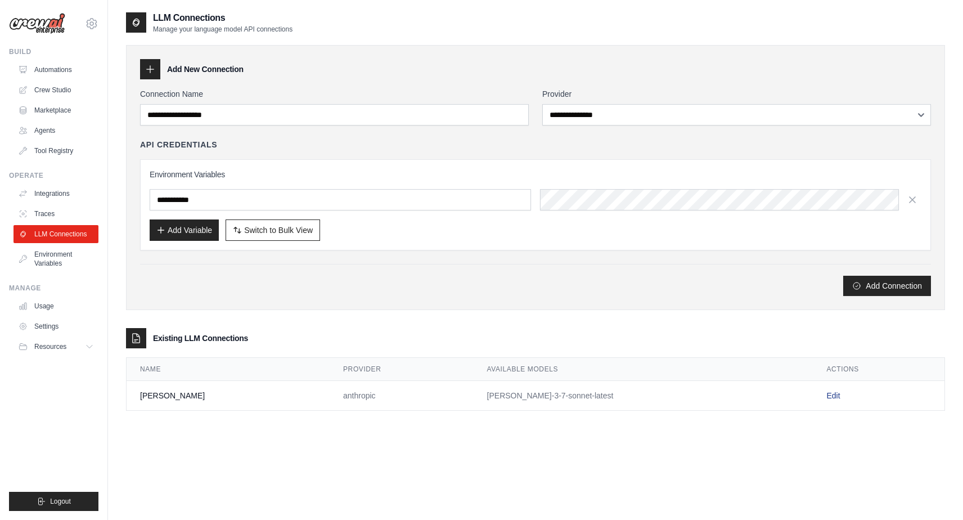
click at [826, 394] on link "Edit" at bounding box center [832, 395] width 13 height 9
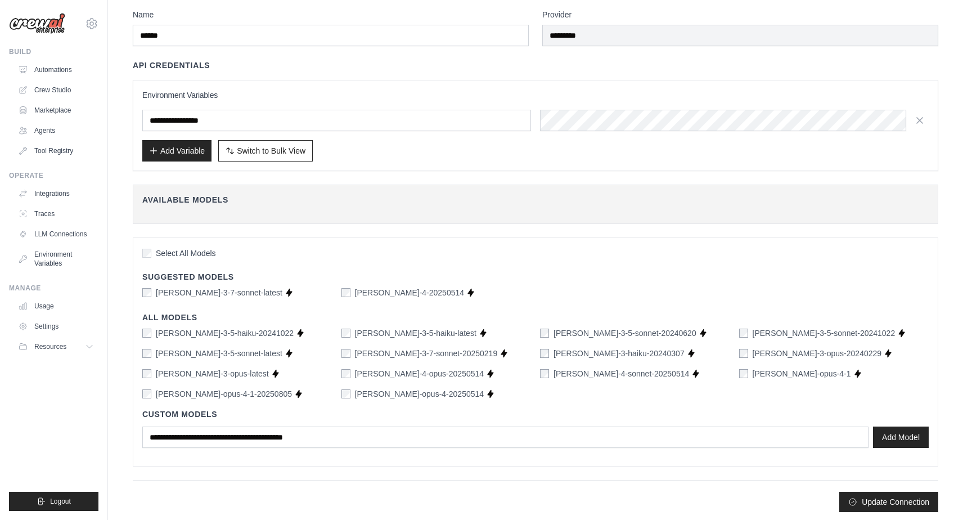
scroll to position [44, 0]
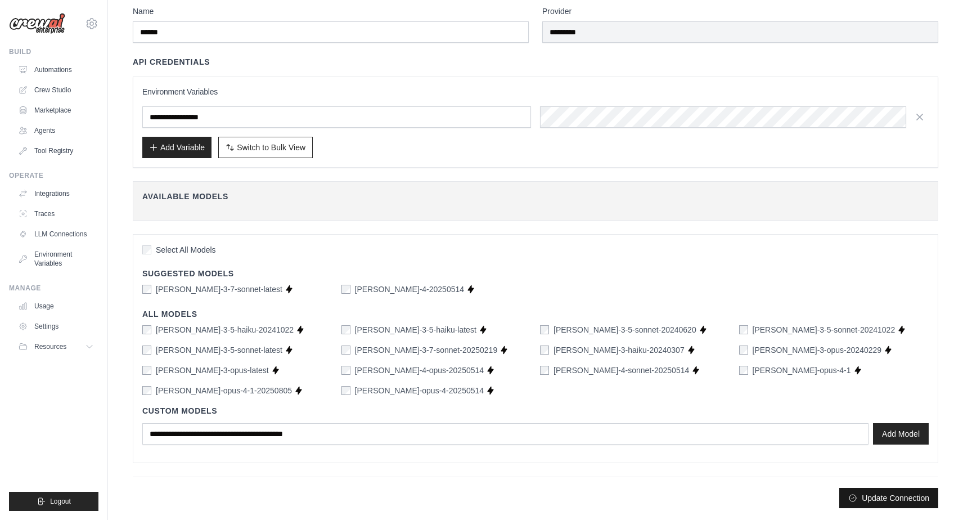
click at [861, 499] on button "Update Connection" at bounding box center [888, 498] width 99 height 20
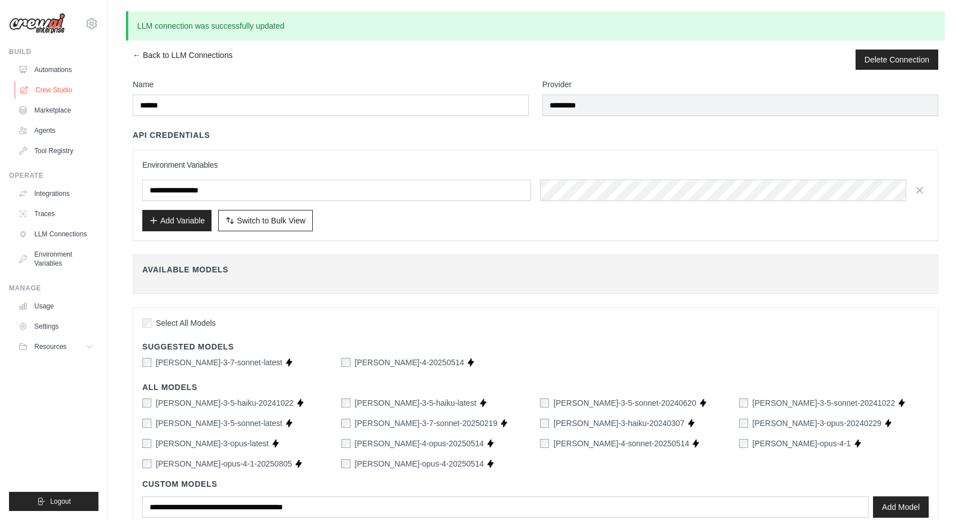
click at [61, 91] on link "Crew Studio" at bounding box center [57, 90] width 85 height 18
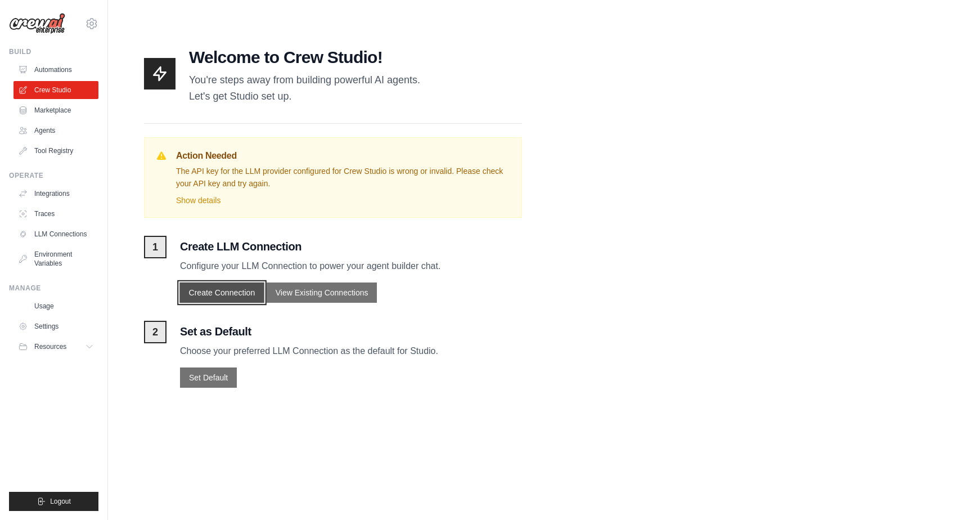
click at [246, 294] on button "Create Connection" at bounding box center [221, 292] width 84 height 20
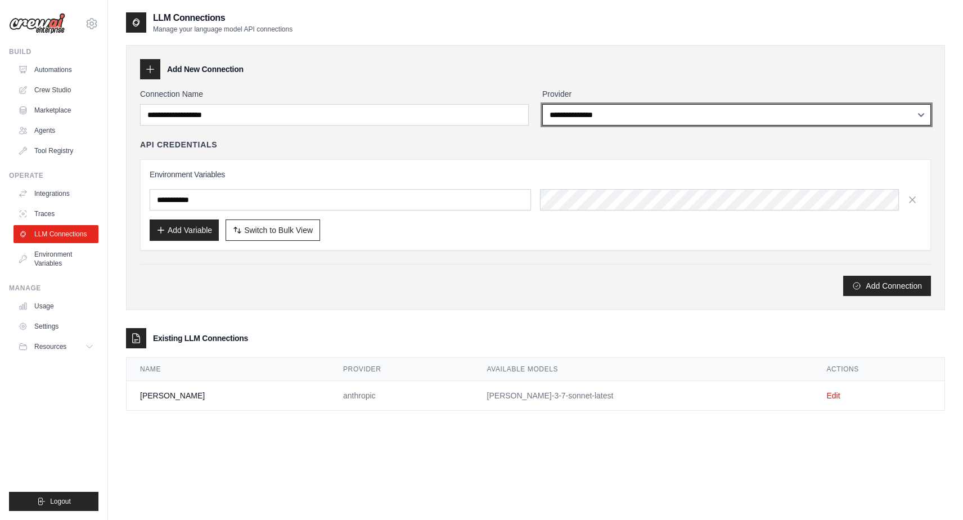
click at [573, 114] on select "**********" at bounding box center [736, 114] width 389 height 21
select select "*********"
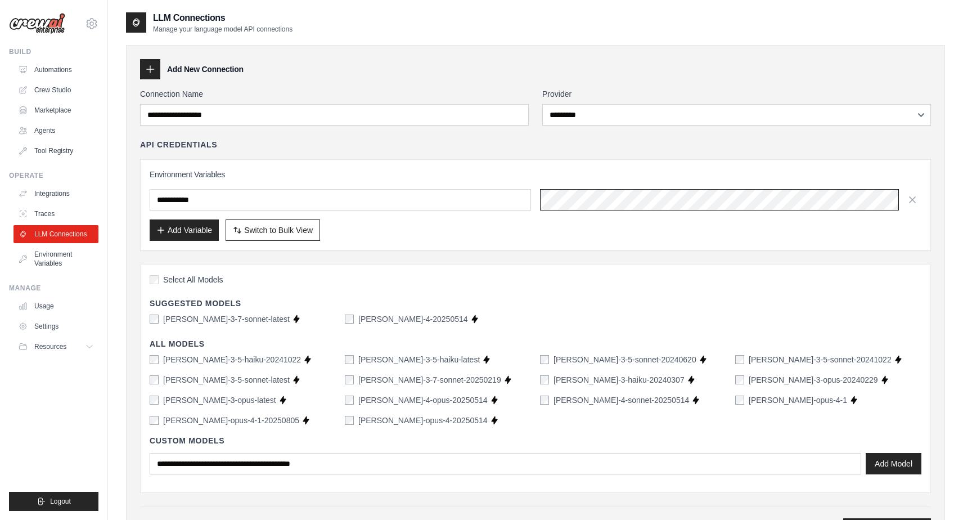
scroll to position [0, 58]
click at [393, 234] on div "Add Variable Switch to Bulk View Switch to Table View" at bounding box center [535, 229] width 771 height 21
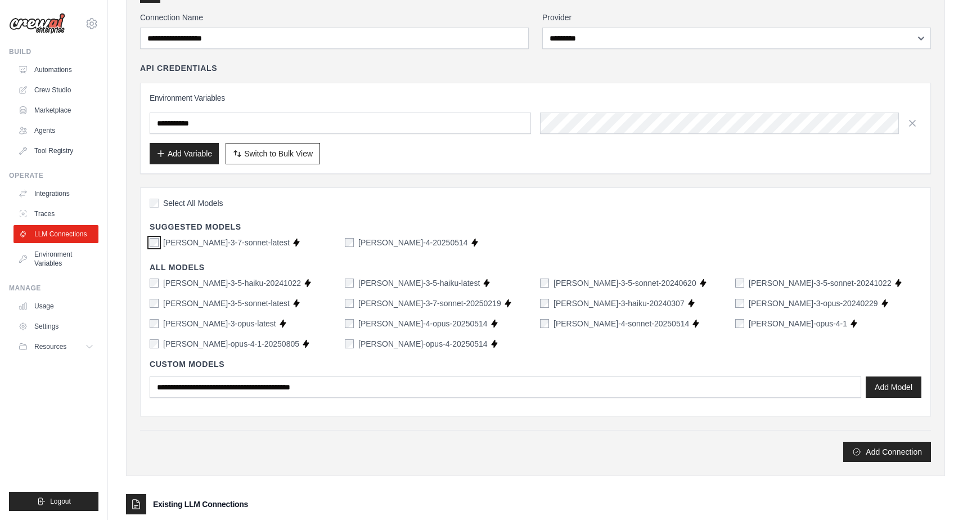
scroll to position [77, 0]
click at [890, 451] on button "Add Connection" at bounding box center [887, 450] width 88 height 20
click at [507, 102] on h3 "Environment Variables" at bounding box center [535, 97] width 771 height 11
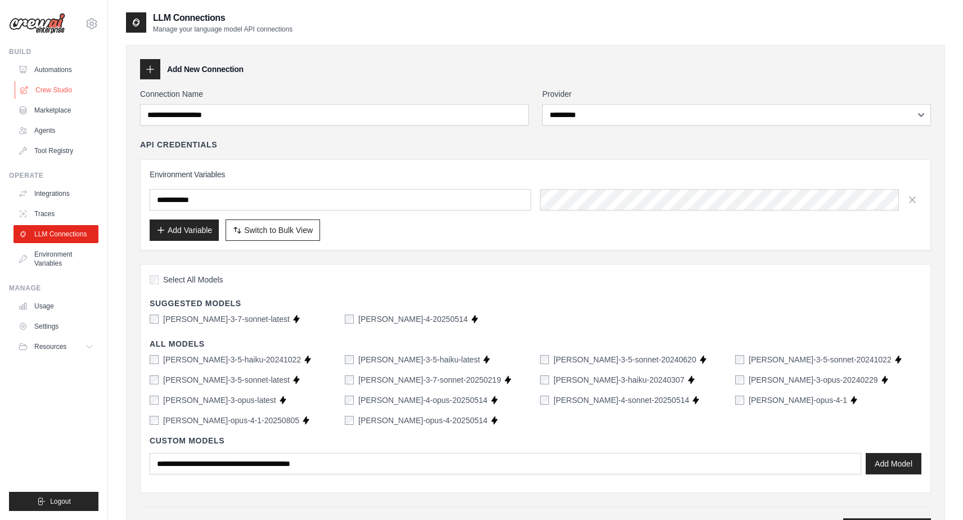
click at [60, 92] on link "Crew Studio" at bounding box center [57, 90] width 85 height 18
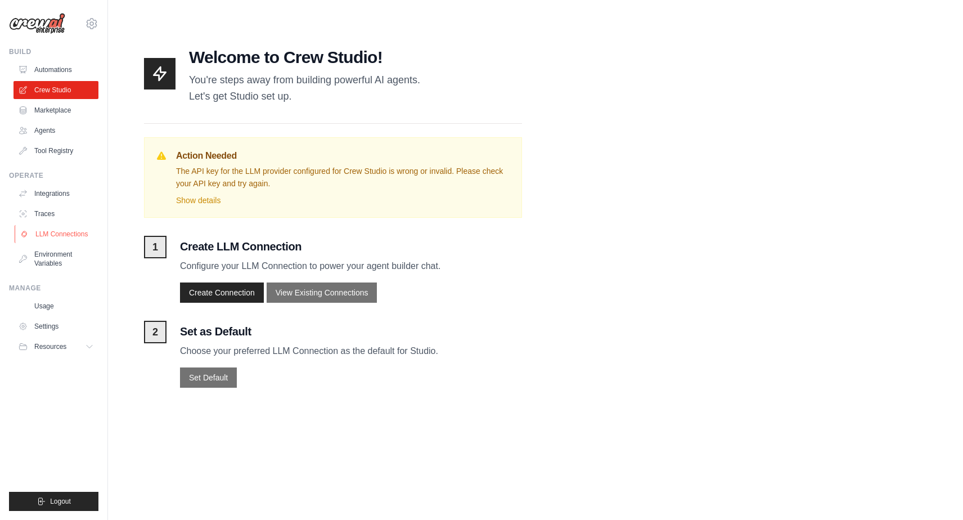
click at [53, 236] on link "LLM Connections" at bounding box center [57, 234] width 85 height 18
select select "*********"
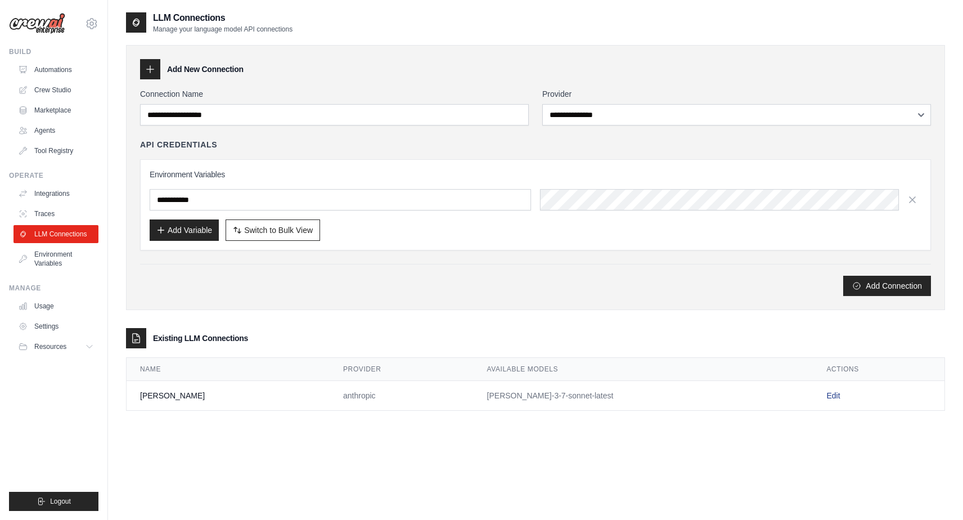
click at [826, 394] on link "Edit" at bounding box center [832, 395] width 13 height 9
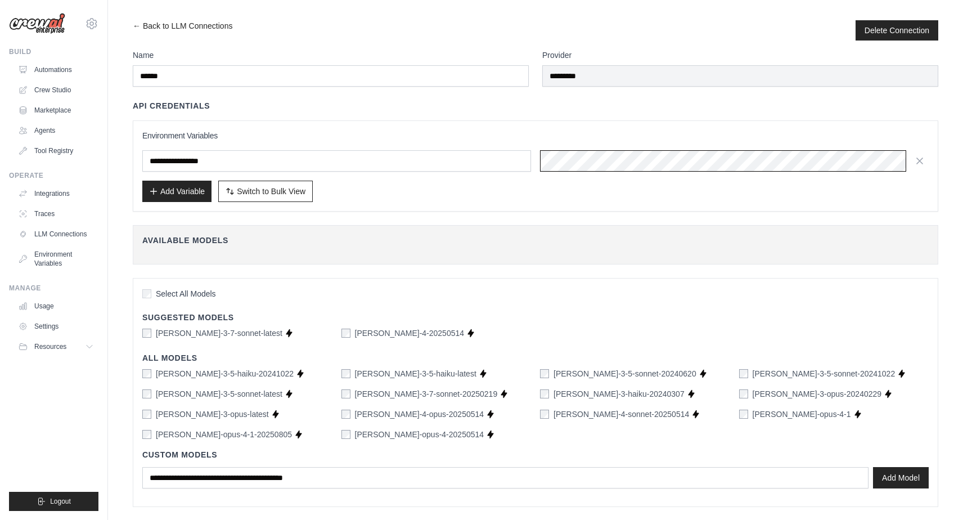
scroll to position [44, 0]
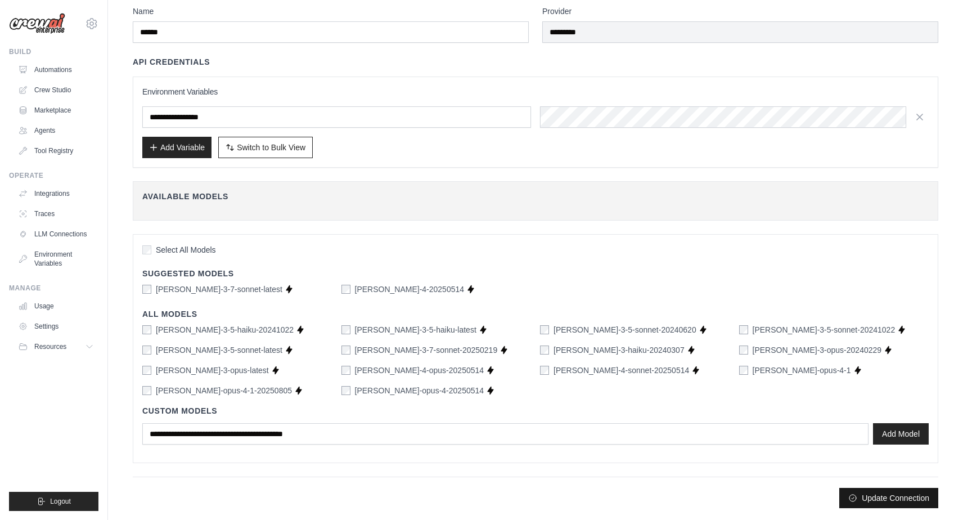
click at [869, 499] on button "Update Connection" at bounding box center [888, 498] width 99 height 20
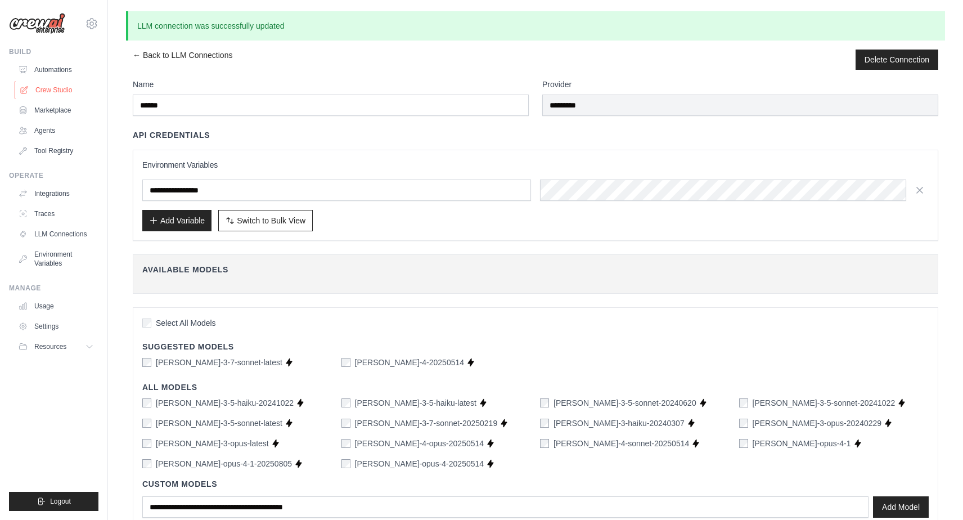
click at [53, 87] on link "Crew Studio" at bounding box center [57, 90] width 85 height 18
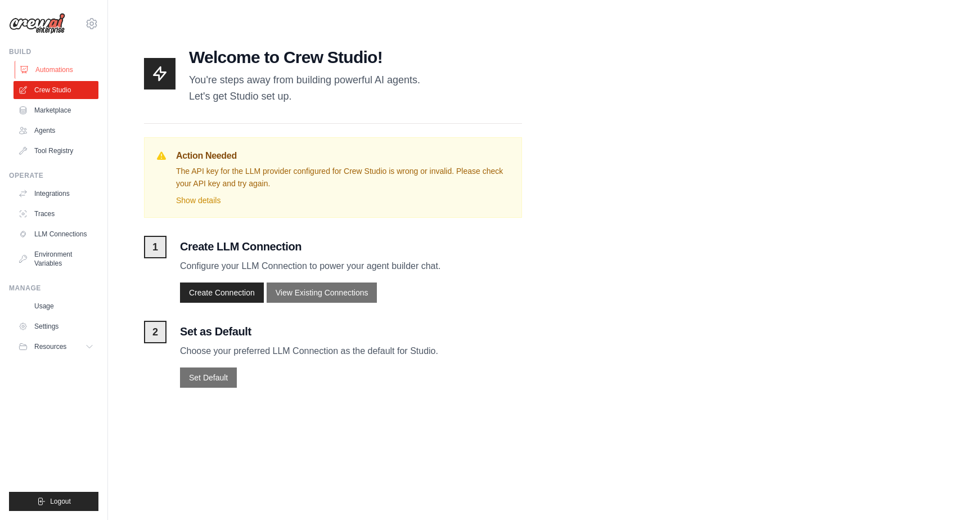
click at [55, 68] on link "Automations" at bounding box center [57, 70] width 85 height 18
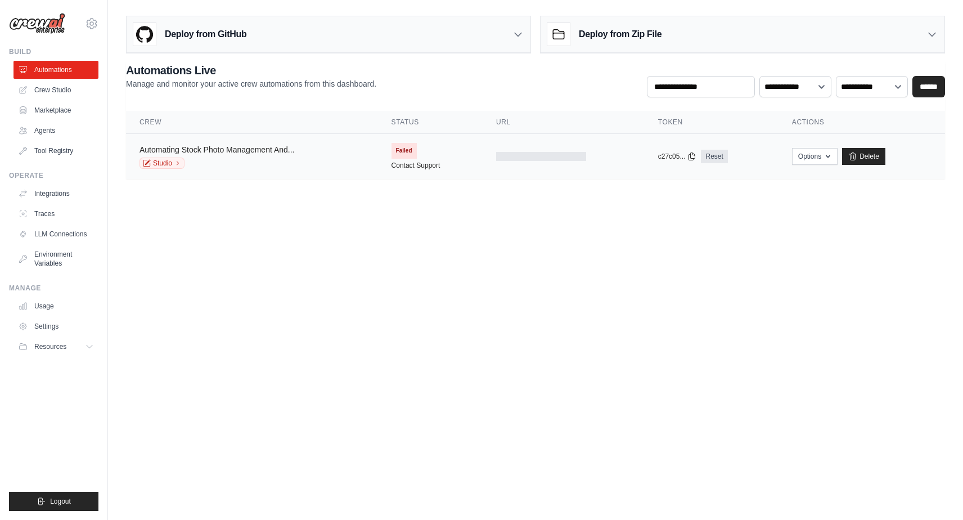
click at [254, 148] on link "Automating Stock Photo Management And..." at bounding box center [216, 149] width 155 height 9
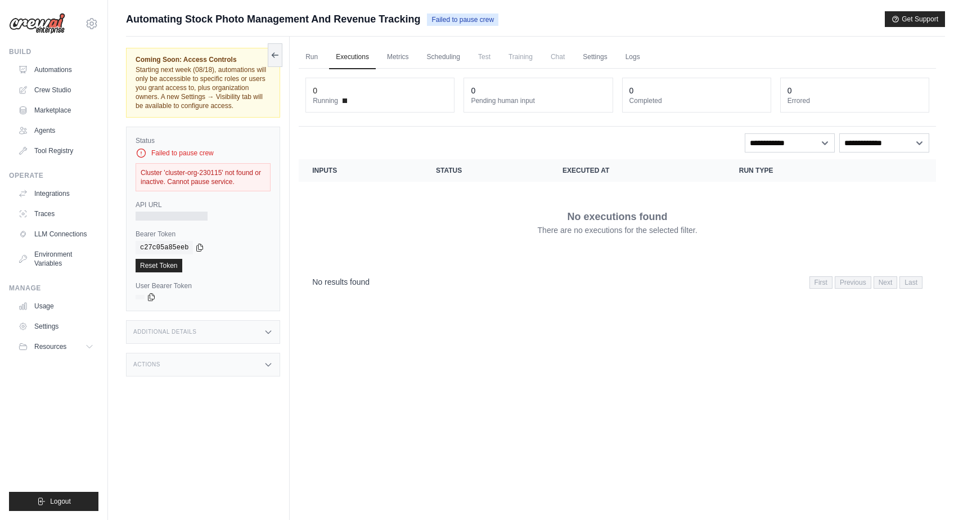
click at [246, 189] on div "Cluster 'cluster-org-230115' not found or inactive. Cannot pause service." at bounding box center [203, 177] width 135 height 28
click at [180, 220] on div at bounding box center [172, 215] width 72 height 9
click at [60, 87] on link "Crew Studio" at bounding box center [57, 90] width 85 height 18
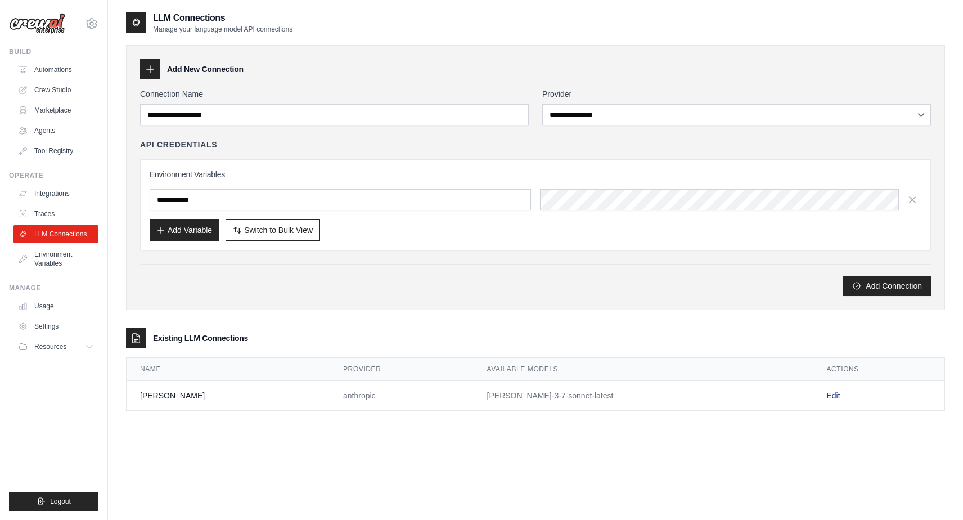
click at [826, 394] on link "Edit" at bounding box center [832, 395] width 13 height 9
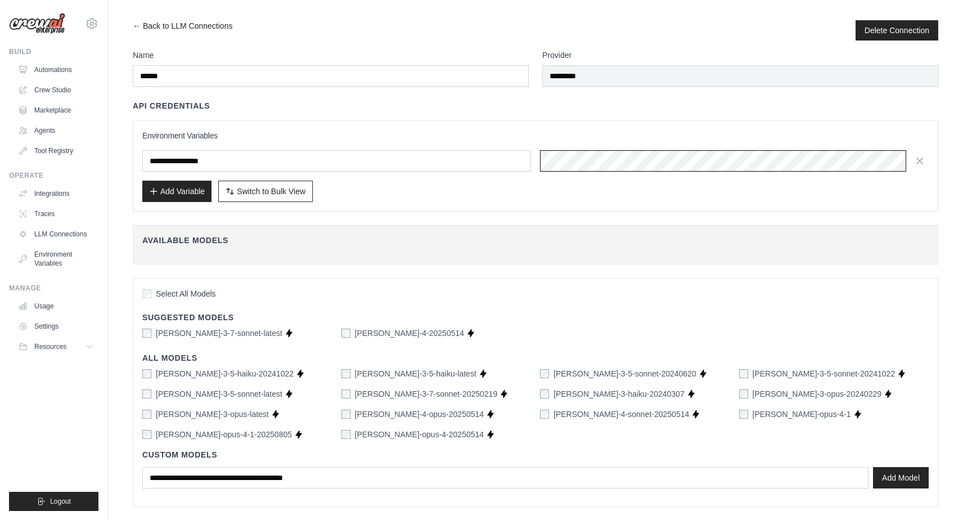
scroll to position [0, 160]
click at [305, 189] on span "Switch to Bulk View" at bounding box center [271, 190] width 69 height 11
type textarea "**********"
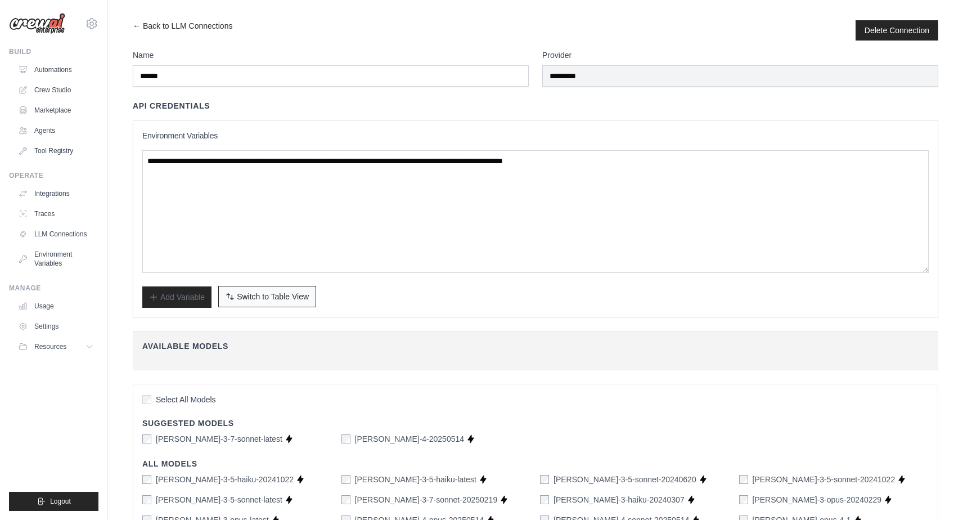
click at [260, 299] on span "Switch to Table View" at bounding box center [273, 296] width 72 height 11
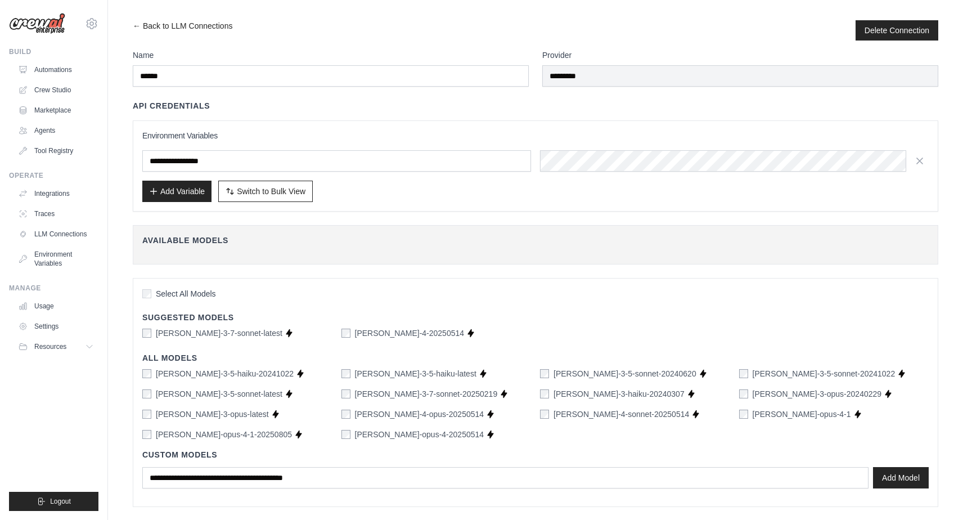
scroll to position [44, 0]
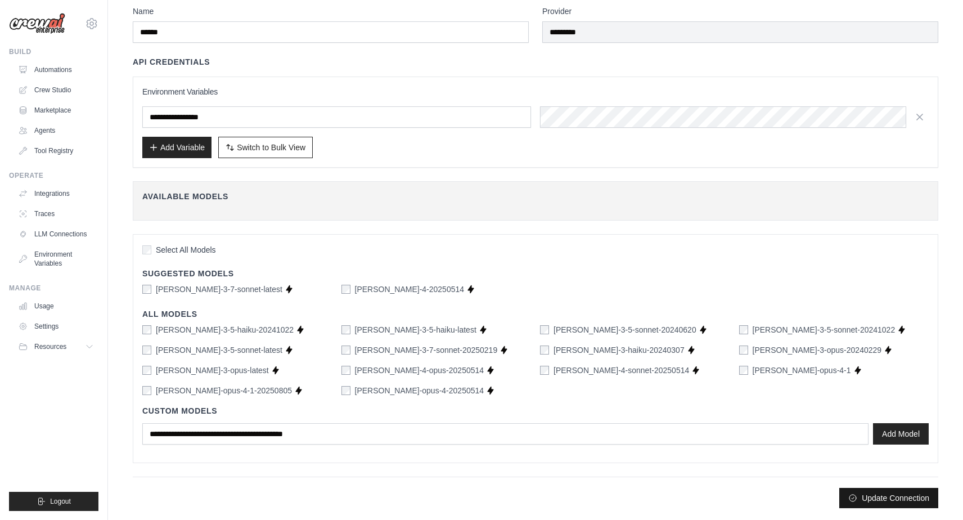
click at [886, 500] on button "Update Connection" at bounding box center [888, 498] width 99 height 20
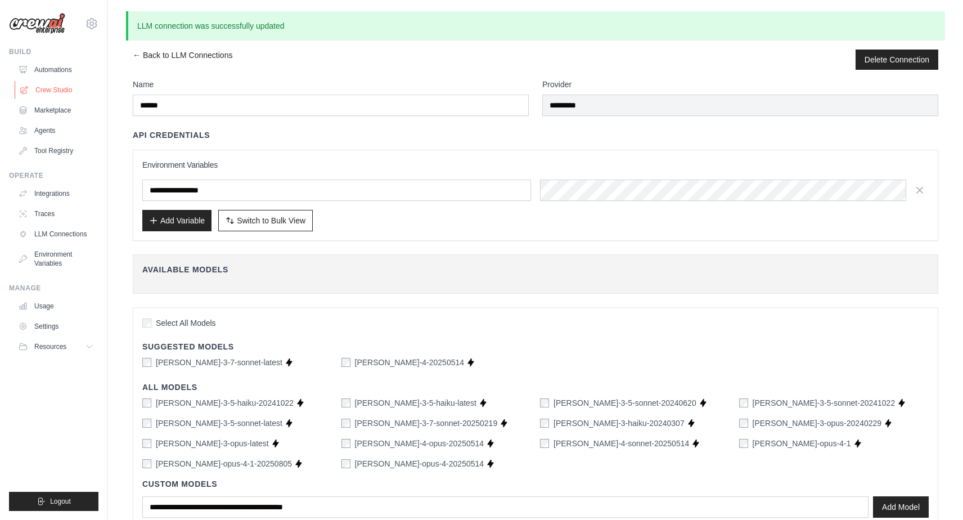
click at [58, 88] on link "Crew Studio" at bounding box center [57, 90] width 85 height 18
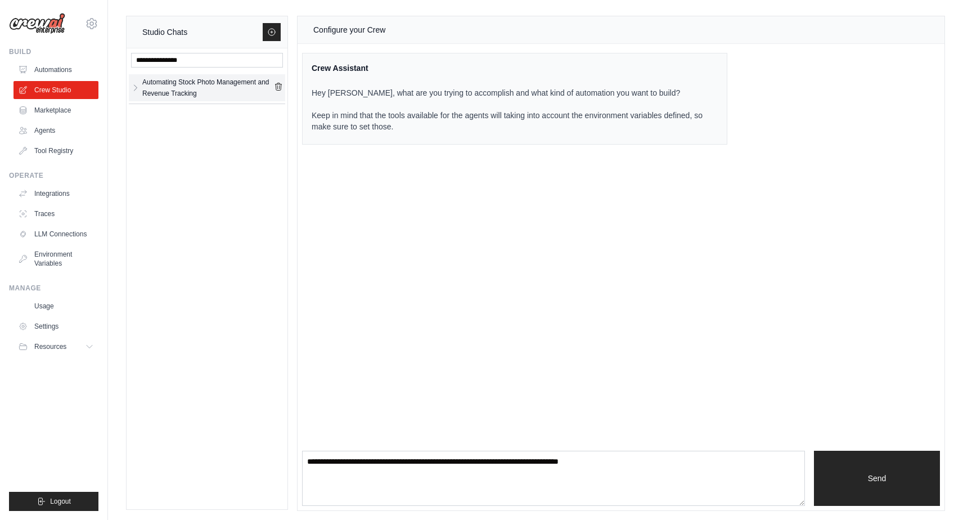
click at [168, 84] on div "Automating Stock Photo Management and Revenue Tracking" at bounding box center [208, 87] width 132 height 22
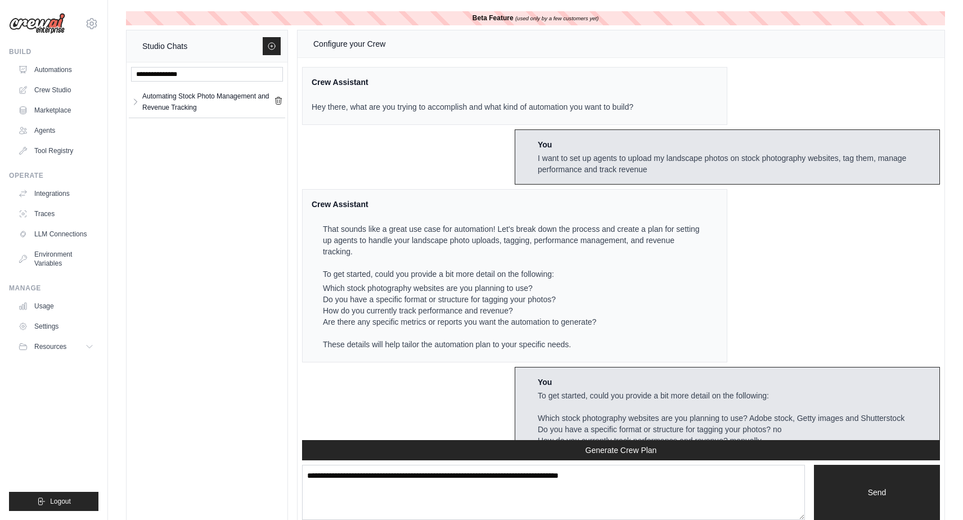
scroll to position [5531, 0]
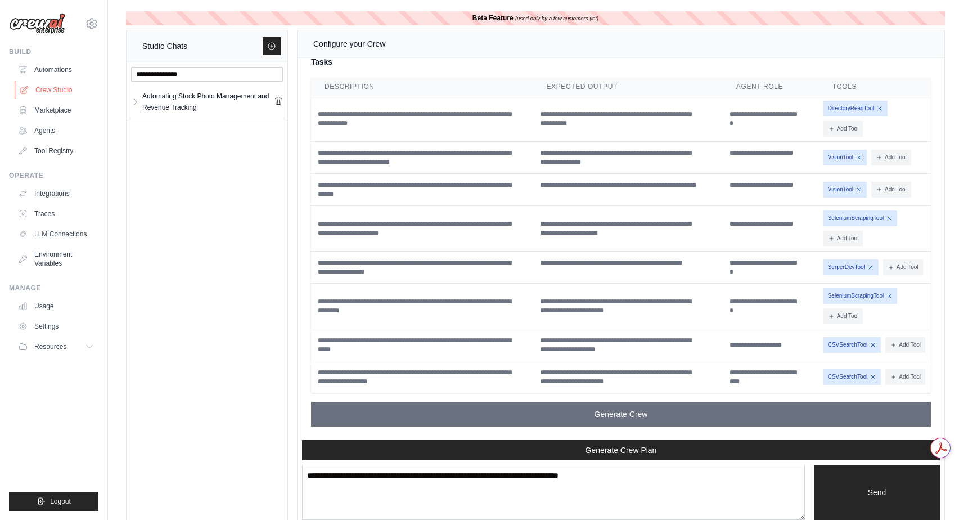
click at [59, 88] on link "Crew Studio" at bounding box center [57, 90] width 85 height 18
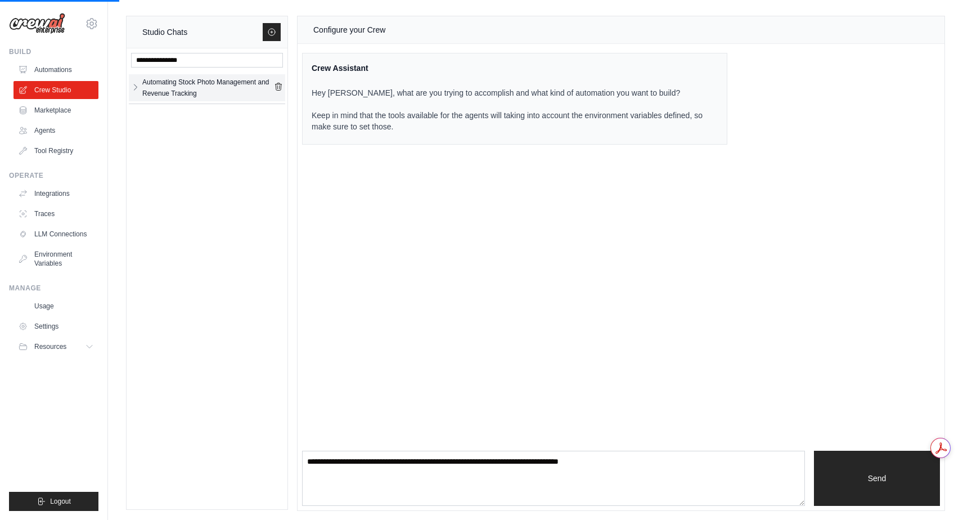
click at [138, 88] on icon "button" at bounding box center [135, 87] width 9 height 9
click at [137, 88] on icon "button" at bounding box center [135, 87] width 9 height 9
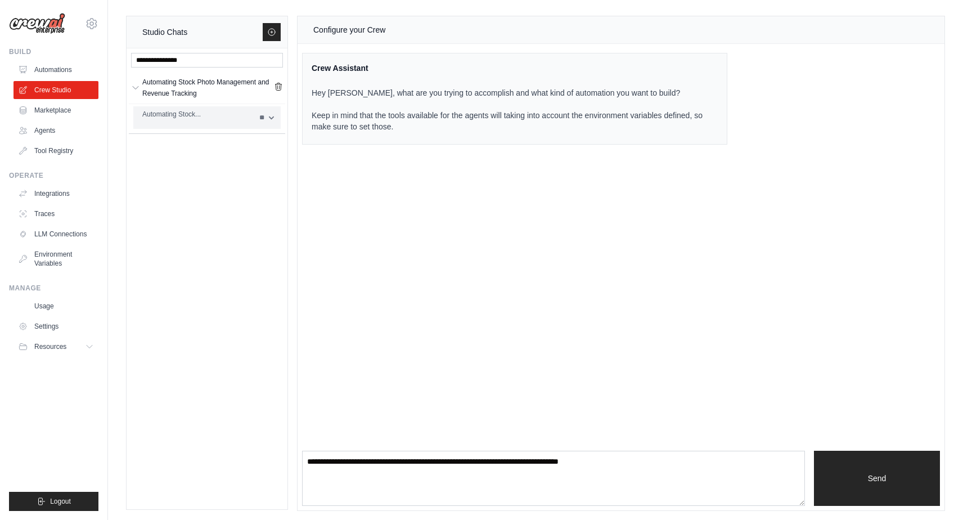
click at [159, 118] on div "Automating Stock..." at bounding box center [197, 114] width 110 height 11
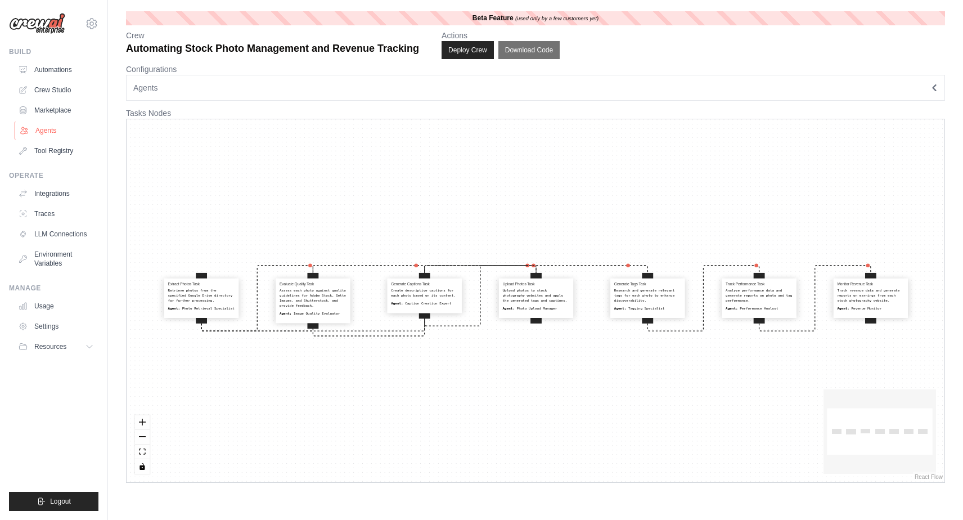
click at [46, 130] on link "Agents" at bounding box center [57, 130] width 85 height 18
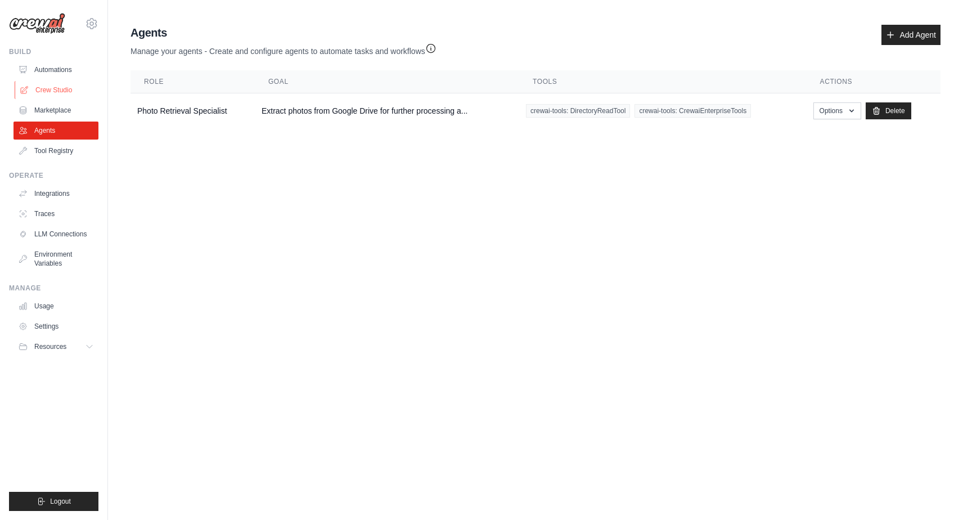
click at [65, 92] on link "Crew Studio" at bounding box center [57, 90] width 85 height 18
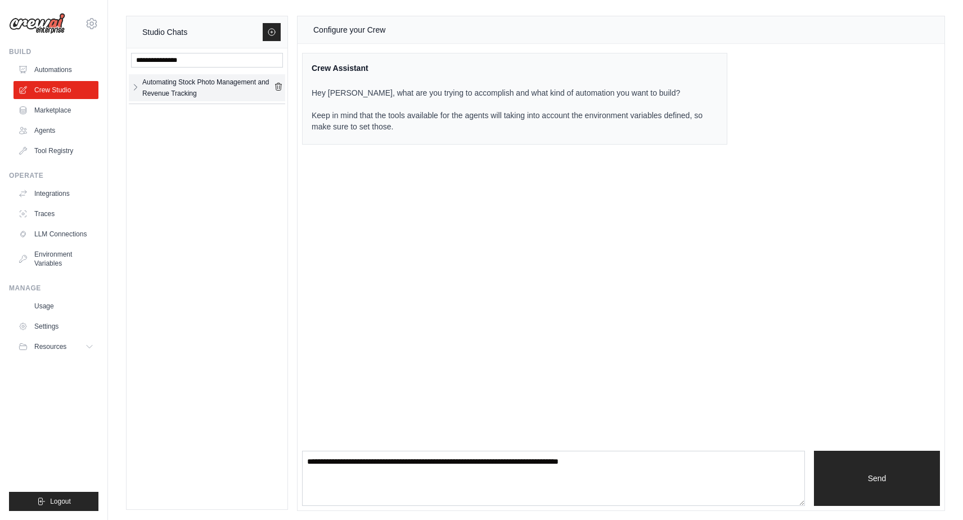
click at [134, 87] on icon "button" at bounding box center [135, 87] width 9 height 9
click at [183, 119] on div "Automating Stock..." at bounding box center [197, 114] width 110 height 11
click at [135, 85] on icon "button" at bounding box center [135, 87] width 3 height 6
click at [171, 112] on div "Automating Stock..." at bounding box center [197, 114] width 110 height 11
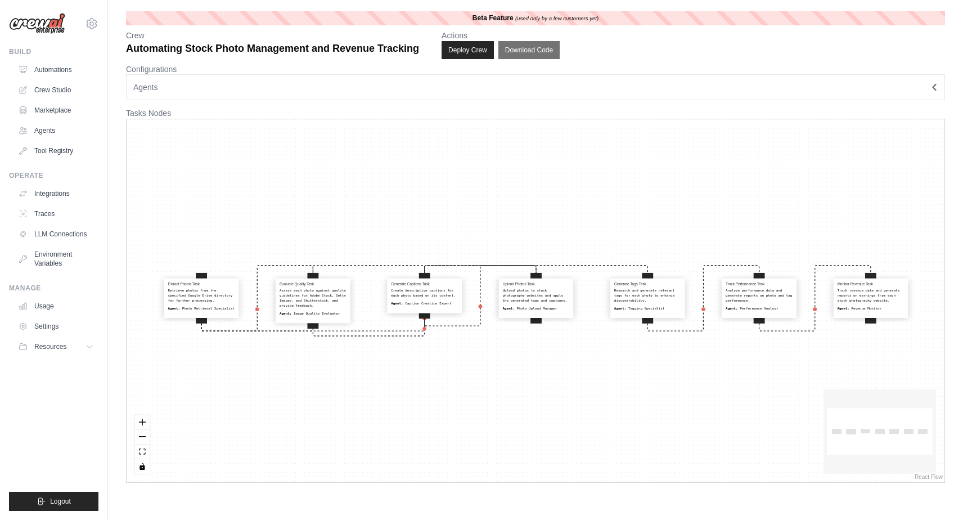
click at [453, 89] on button "Agents" at bounding box center [535, 87] width 819 height 26
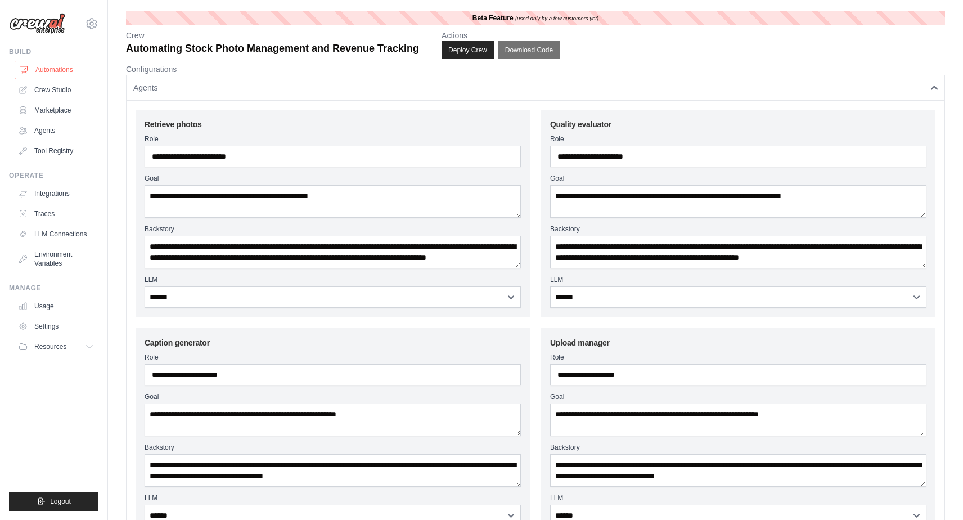
click at [60, 69] on link "Automations" at bounding box center [57, 70] width 85 height 18
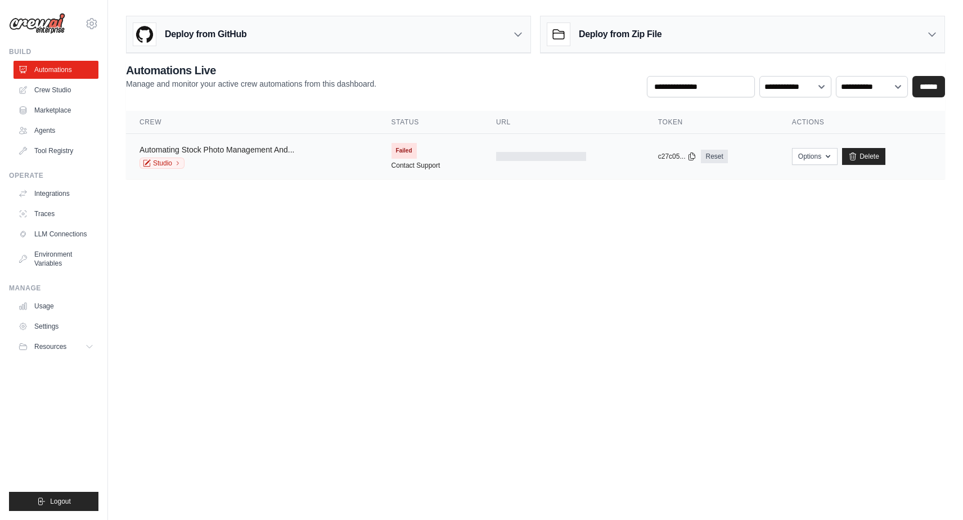
click at [246, 145] on link "Automating Stock Photo Management And..." at bounding box center [216, 149] width 155 height 9
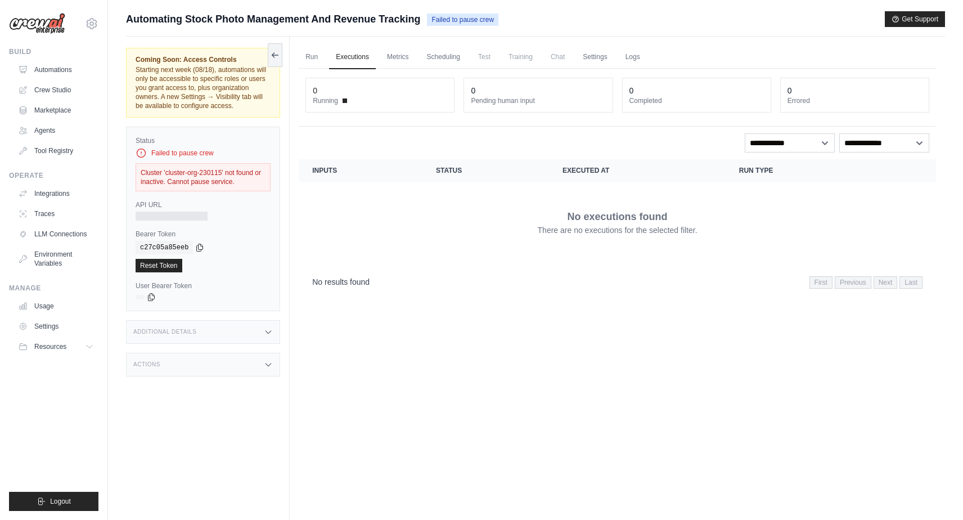
click at [182, 185] on div "Cluster 'cluster-org-230115' not found or inactive. Cannot pause service." at bounding box center [203, 177] width 135 height 28
click at [47, 149] on link "Tool Registry" at bounding box center [57, 151] width 85 height 18
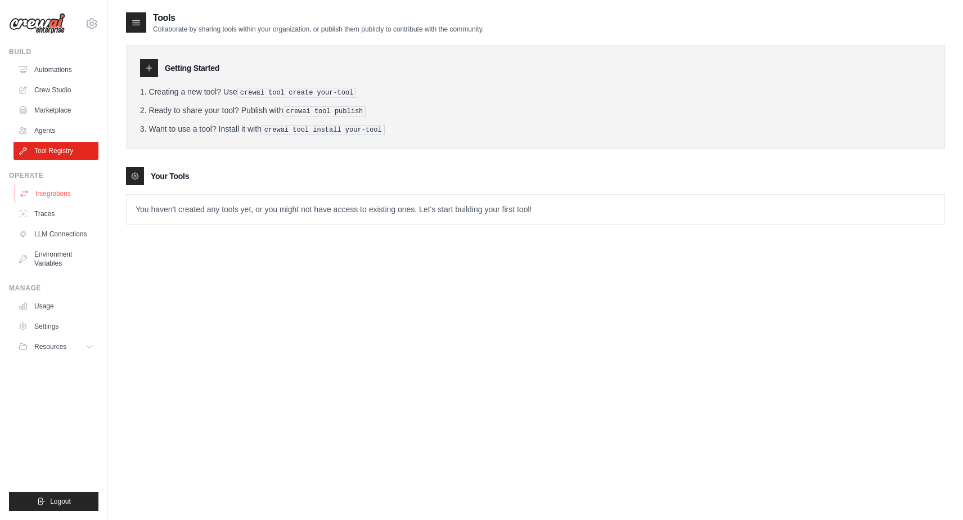
click at [50, 192] on link "Integrations" at bounding box center [57, 193] width 85 height 18
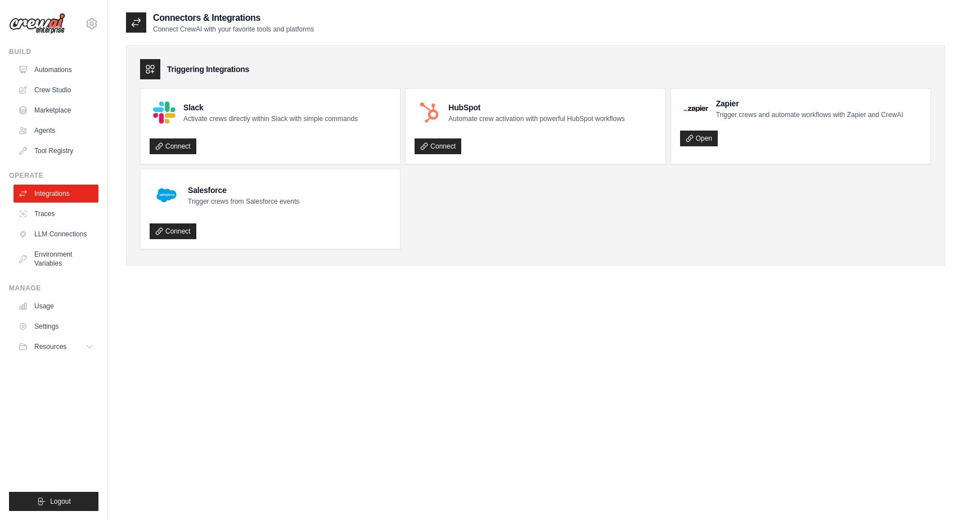
click at [232, 65] on h3 "Triggering Integrations" at bounding box center [208, 69] width 82 height 11
click at [705, 139] on link "Open" at bounding box center [699, 138] width 38 height 16
click at [63, 89] on link "Crew Studio" at bounding box center [57, 90] width 85 height 18
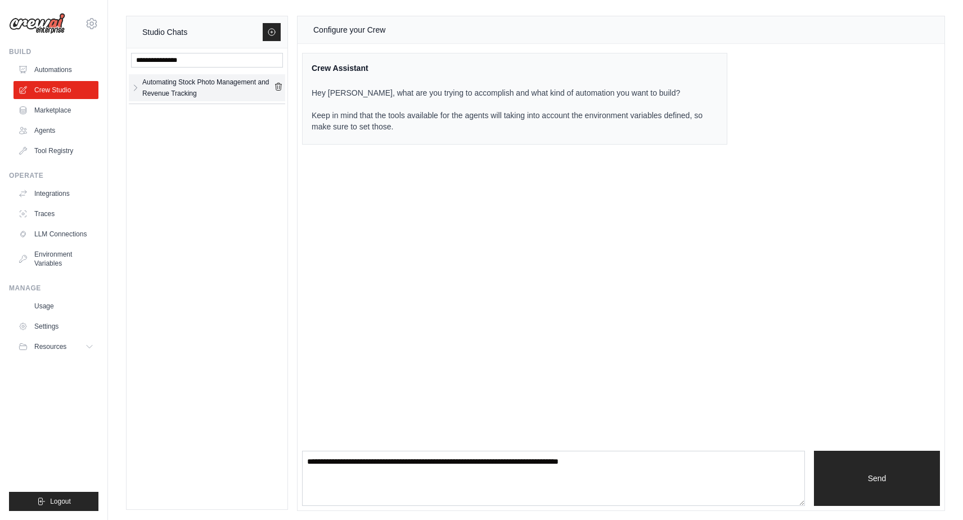
click at [141, 87] on link "Automating Stock Photo Management and Revenue Tracking" at bounding box center [207, 87] width 134 height 22
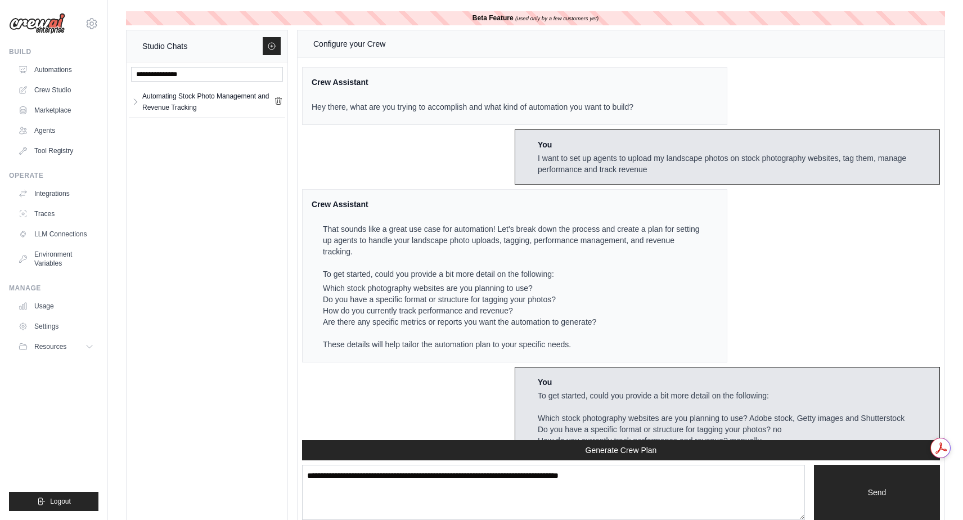
scroll to position [5531, 0]
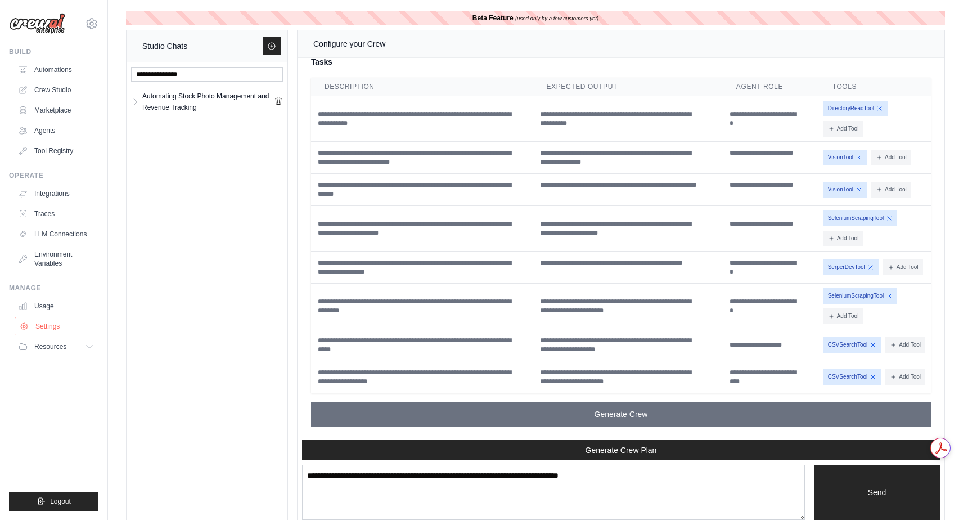
click at [50, 325] on link "Settings" at bounding box center [57, 326] width 85 height 18
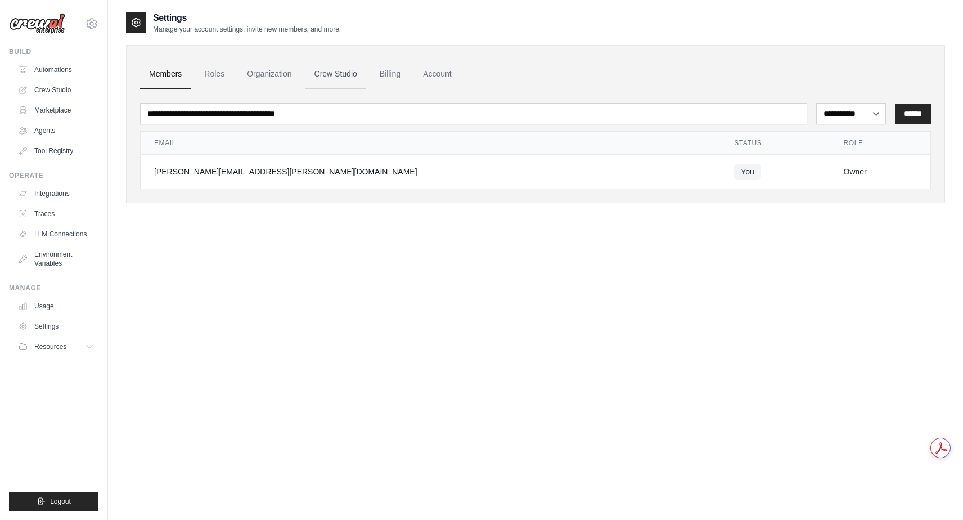
click at [340, 71] on link "Crew Studio" at bounding box center [335, 74] width 61 height 30
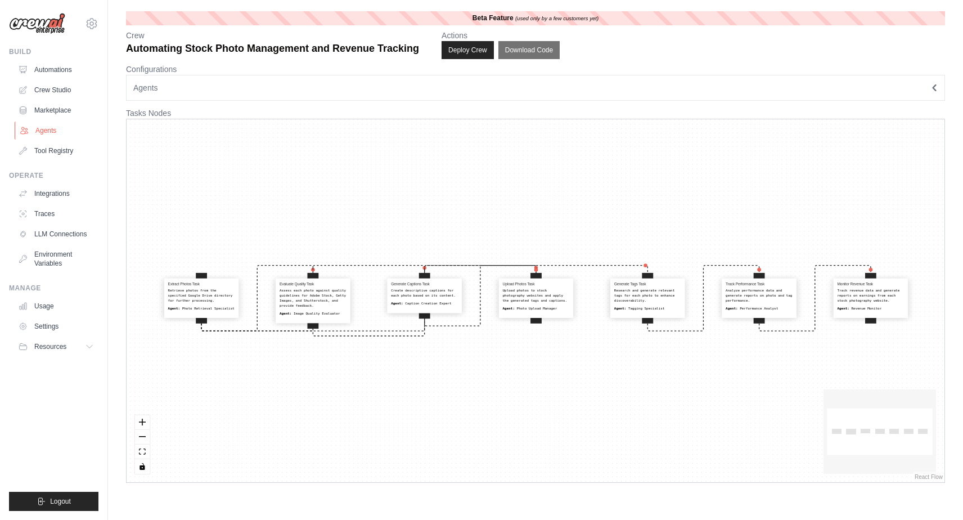
click at [56, 130] on link "Agents" at bounding box center [57, 130] width 85 height 18
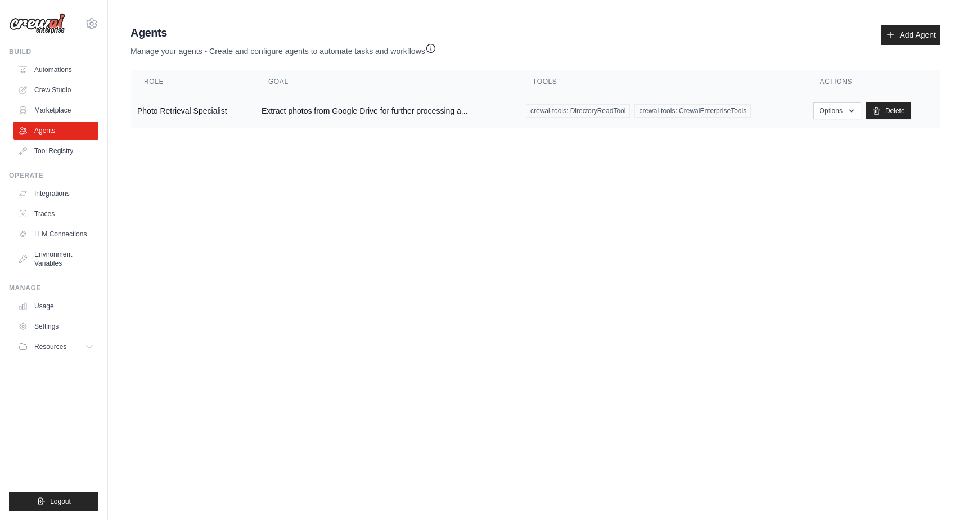
click at [223, 116] on td "Photo Retrieval Specialist" at bounding box center [192, 110] width 124 height 35
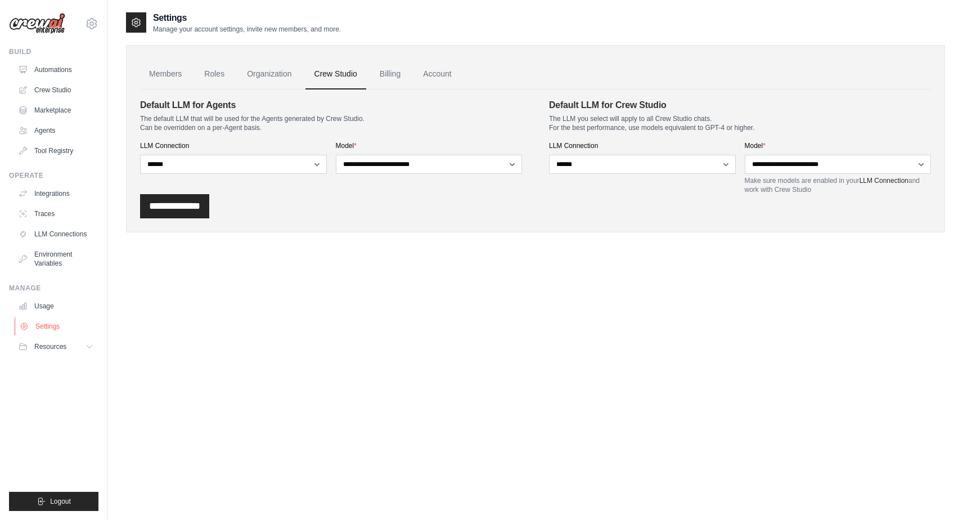
click at [45, 327] on link "Settings" at bounding box center [57, 326] width 85 height 18
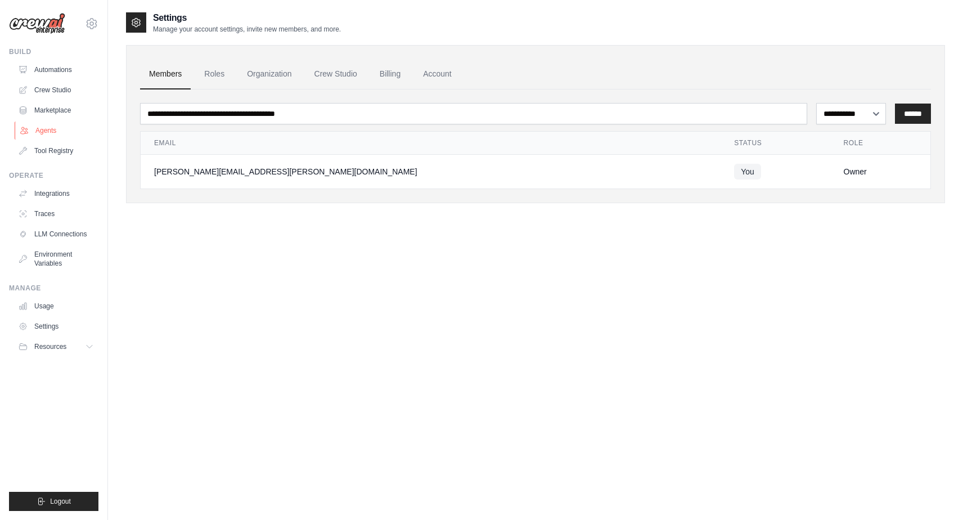
click at [52, 129] on link "Agents" at bounding box center [57, 130] width 85 height 18
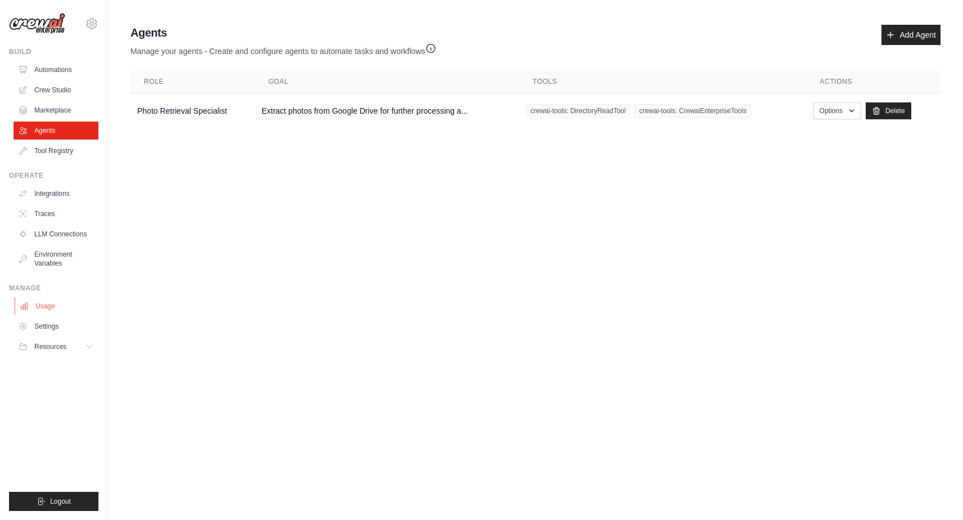
click at [43, 305] on link "Usage" at bounding box center [57, 306] width 85 height 18
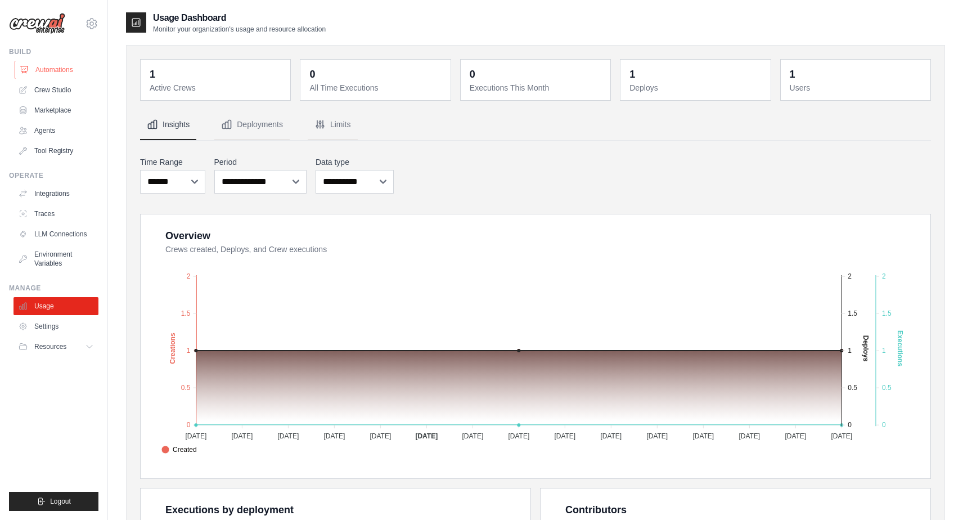
click at [59, 66] on link "Automations" at bounding box center [57, 70] width 85 height 18
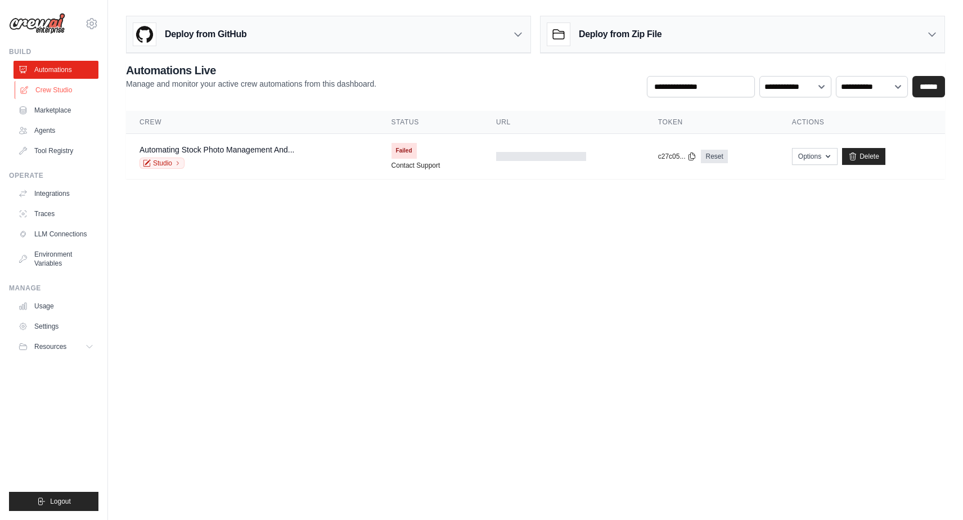
click at [54, 92] on link "Crew Studio" at bounding box center [57, 90] width 85 height 18
click at [57, 88] on link "Crew Studio" at bounding box center [57, 90] width 85 height 18
click at [69, 91] on link "Crew Studio" at bounding box center [57, 90] width 85 height 18
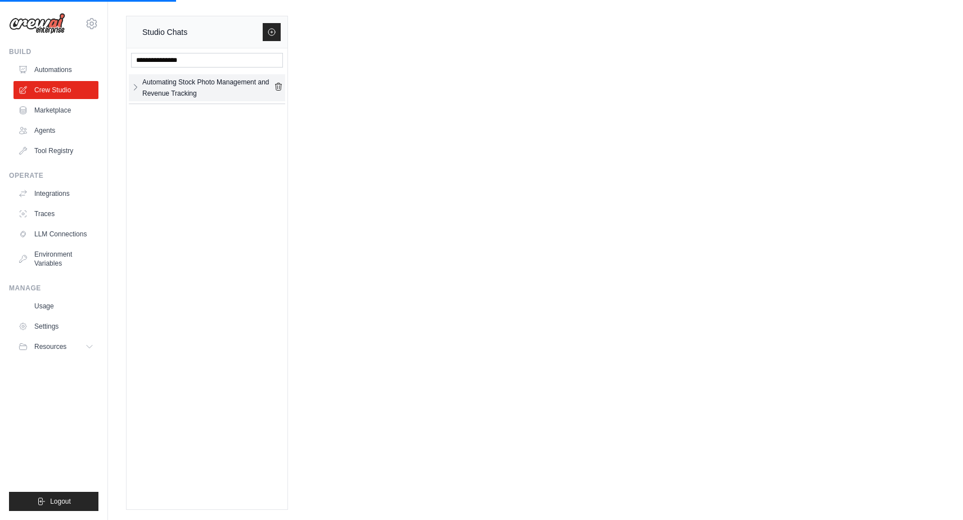
click at [138, 89] on icon "button" at bounding box center [135, 87] width 9 height 9
click at [160, 119] on div "Automating Stock..." at bounding box center [197, 114] width 110 height 11
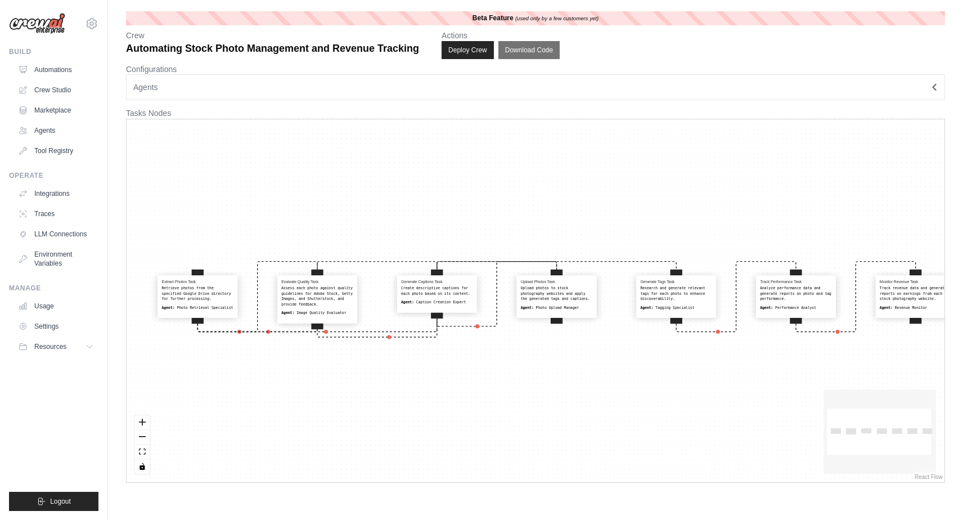
click at [444, 85] on button "Agents" at bounding box center [535, 87] width 819 height 26
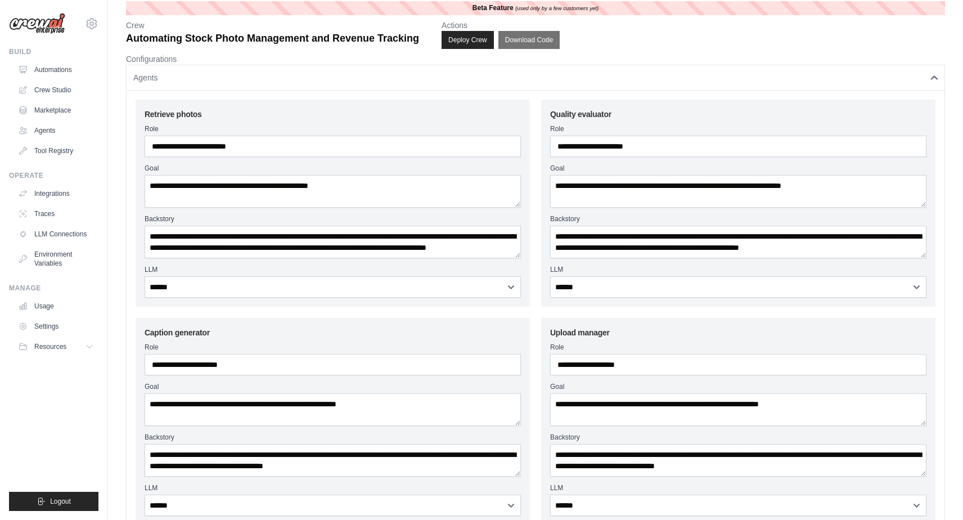
scroll to position [4, 0]
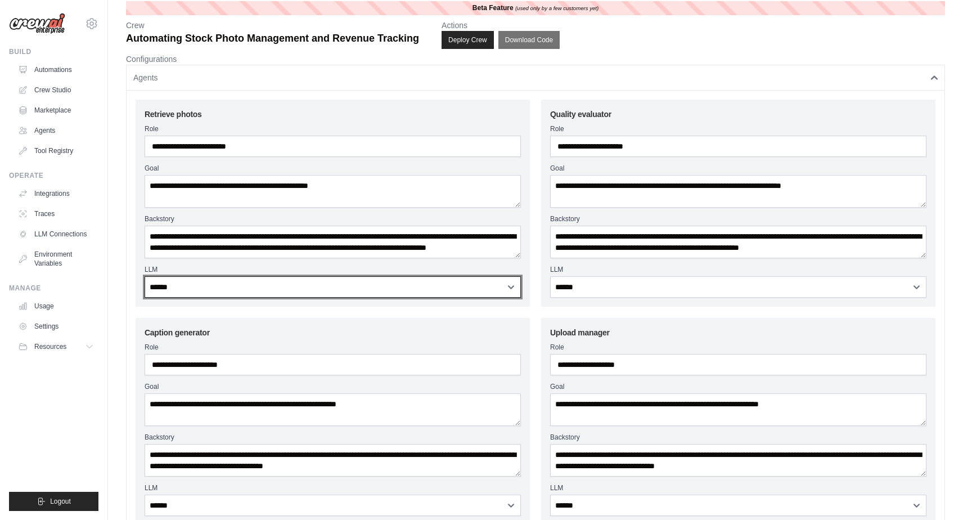
click at [349, 285] on select "**********" at bounding box center [333, 286] width 376 height 21
select select "**********"
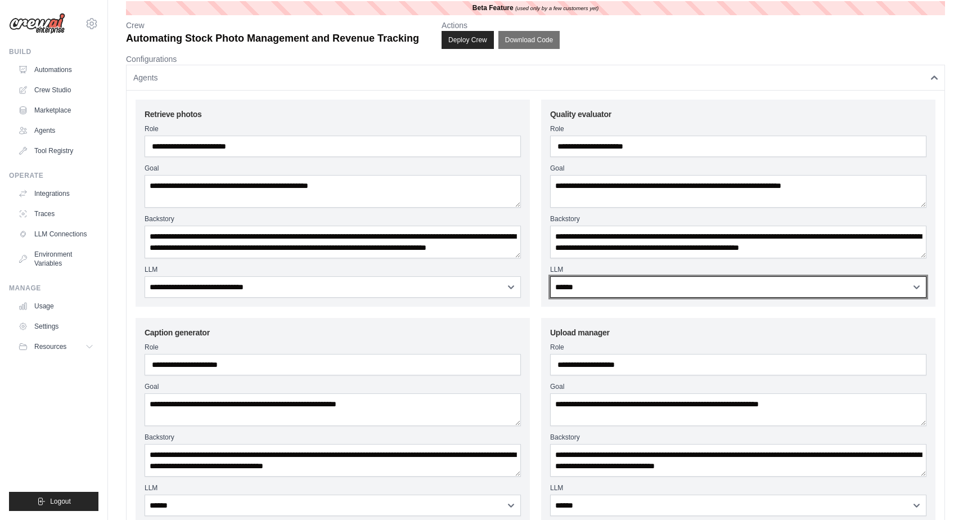
click at [576, 287] on select "**********" at bounding box center [738, 286] width 376 height 21
select select "**********"
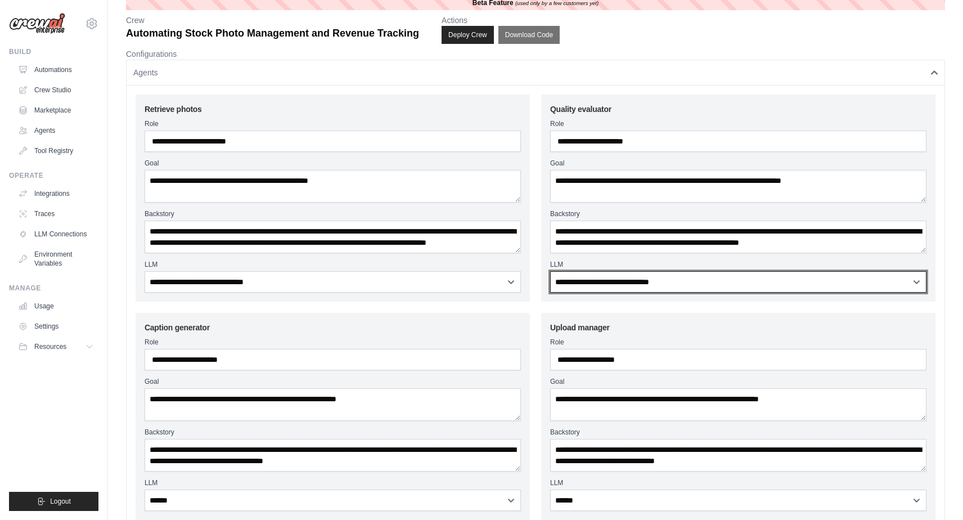
scroll to position [0, 0]
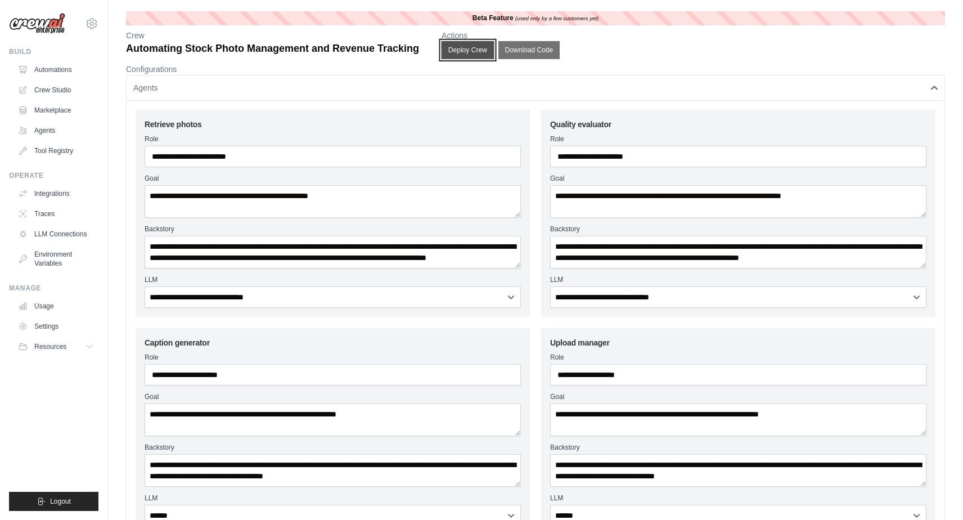
click at [476, 53] on button "Deploy Crew" at bounding box center [467, 50] width 53 height 18
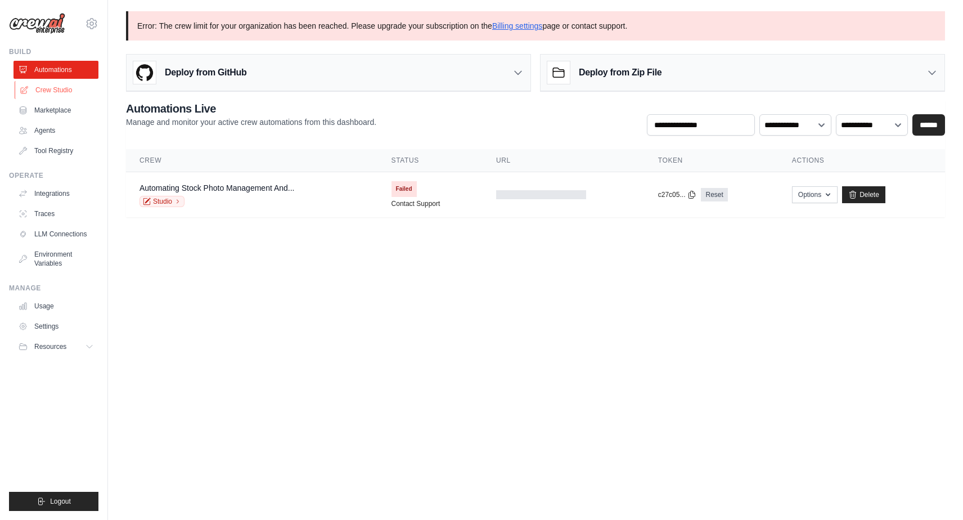
click at [64, 91] on link "Crew Studio" at bounding box center [57, 90] width 85 height 18
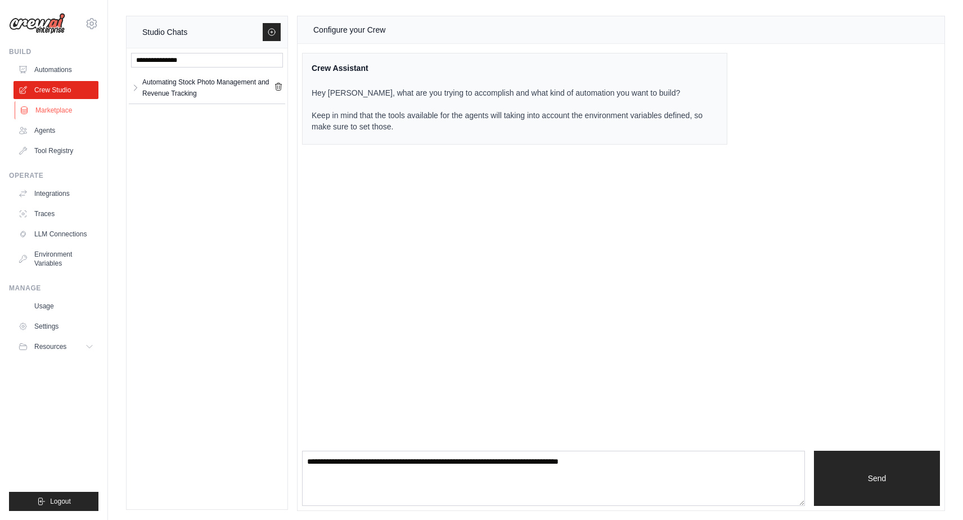
click at [59, 110] on link "Marketplace" at bounding box center [57, 110] width 85 height 18
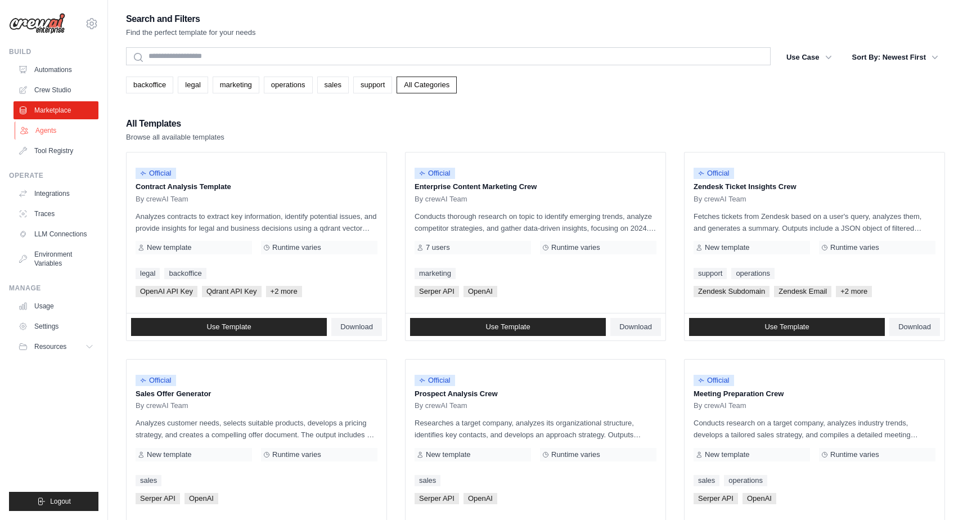
click at [61, 134] on link "Agents" at bounding box center [57, 130] width 85 height 18
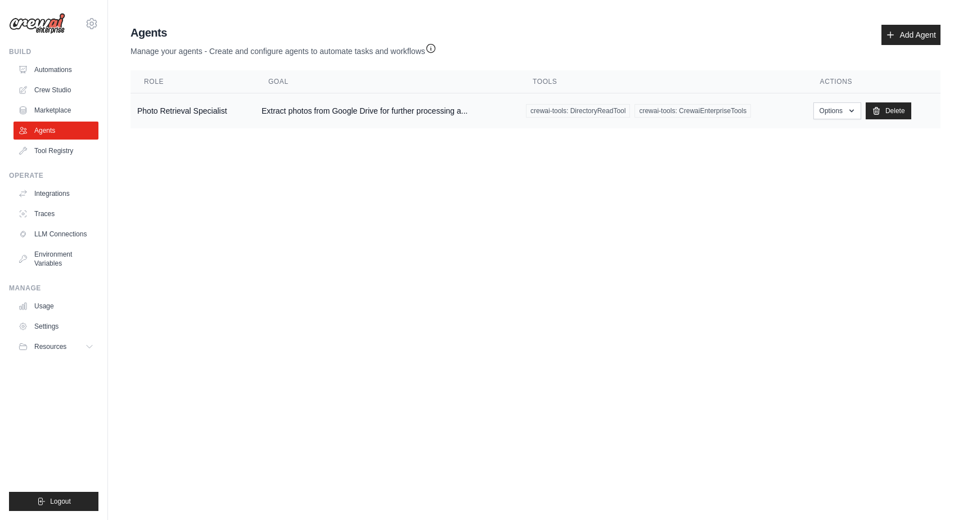
click at [189, 111] on td "Photo Retrieval Specialist" at bounding box center [192, 110] width 124 height 35
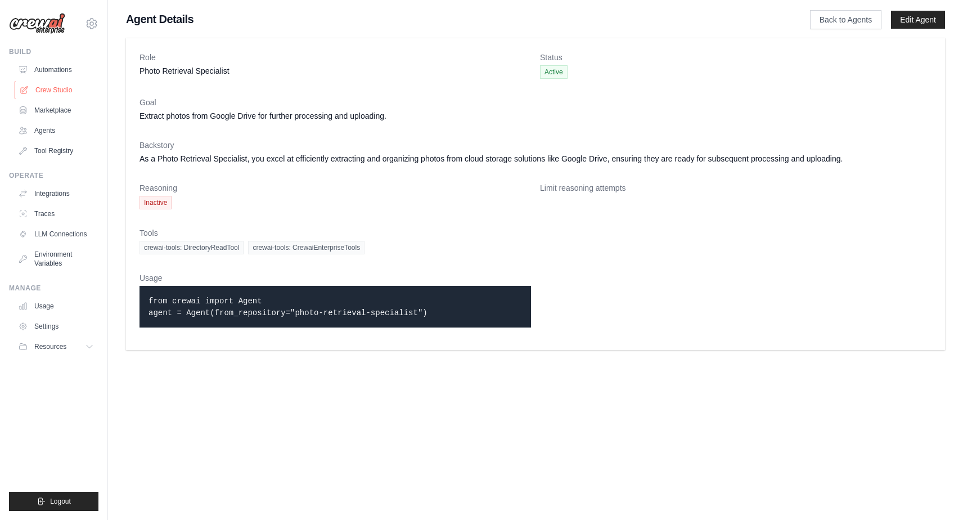
click at [58, 90] on link "Crew Studio" at bounding box center [57, 90] width 85 height 18
click at [52, 128] on link "Agents" at bounding box center [57, 130] width 85 height 18
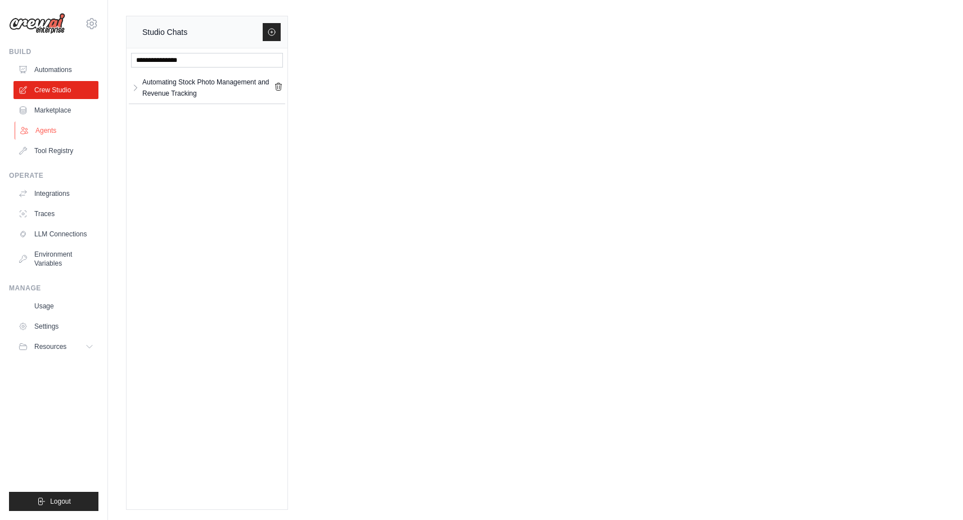
click at [52, 132] on link "Agents" at bounding box center [57, 130] width 85 height 18
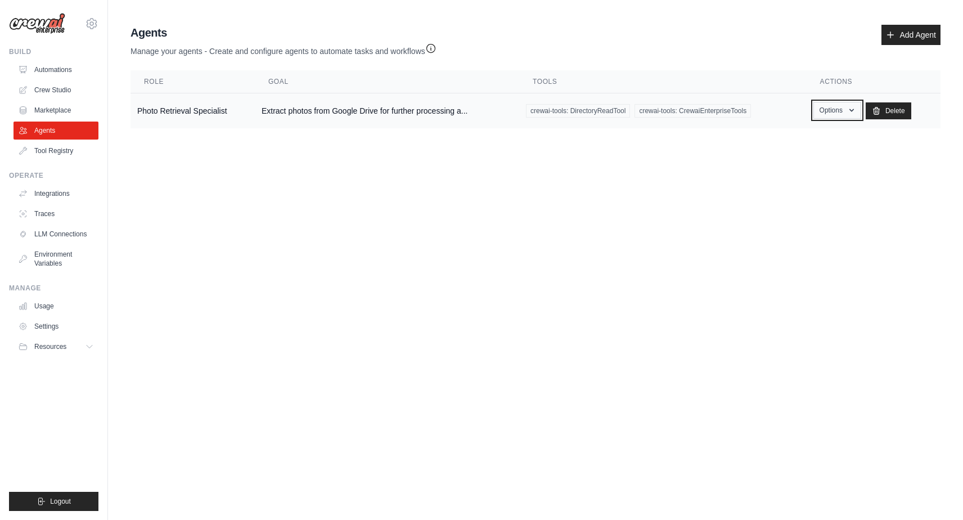
click at [856, 109] on icon "button" at bounding box center [851, 110] width 9 height 9
click at [821, 155] on link "Edit" at bounding box center [820, 156] width 81 height 20
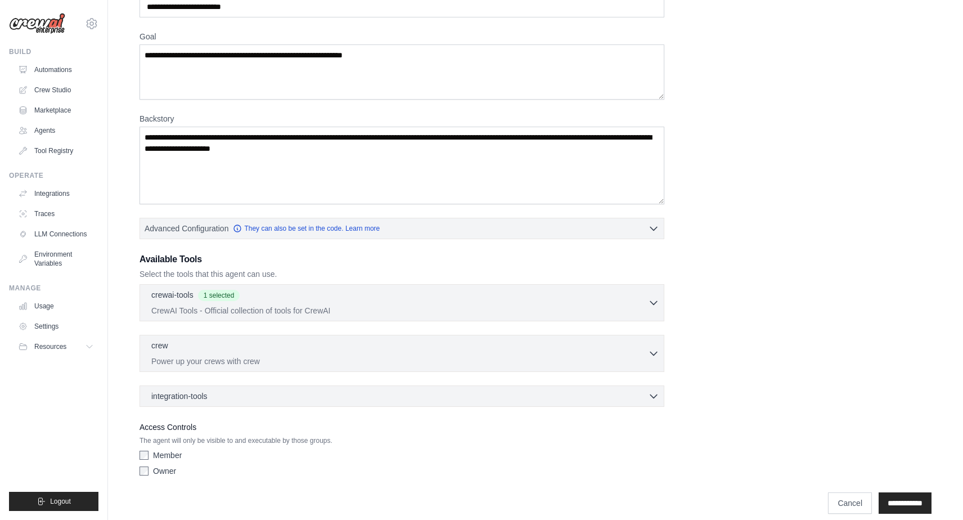
scroll to position [115, 0]
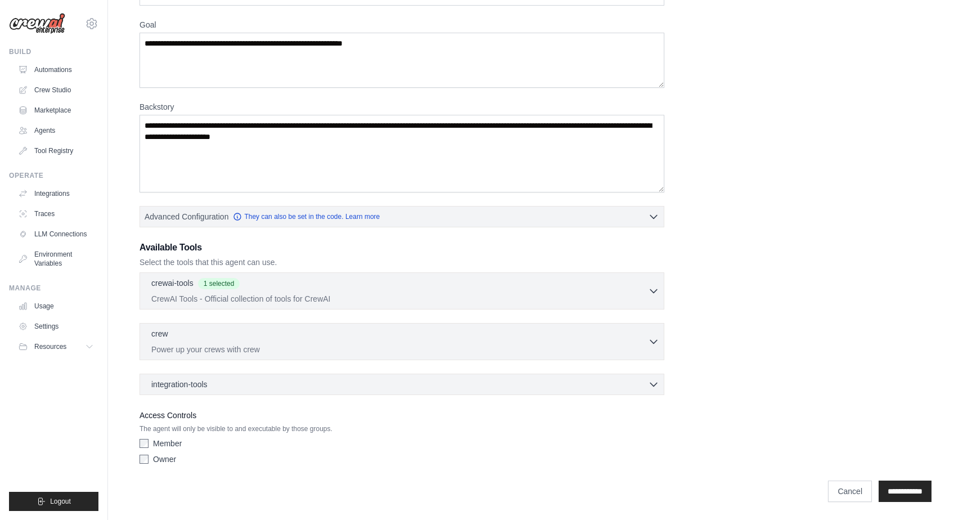
click at [592, 377] on div "integration-tools 0 selected Box Save files to Box Gmail" at bounding box center [401, 383] width 525 height 21
click at [609, 382] on div "integration-tools 0 selected" at bounding box center [405, 383] width 508 height 11
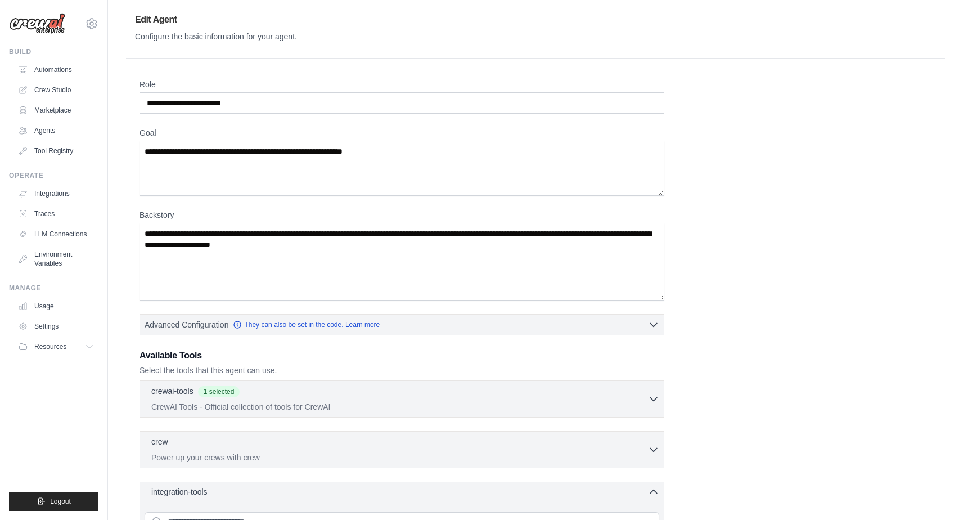
scroll to position [0, 0]
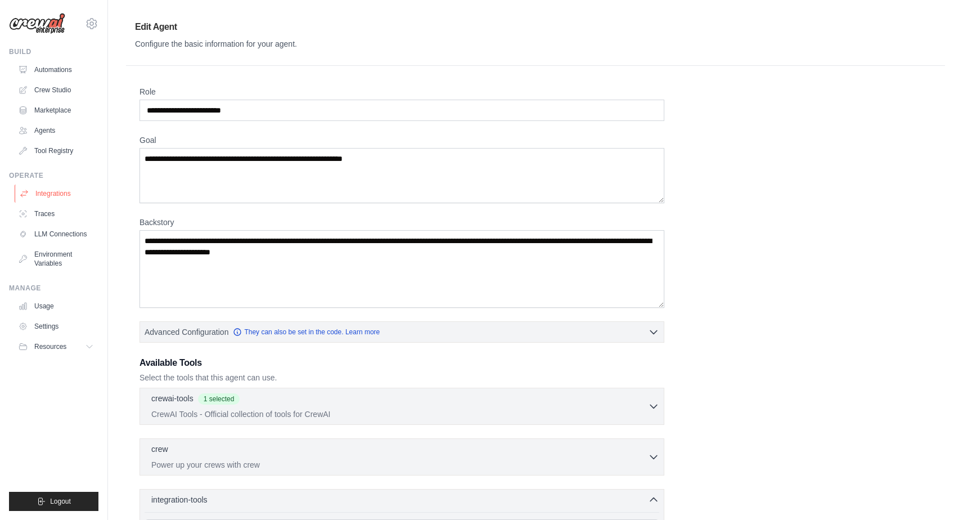
click at [63, 190] on link "Integrations" at bounding box center [57, 193] width 85 height 18
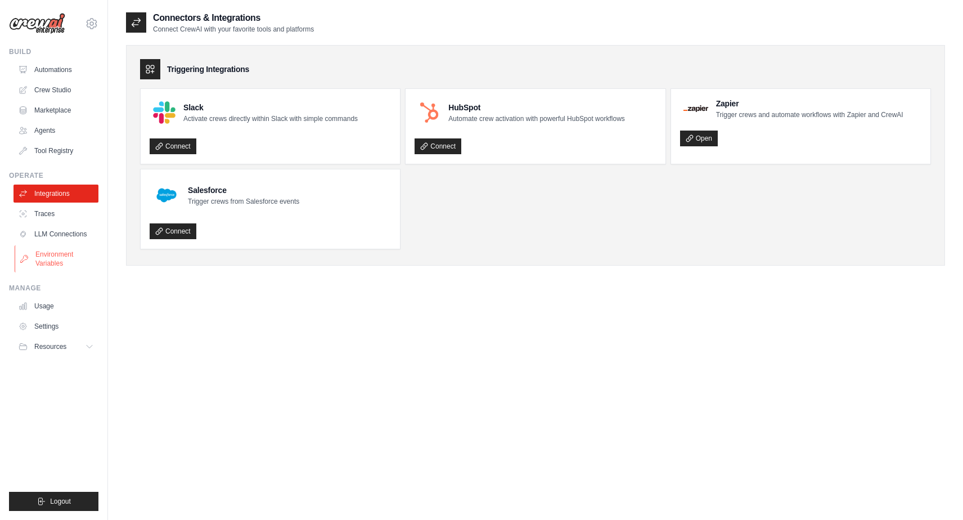
click at [55, 258] on link "Environment Variables" at bounding box center [57, 258] width 85 height 27
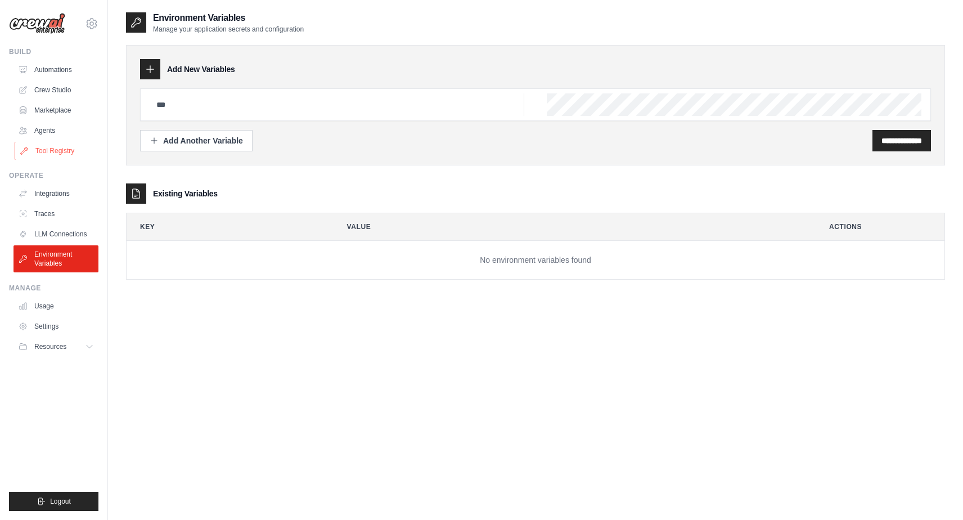
click at [57, 152] on link "Tool Registry" at bounding box center [57, 151] width 85 height 18
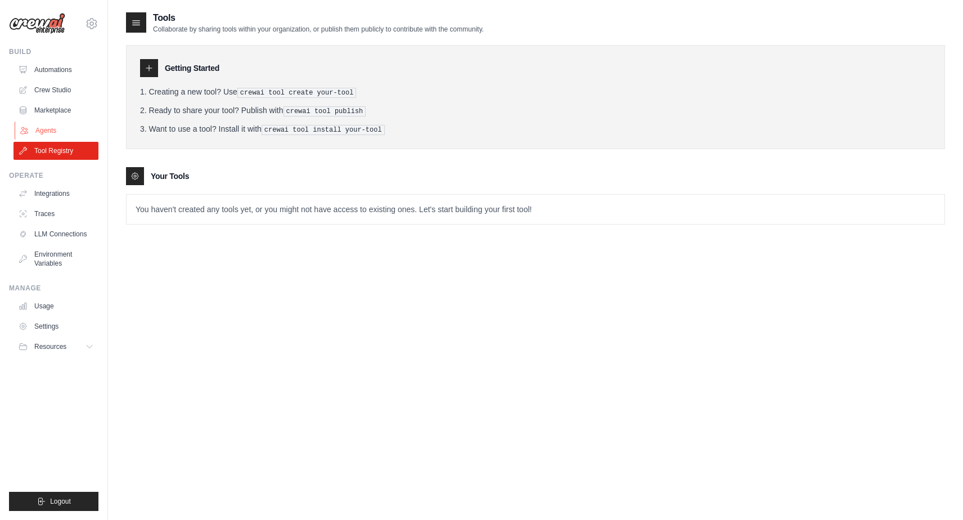
click at [53, 130] on link "Agents" at bounding box center [57, 130] width 85 height 18
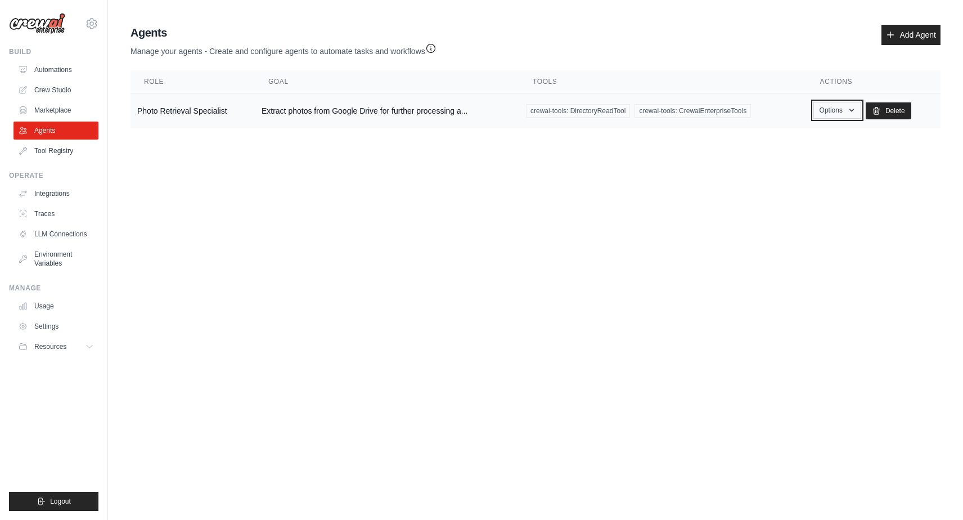
click at [855, 109] on icon "button" at bounding box center [851, 110] width 9 height 9
click at [805, 159] on link "Edit" at bounding box center [820, 156] width 81 height 20
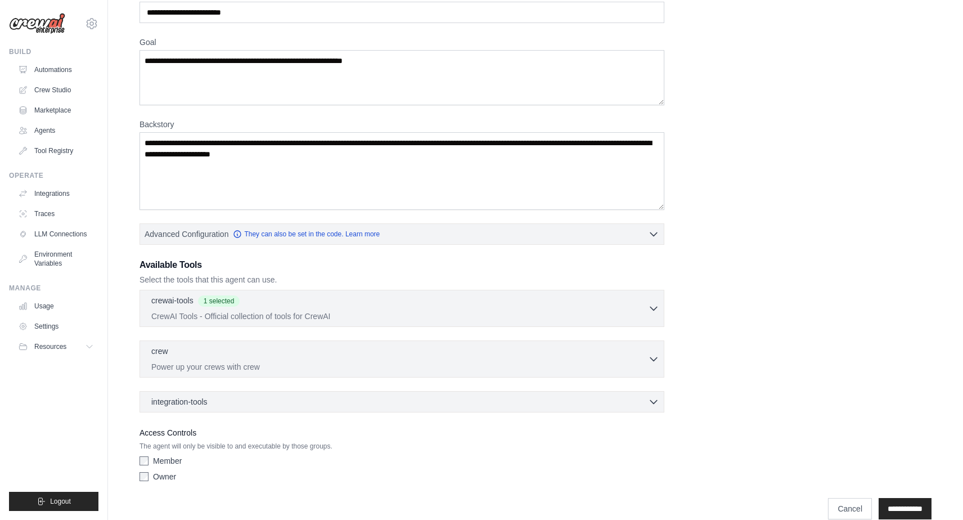
scroll to position [115, 0]
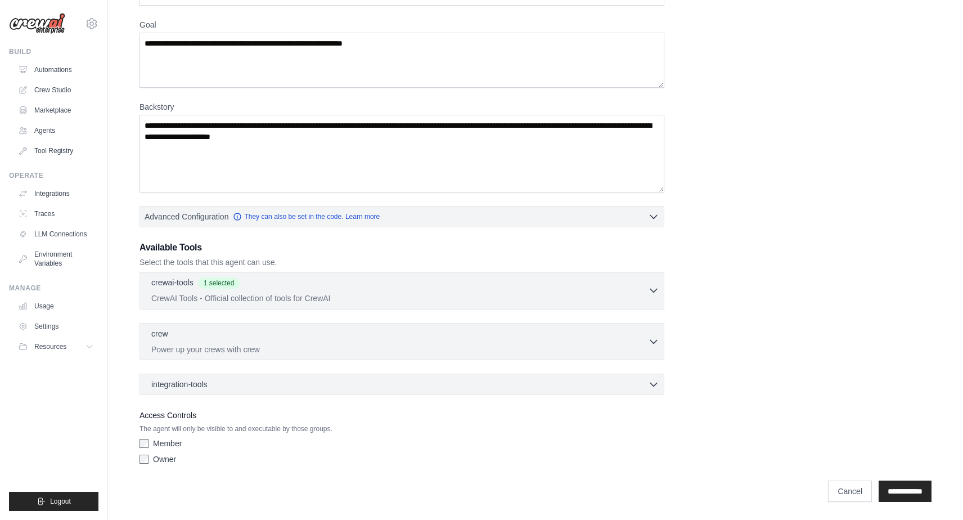
click at [655, 289] on icon "button" at bounding box center [653, 290] width 11 height 11
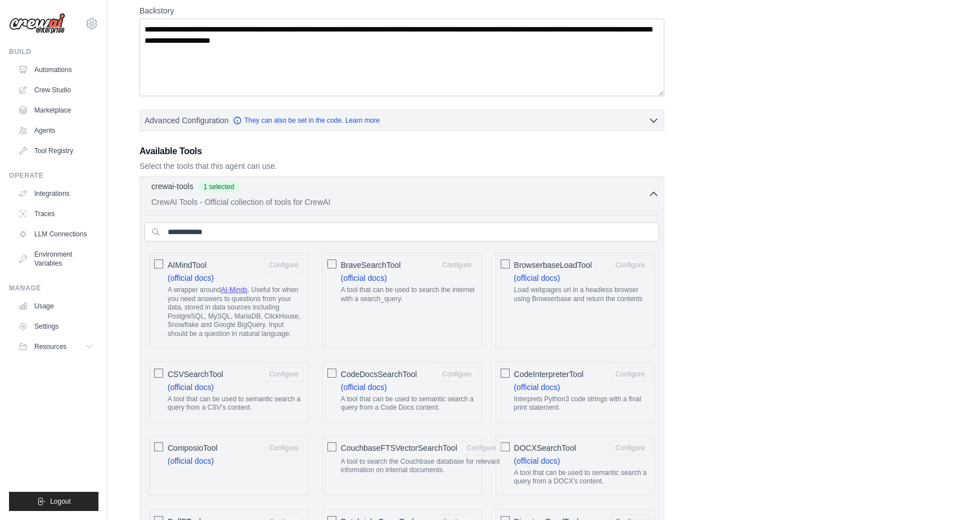
scroll to position [231, 0]
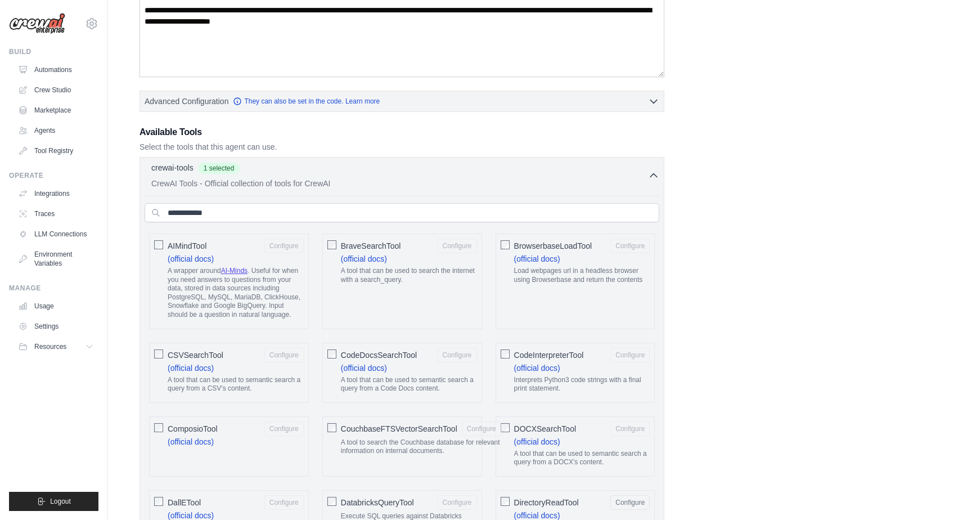
click at [649, 174] on icon "button" at bounding box center [653, 174] width 11 height 11
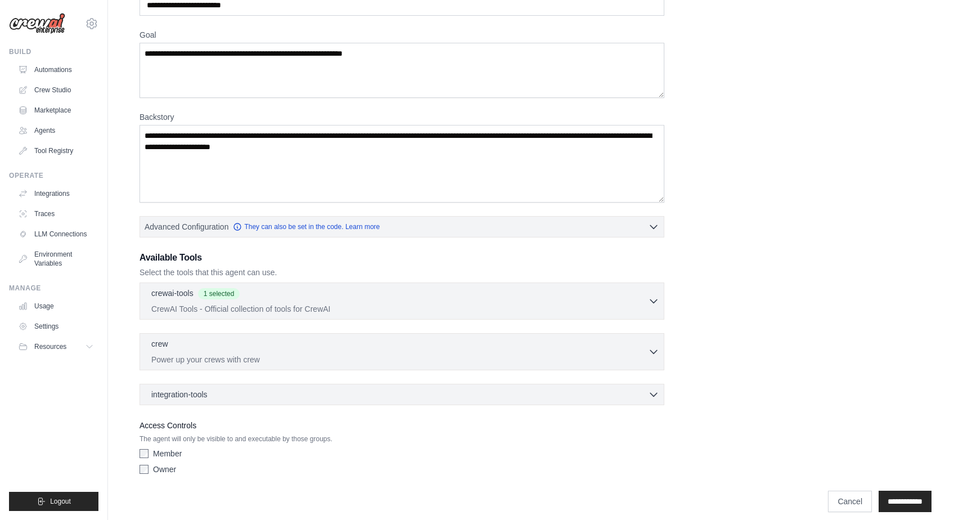
scroll to position [115, 0]
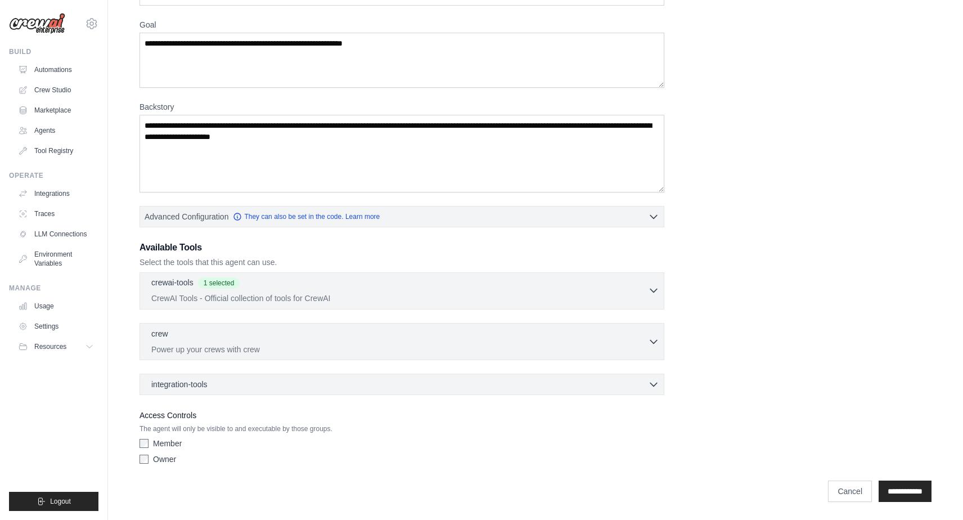
click at [655, 293] on icon "button" at bounding box center [653, 290] width 11 height 11
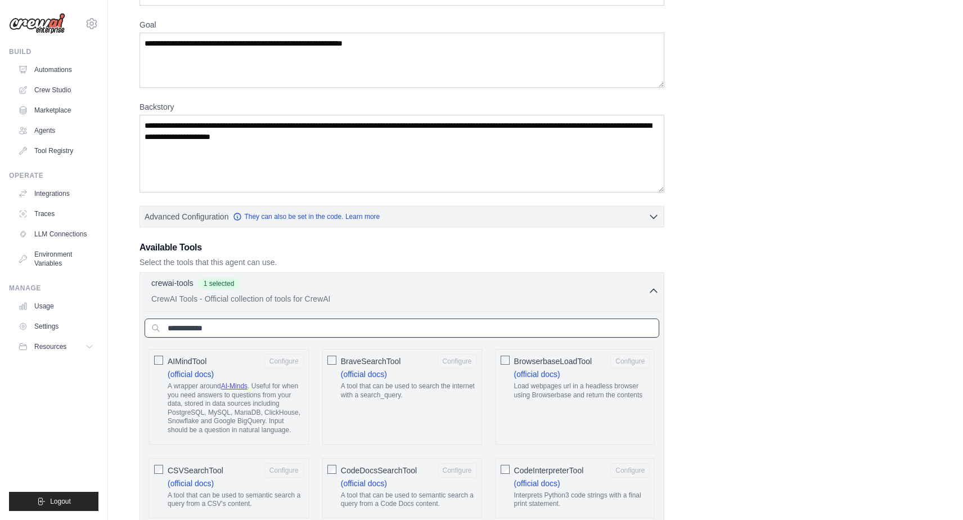
click at [529, 331] on input "text" at bounding box center [402, 327] width 514 height 19
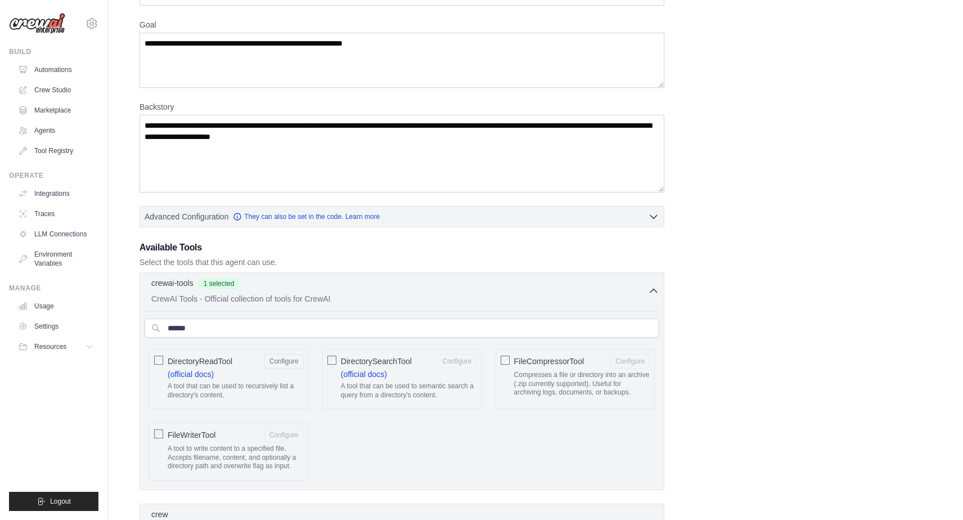
click at [778, 344] on div "**********" at bounding box center [535, 310] width 792 height 679
click at [657, 287] on icon "button" at bounding box center [653, 290] width 11 height 11
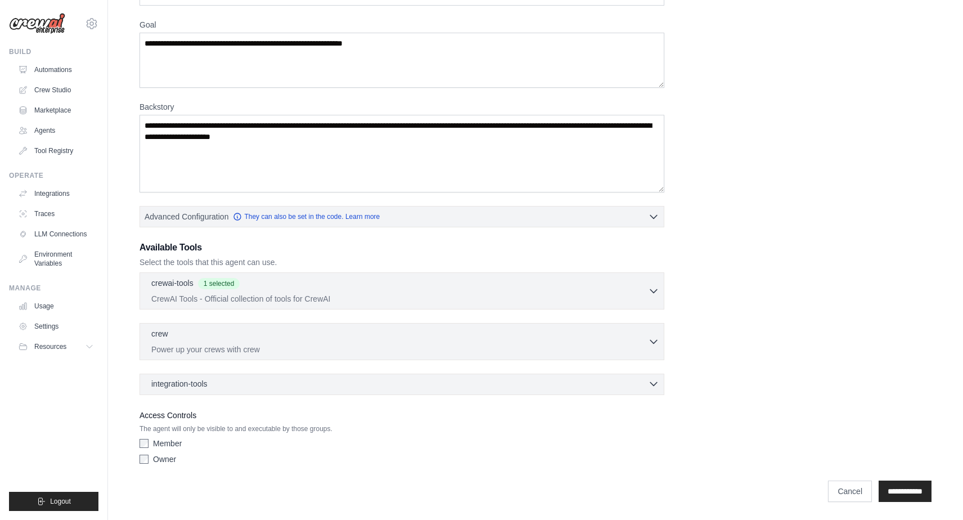
click at [652, 383] on icon "button" at bounding box center [653, 383] width 7 height 3
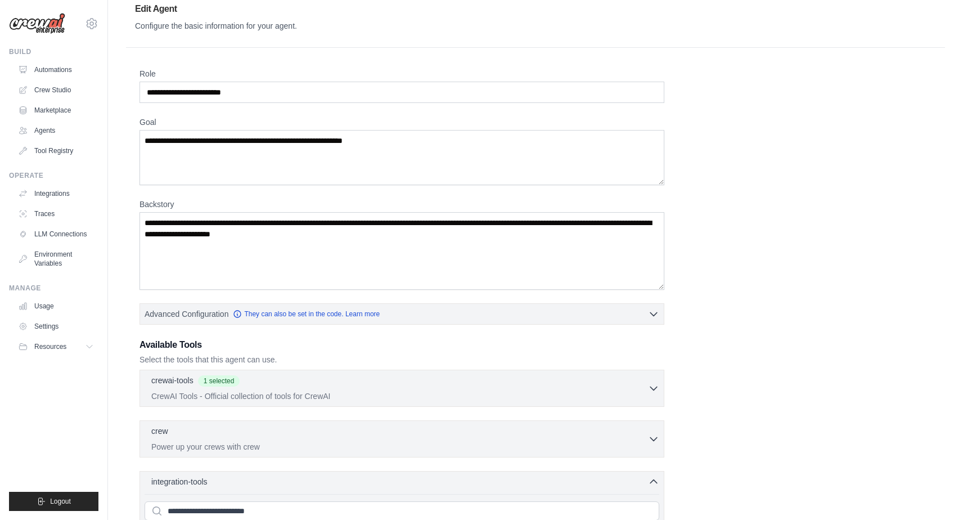
scroll to position [0, 0]
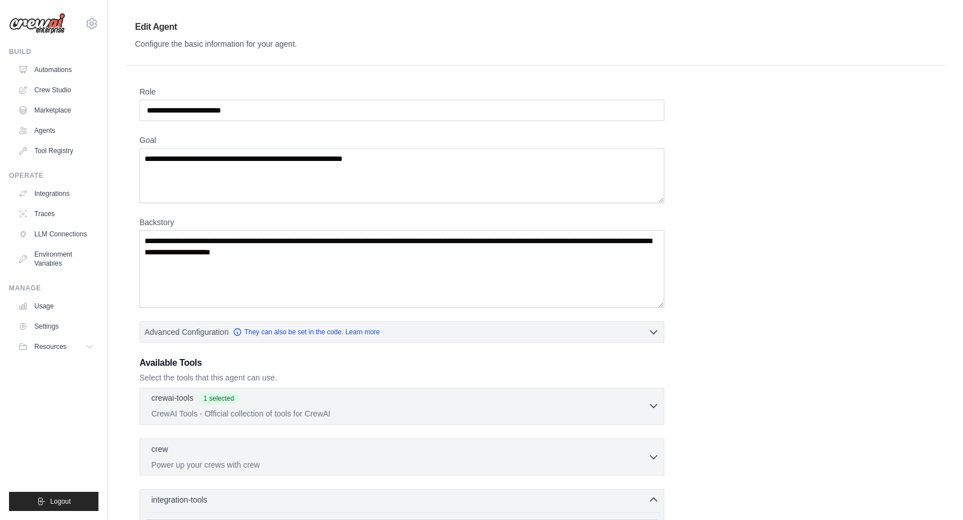
click at [655, 405] on icon "button" at bounding box center [653, 405] width 11 height 11
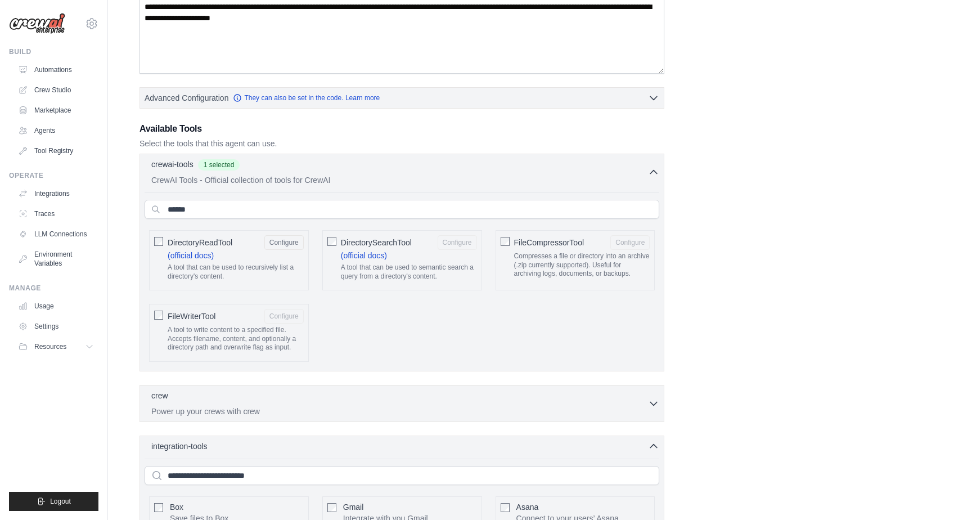
scroll to position [234, 0]
click at [556, 209] on input "******" at bounding box center [402, 208] width 514 height 19
type input "*"
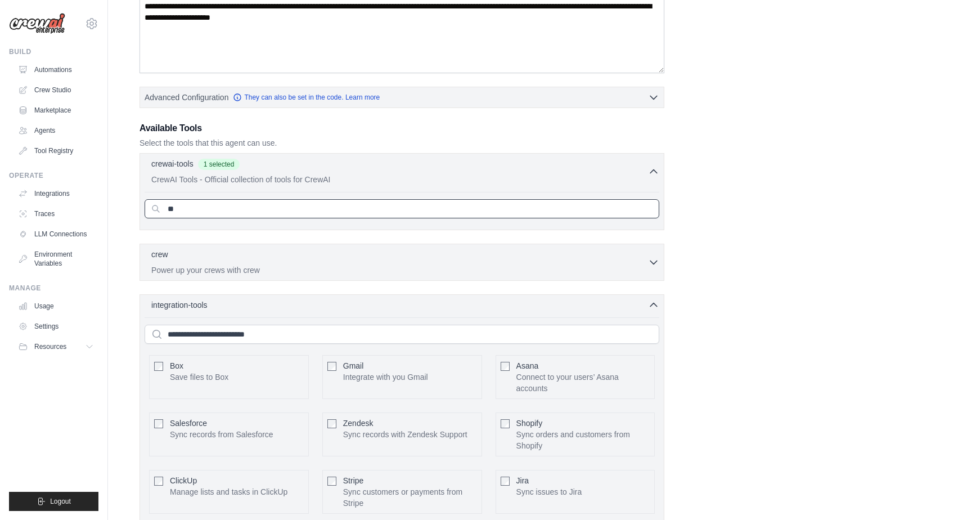
type input "*"
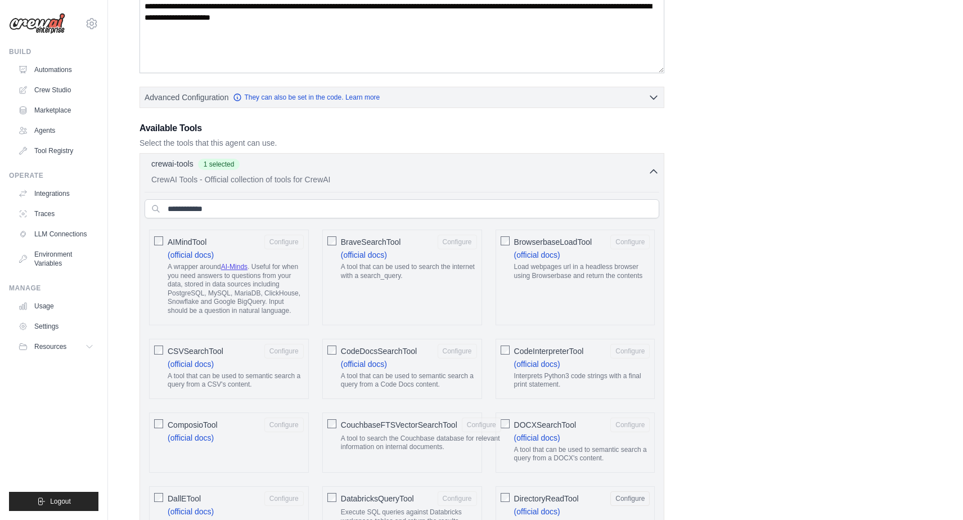
click at [56, 150] on link "Tool Registry" at bounding box center [57, 151] width 85 height 18
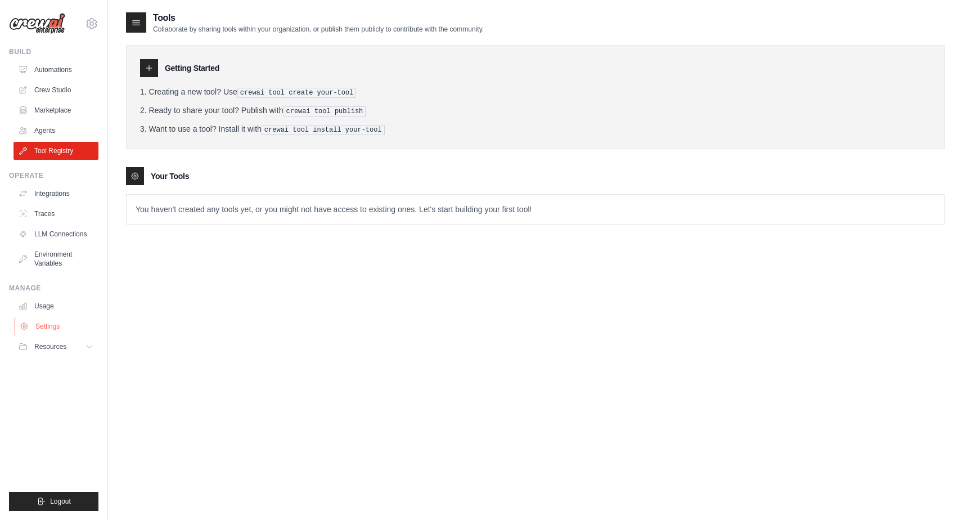
click at [48, 326] on link "Settings" at bounding box center [57, 326] width 85 height 18
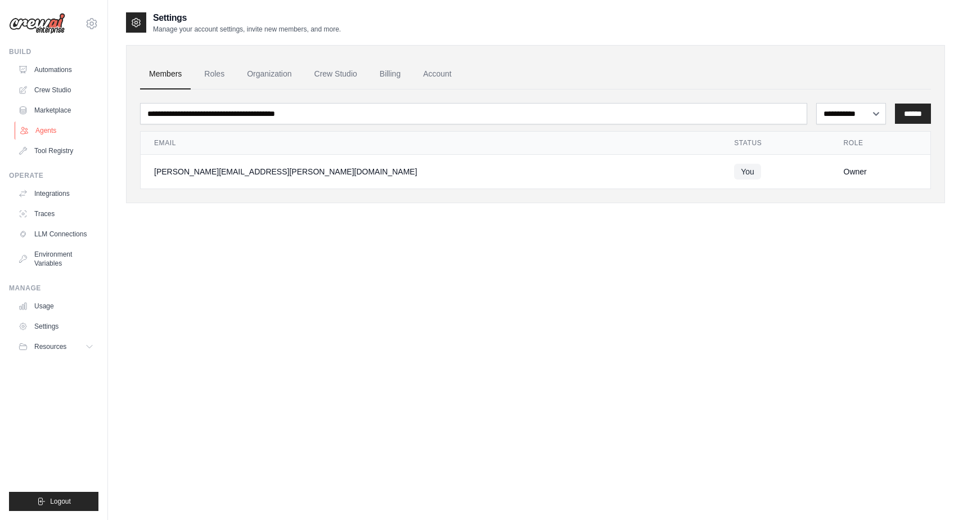
click at [49, 132] on link "Agents" at bounding box center [57, 130] width 85 height 18
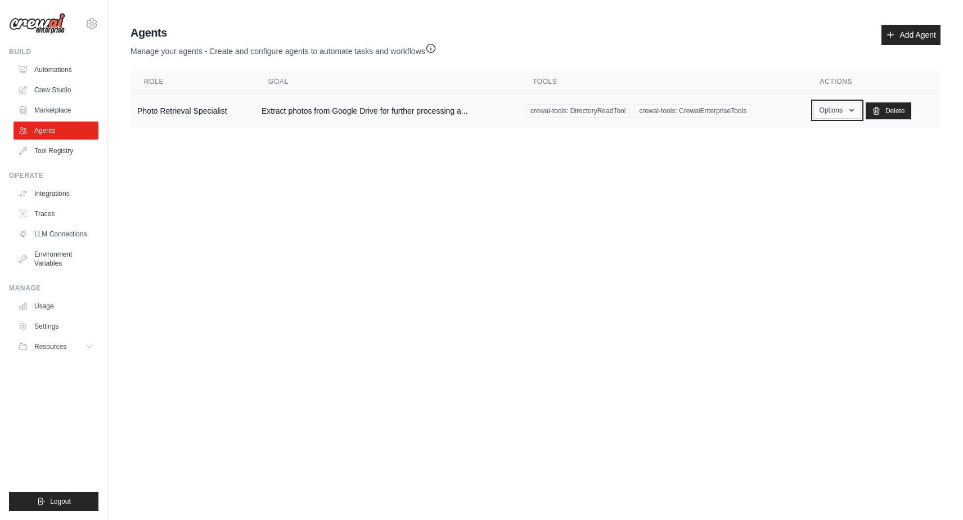
click at [836, 106] on button "Options" at bounding box center [837, 110] width 48 height 17
click at [811, 157] on link "Edit" at bounding box center [820, 156] width 81 height 20
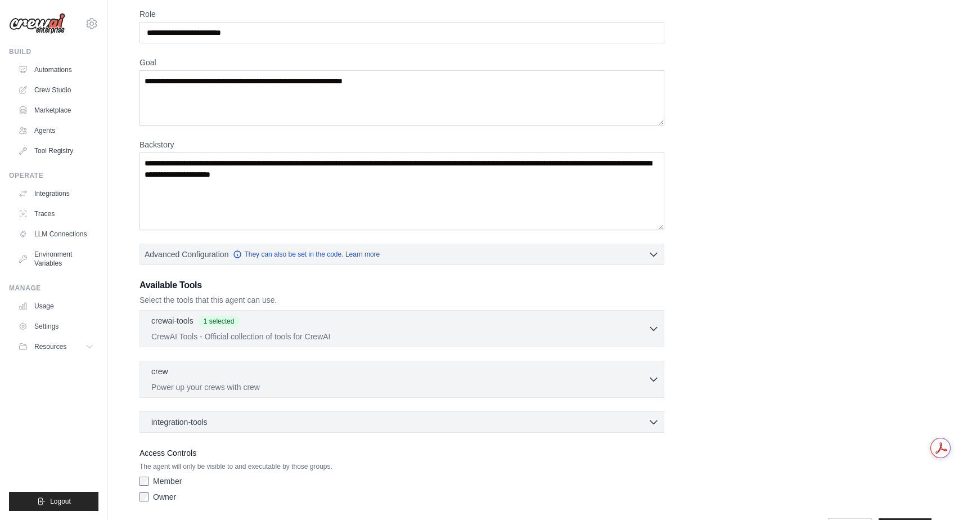
scroll to position [76, 0]
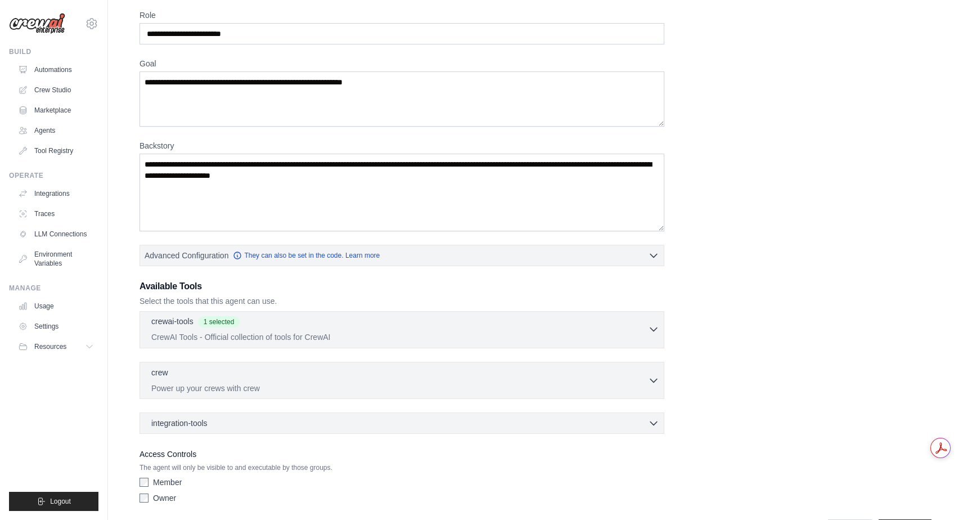
click at [490, 333] on p "CrewAI Tools - Official collection of tools for CrewAI" at bounding box center [399, 336] width 497 height 11
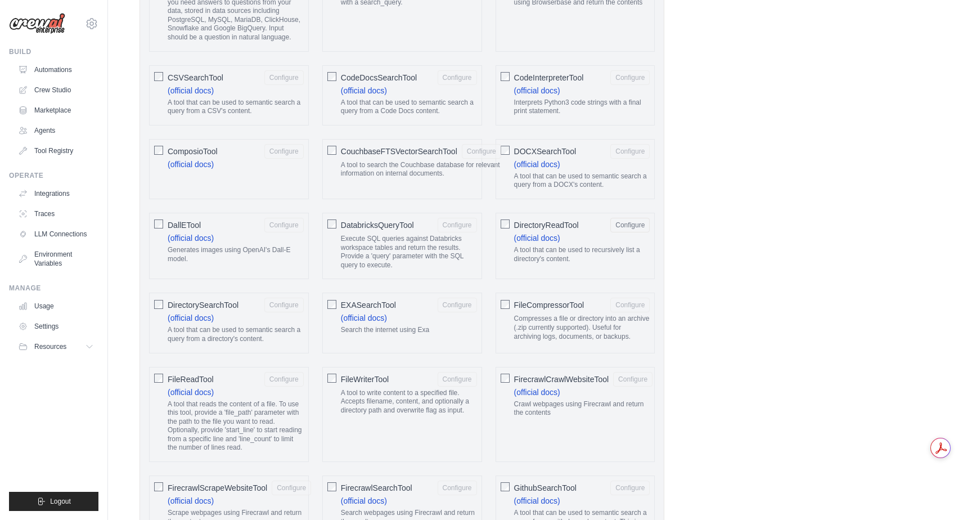
scroll to position [492, 0]
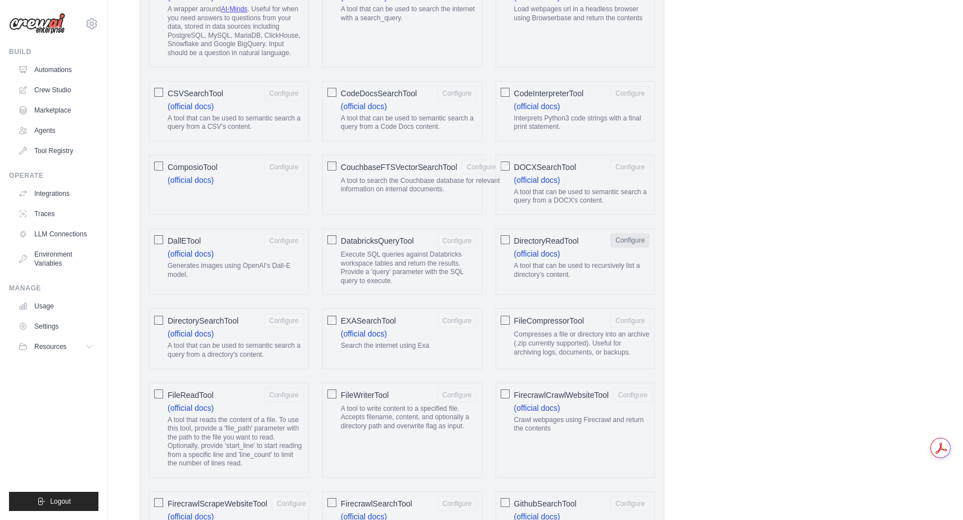
click at [630, 247] on button "Configure" at bounding box center [629, 240] width 39 height 15
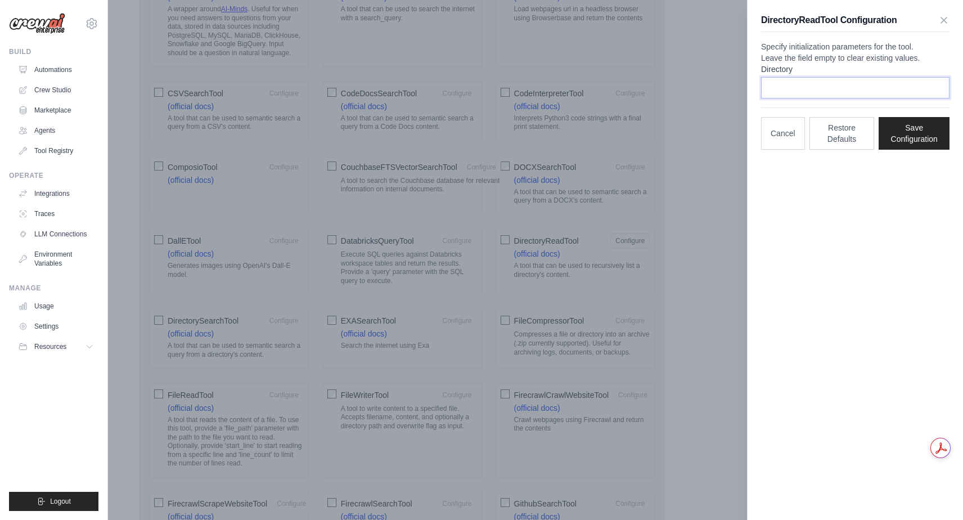
click at [814, 98] on input "Directory" at bounding box center [855, 87] width 188 height 21
click at [776, 149] on button "Cancel" at bounding box center [783, 132] width 44 height 33
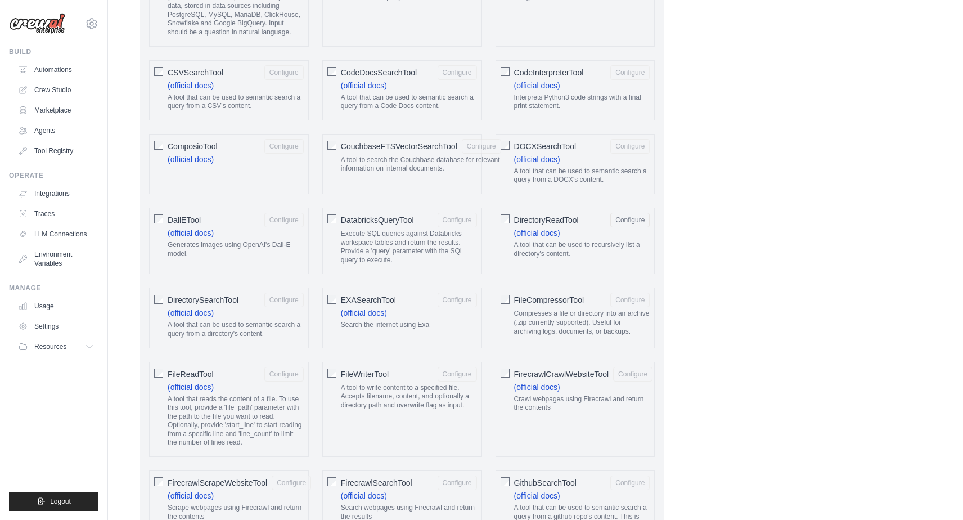
scroll to position [504, 0]
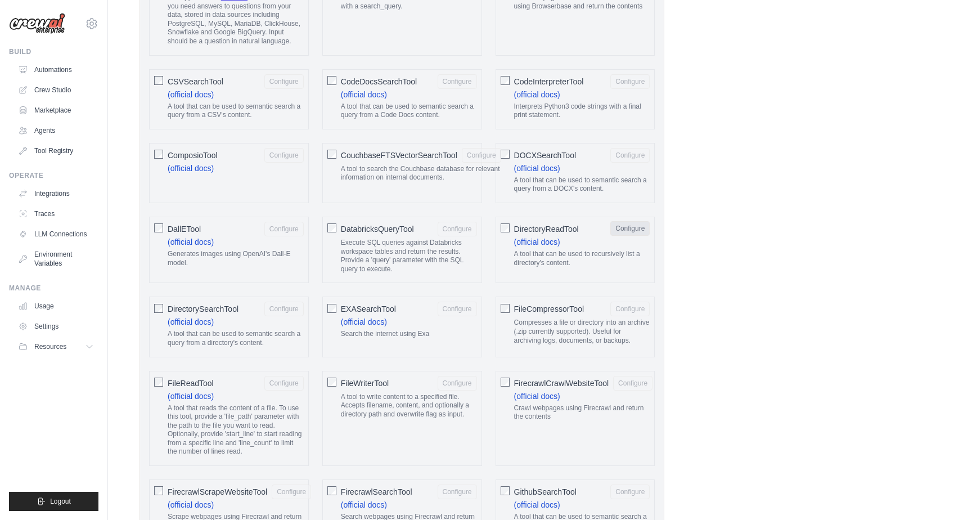
click at [628, 236] on button "Configure" at bounding box center [629, 228] width 39 height 15
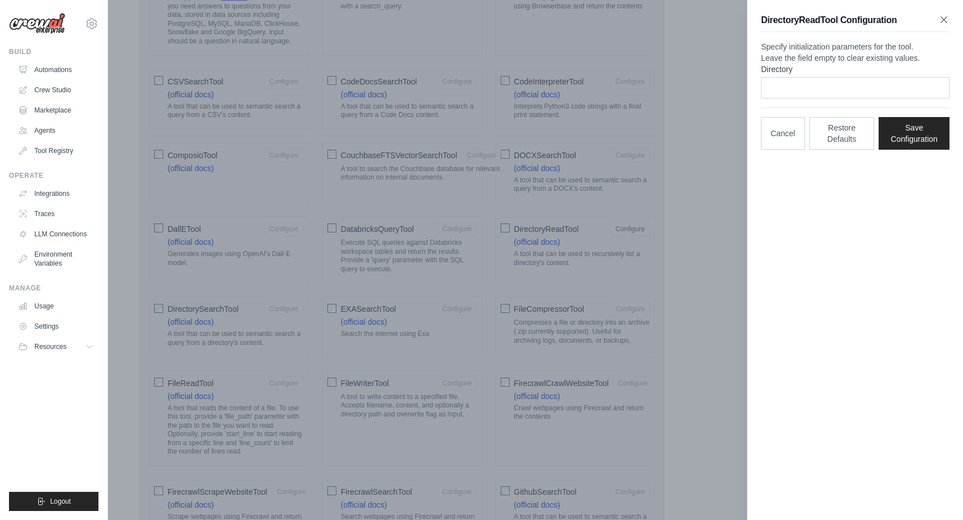
click at [944, 22] on icon "button" at bounding box center [943, 19] width 11 height 11
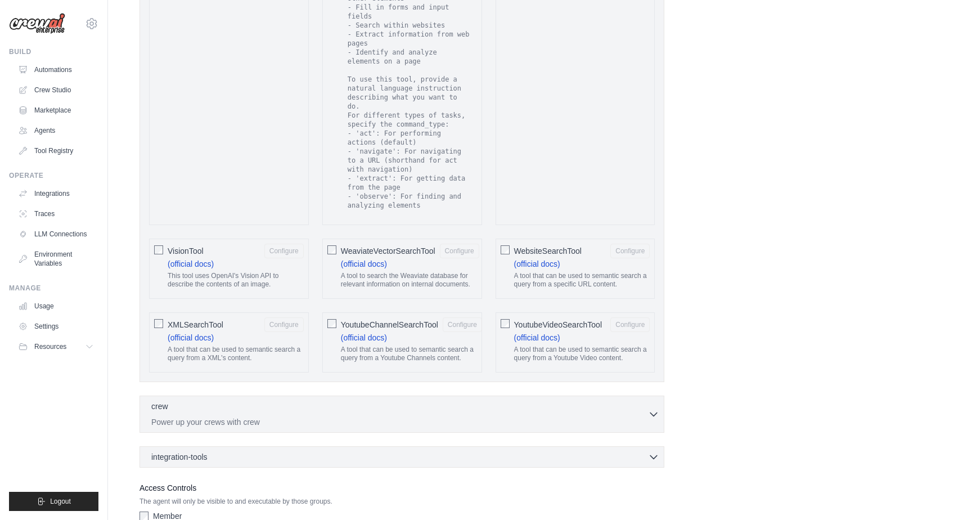
scroll to position [2150, 0]
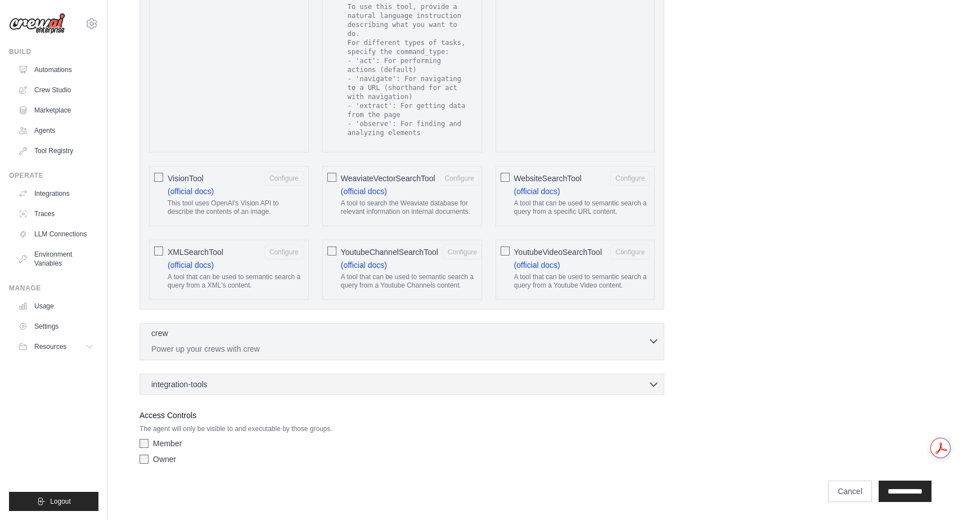
click at [652, 341] on icon "button" at bounding box center [653, 341] width 7 height 3
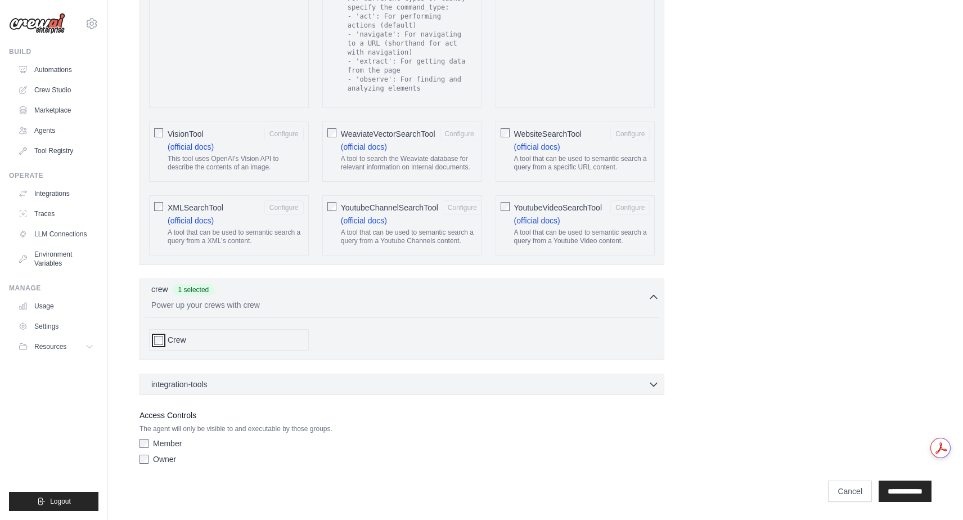
scroll to position [2194, 0]
click at [887, 489] on input "**********" at bounding box center [904, 490] width 53 height 21
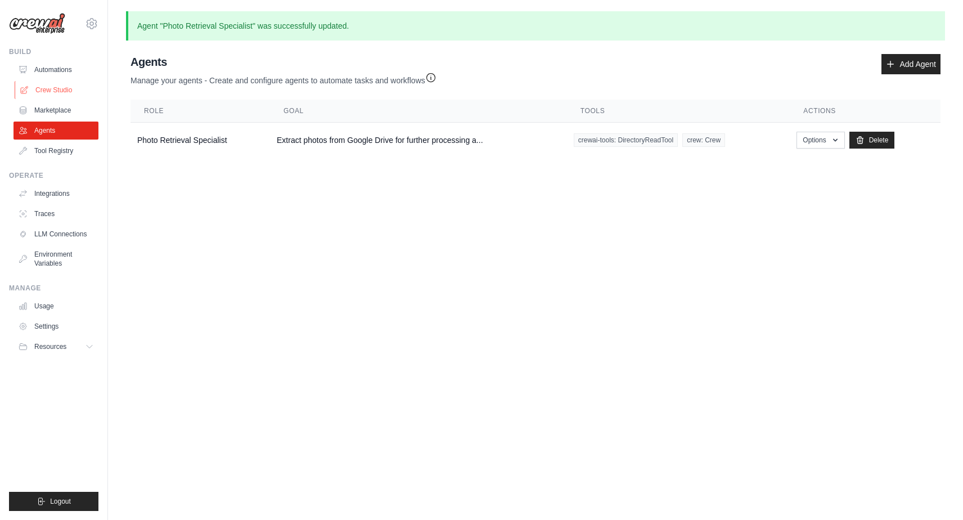
click at [59, 87] on link "Crew Studio" at bounding box center [57, 90] width 85 height 18
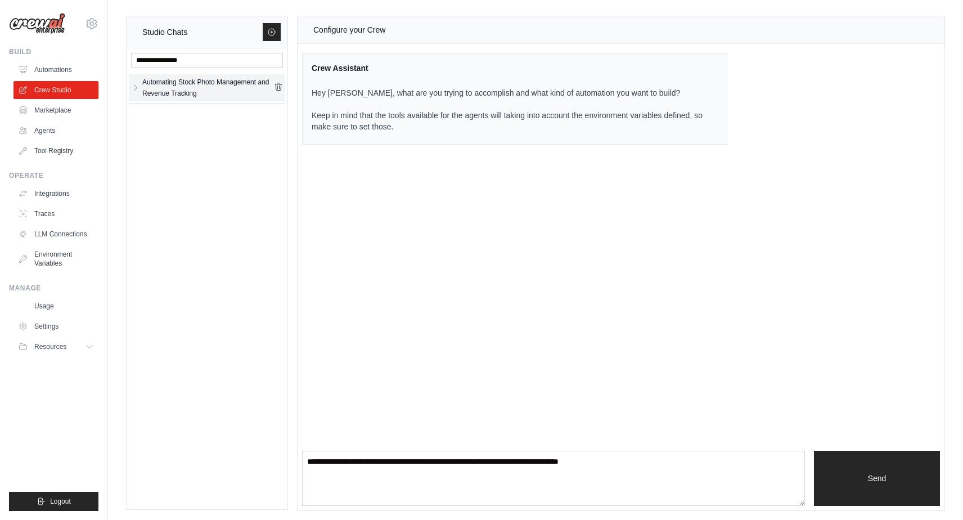
click at [141, 87] on link "Automating Stock Photo Management and Revenue Tracking" at bounding box center [207, 87] width 134 height 22
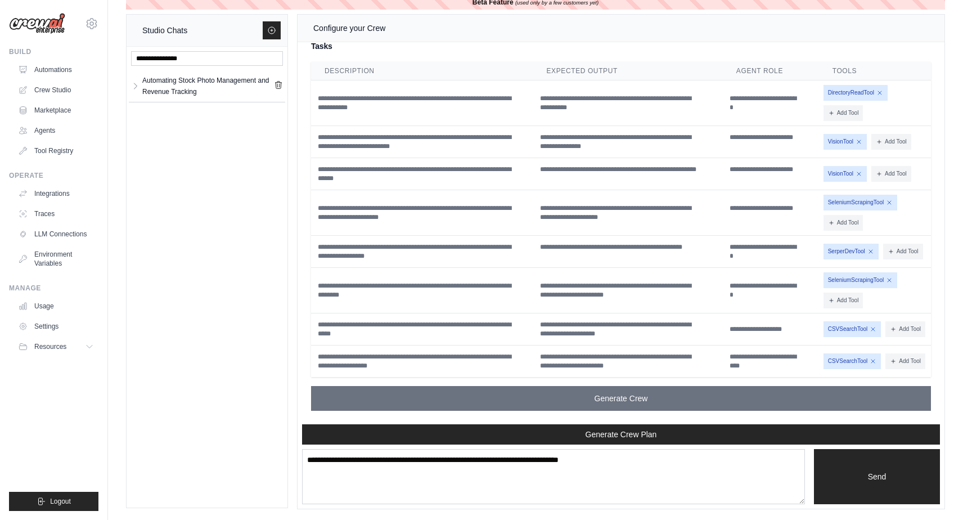
scroll to position [5481, 0]
